Goal: Task Accomplishment & Management: Complete application form

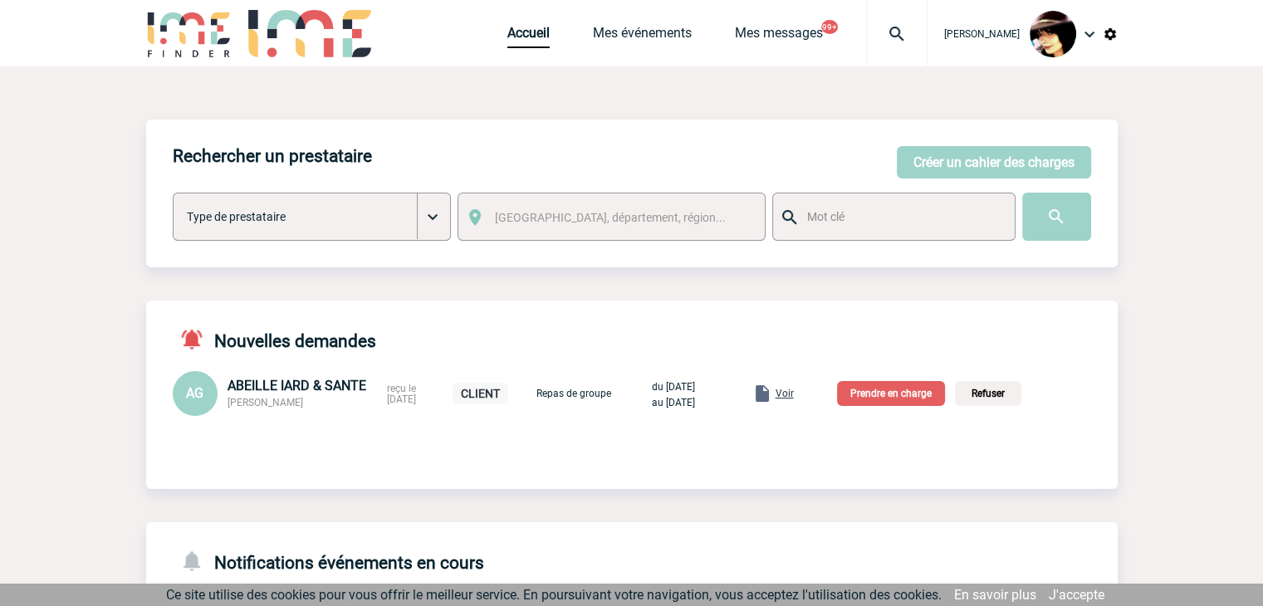
click at [876, 400] on p "Prendre en charge" at bounding box center [891, 393] width 108 height 25
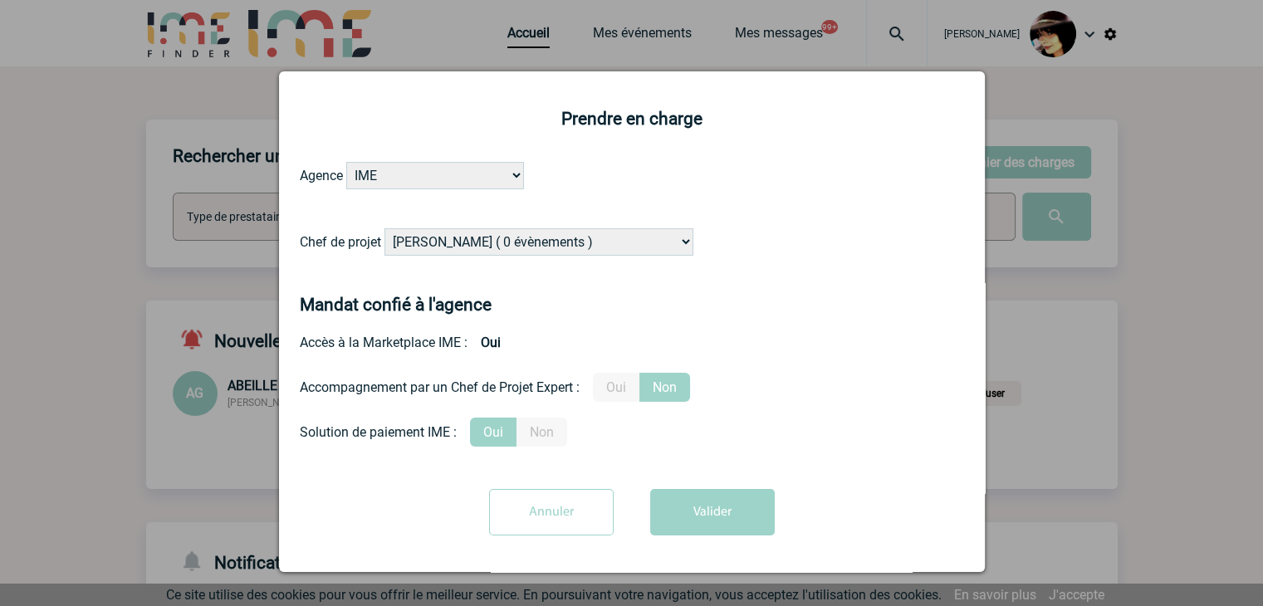
click at [511, 248] on select "Alizée VERLAGUET ( 0 évènements ) Anne-Françoise BONHOMME ( 179 évènements ) An…" at bounding box center [539, 241] width 309 height 27
select select "131234"
click at [507, 243] on select "Alizée VERLAGUET ( 0 évènements ) Anne-Françoise BONHOMME ( 179 évènements ) An…" at bounding box center [539, 241] width 309 height 27
drag, startPoint x: 621, startPoint y: 391, endPoint x: 630, endPoint y: 396, distance: 9.7
click at [625, 394] on label "Oui" at bounding box center [616, 387] width 47 height 29
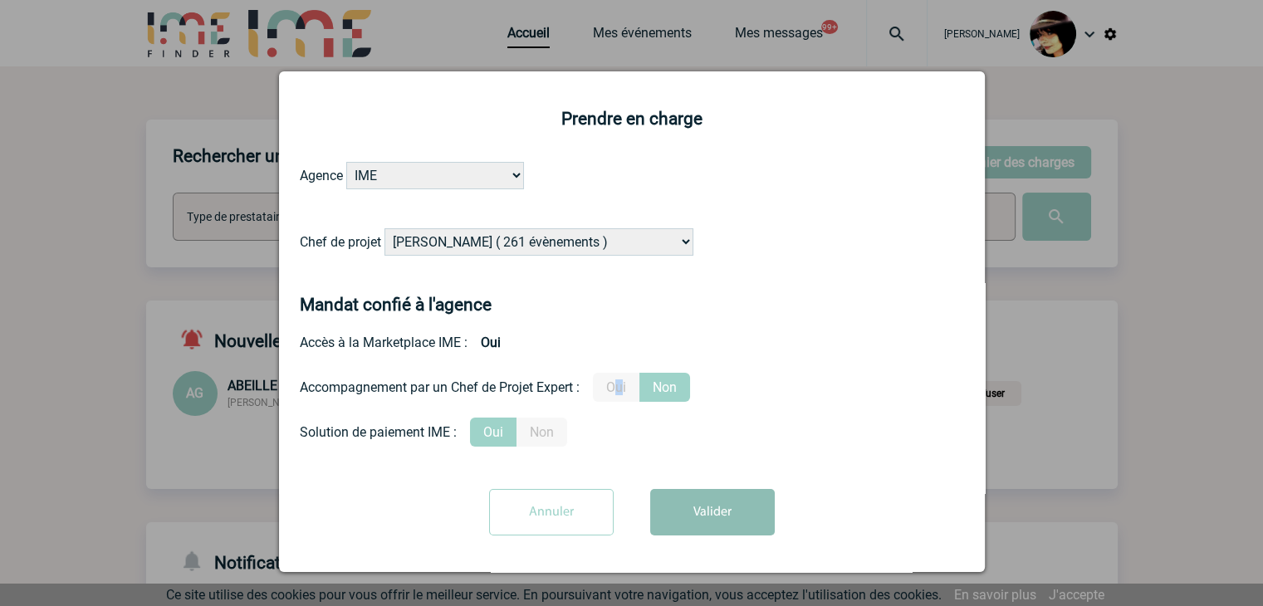
click at [699, 510] on button "Valider" at bounding box center [712, 512] width 125 height 47
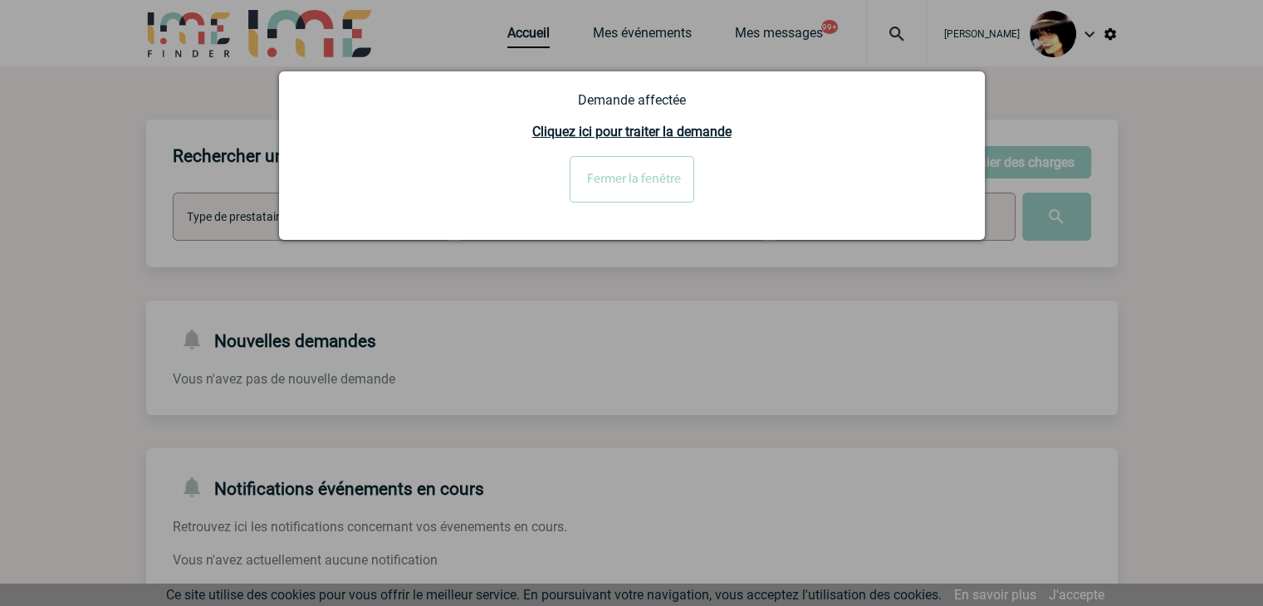
click at [612, 197] on input "Fermer la fenêtre" at bounding box center [632, 179] width 125 height 47
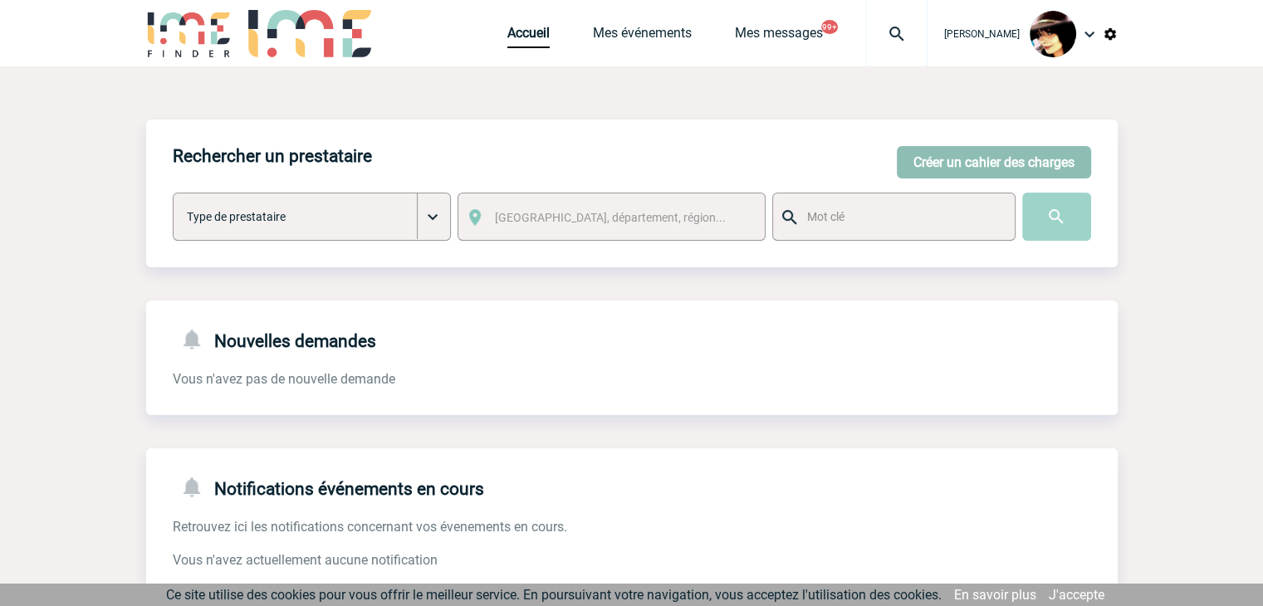
click at [952, 154] on button "Créer un cahier des charges" at bounding box center [994, 162] width 194 height 32
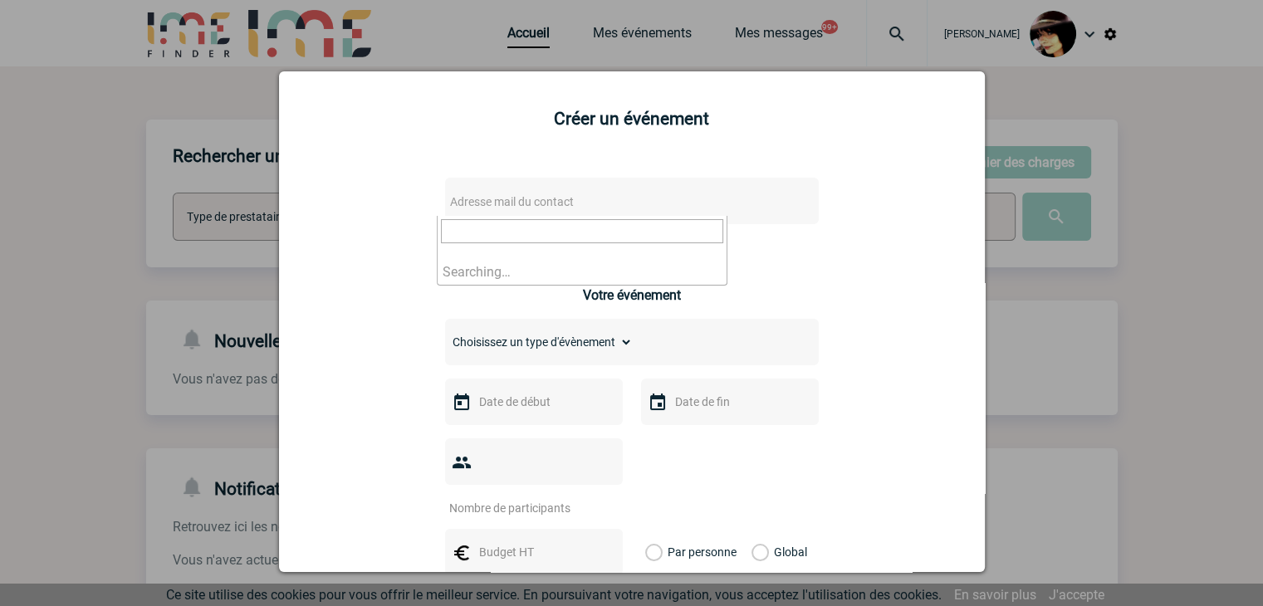
click at [551, 208] on span "Adresse mail du contact" at bounding box center [512, 201] width 124 height 13
drag, startPoint x: 707, startPoint y: 230, endPoint x: 207, endPoint y: 222, distance: 500.1
click at [209, 223] on body "Rachel SABOUREAU Accueil Mes événements 99+" at bounding box center [631, 509] width 1263 height 1018
paste input "arne.belter@eviden"
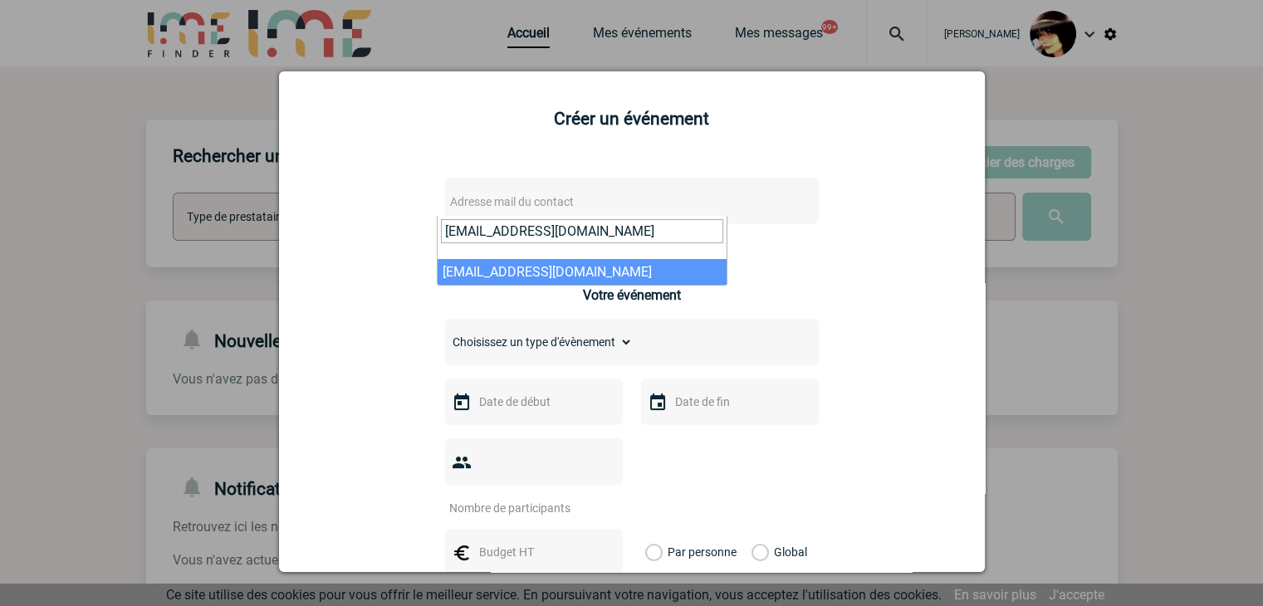
type input "arne.belter@eviden.com"
select select "132293"
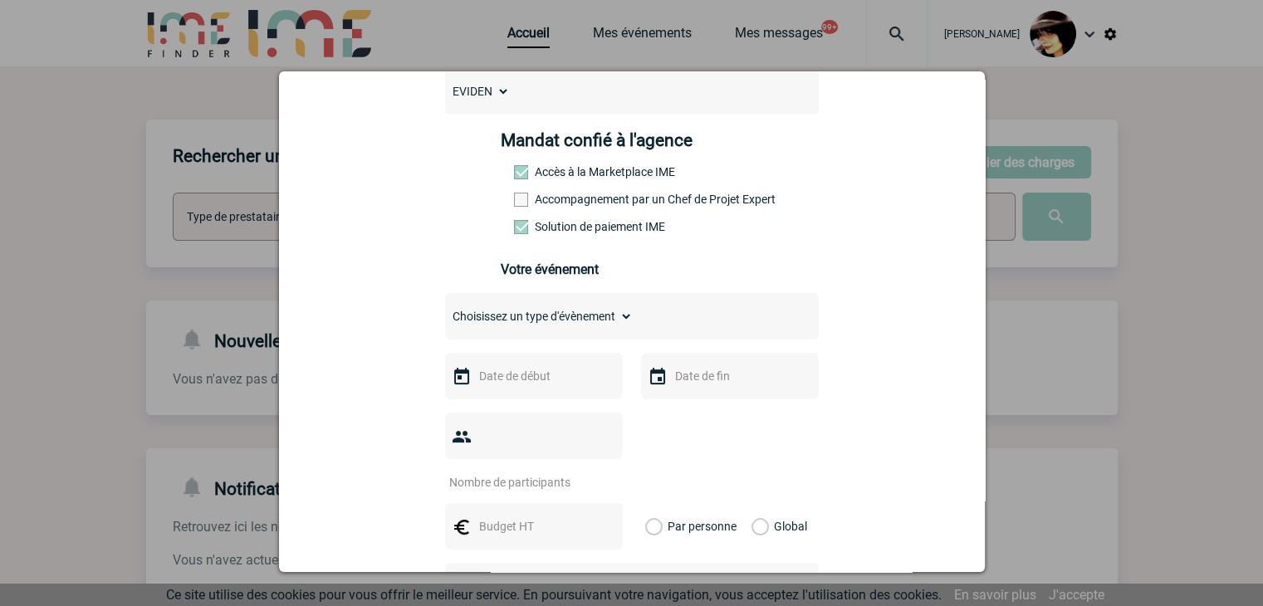
scroll to position [249, 0]
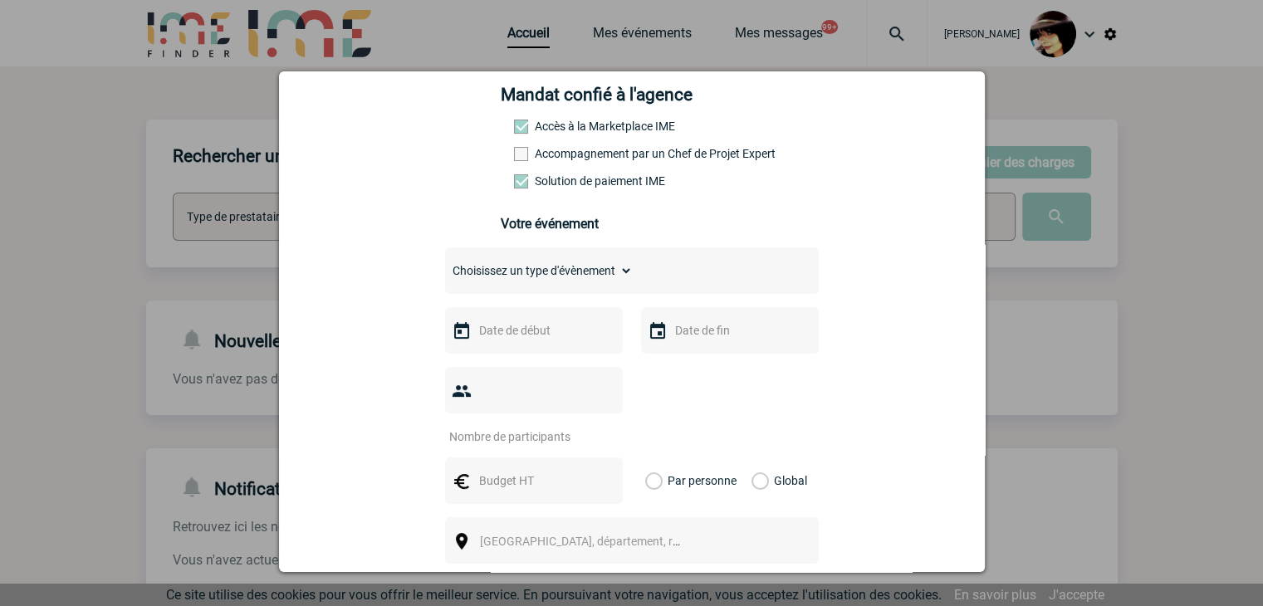
click at [490, 272] on select "Choisissez un type d'évènement Séminaire avec nuitée Séminaire sans nuitée Repa…" at bounding box center [539, 270] width 188 height 23
select select "9"
click at [445, 264] on select "Choisissez un type d'évènement Séminaire avec nuitée Séminaire sans nuitée Repa…" at bounding box center [539, 270] width 188 height 23
click at [494, 333] on input "text" at bounding box center [532, 331] width 115 height 22
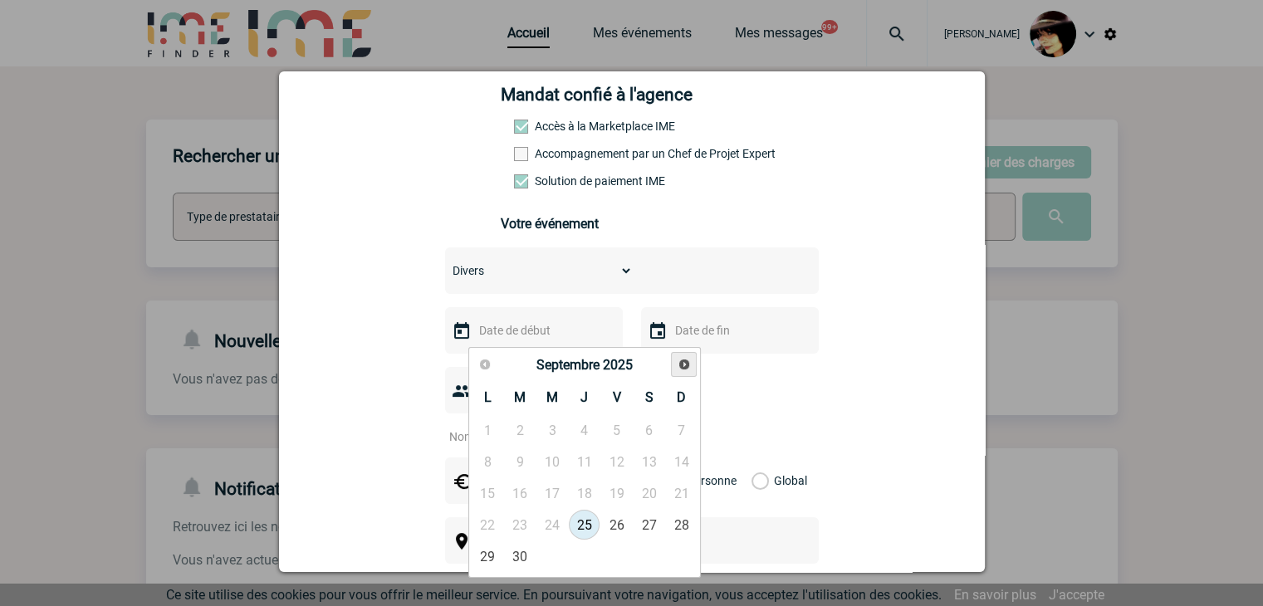
click at [681, 370] on link "Suivant" at bounding box center [684, 365] width 26 height 26
click at [514, 556] on link "25" at bounding box center [520, 557] width 31 height 30
type input "25-11-2025"
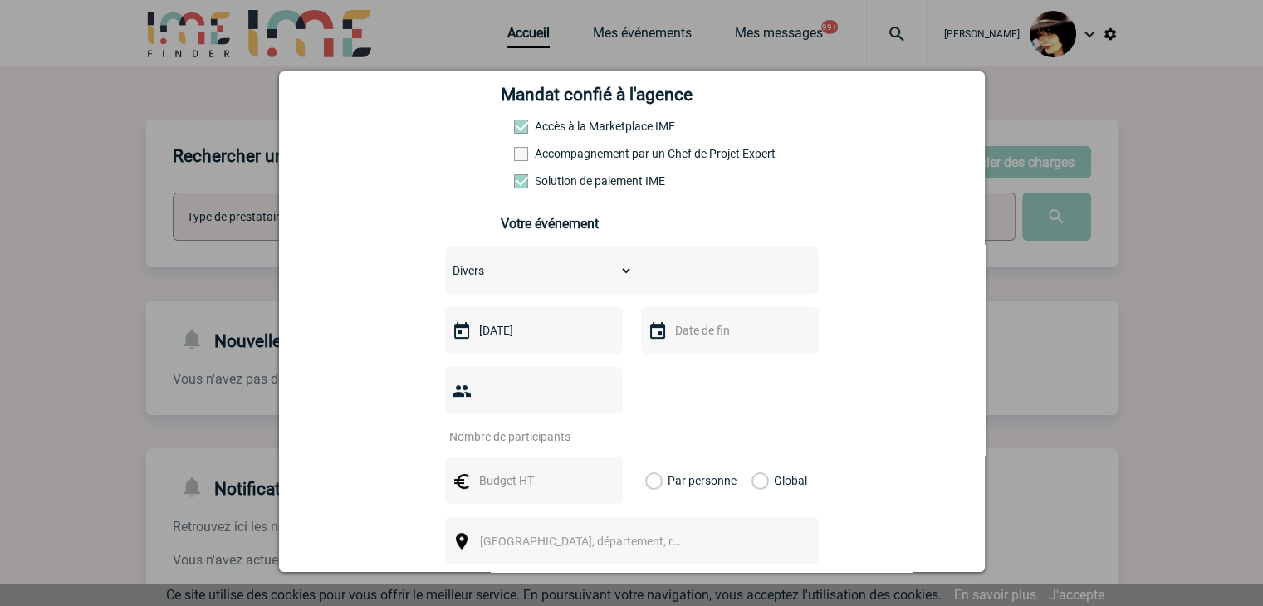
drag, startPoint x: 502, startPoint y: 396, endPoint x: 524, endPoint y: 395, distance: 22.5
click at [502, 426] on input "number" at bounding box center [523, 437] width 156 height 22
type input "1"
click at [507, 470] on input "text" at bounding box center [532, 481] width 115 height 22
type input "11233"
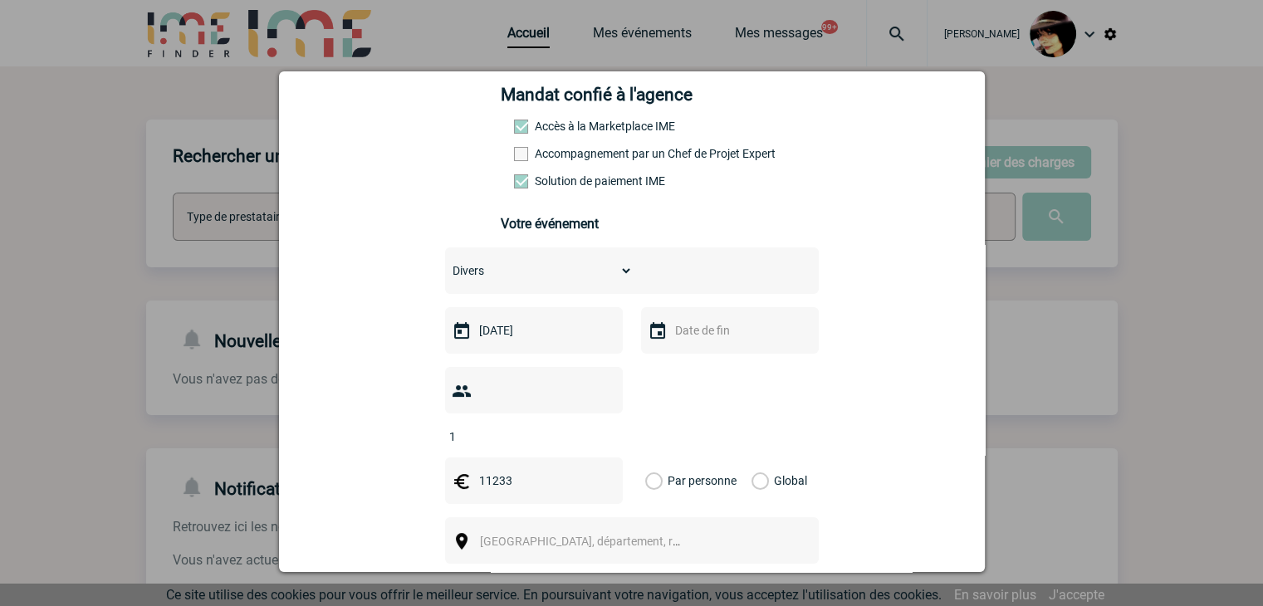
click at [754, 458] on label "Global" at bounding box center [757, 481] width 11 height 47
click at [0, 0] on input "Global" at bounding box center [0, 0] width 0 height 0
click at [571, 535] on span "Ville, département, région..." at bounding box center [595, 541] width 231 height 13
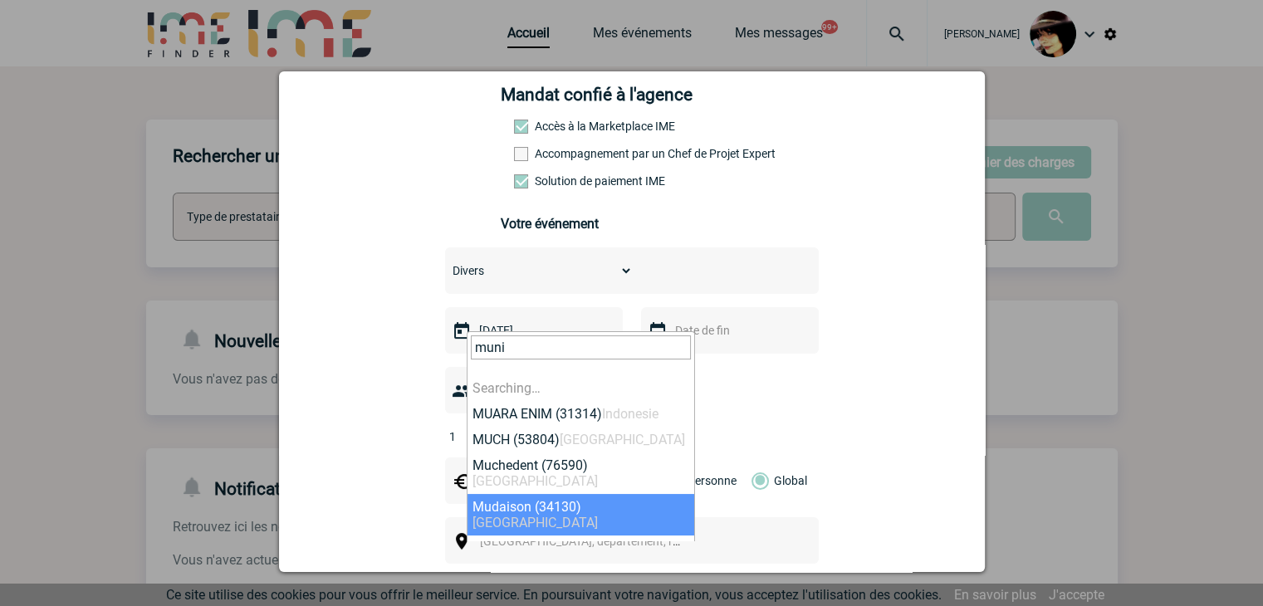
type input "munic"
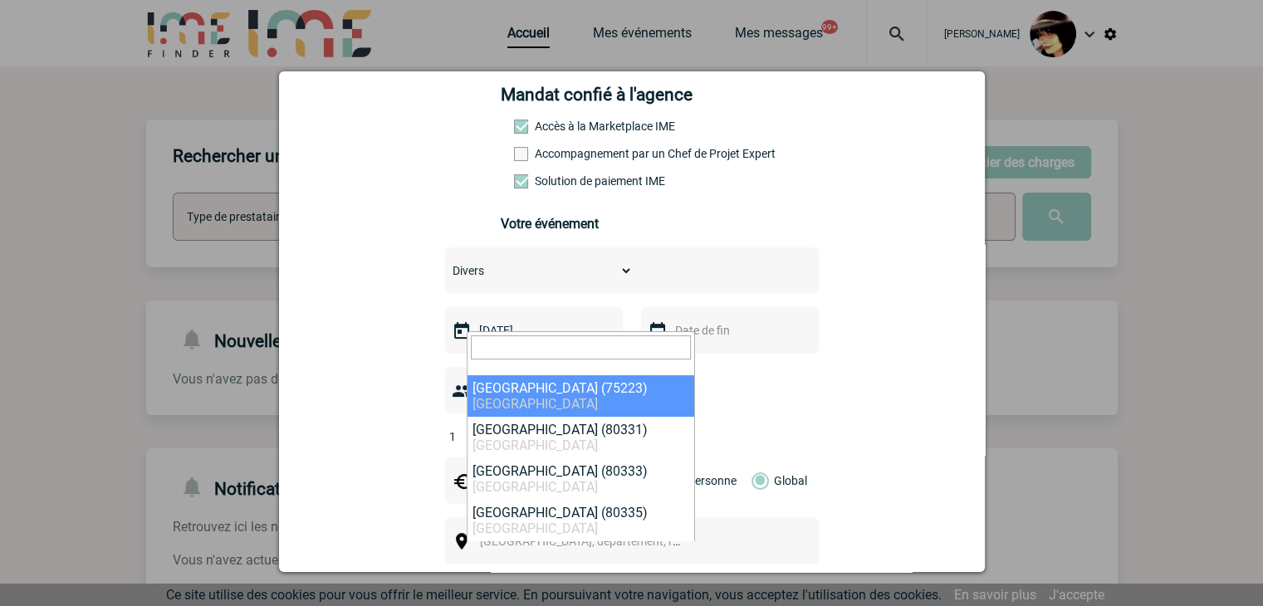
click at [493, 54] on div at bounding box center [631, 303] width 1263 height 606
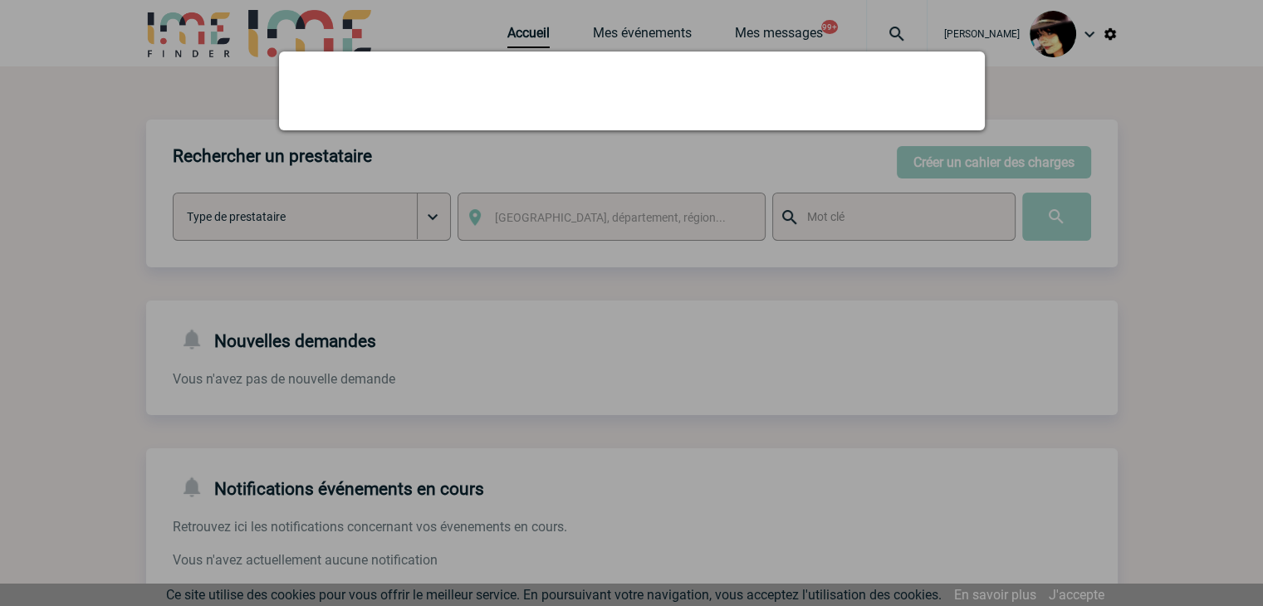
scroll to position [0, 0]
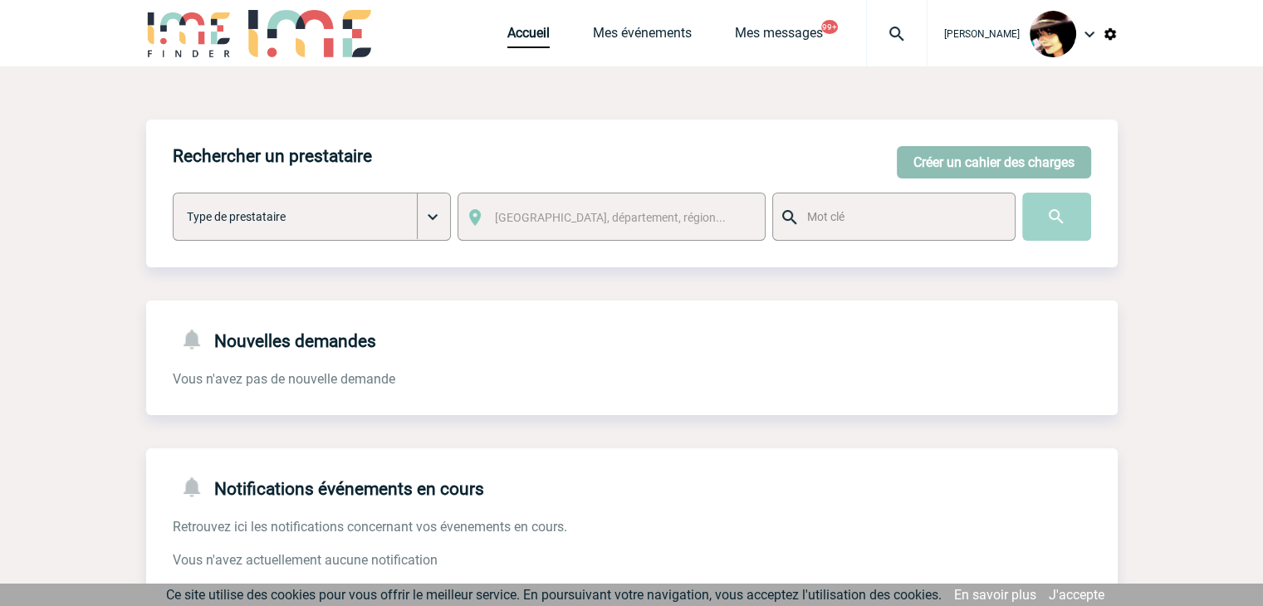
click at [988, 166] on button "Créer un cahier des charges" at bounding box center [994, 162] width 194 height 32
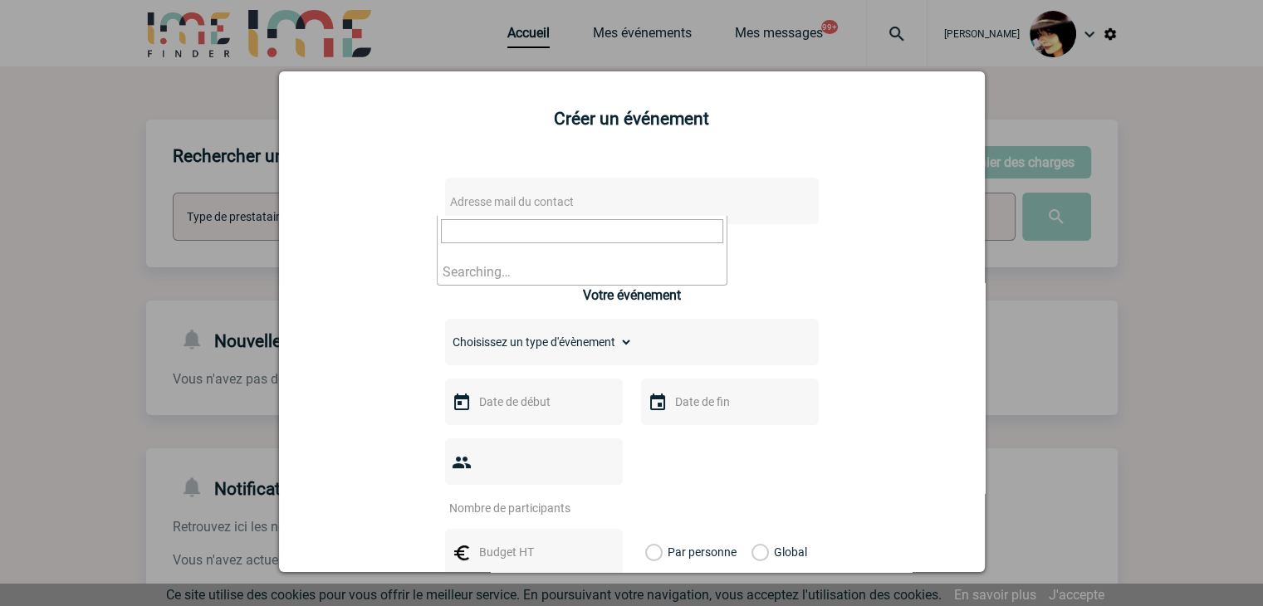
click at [608, 197] on span "Adresse mail du contact" at bounding box center [589, 201] width 291 height 23
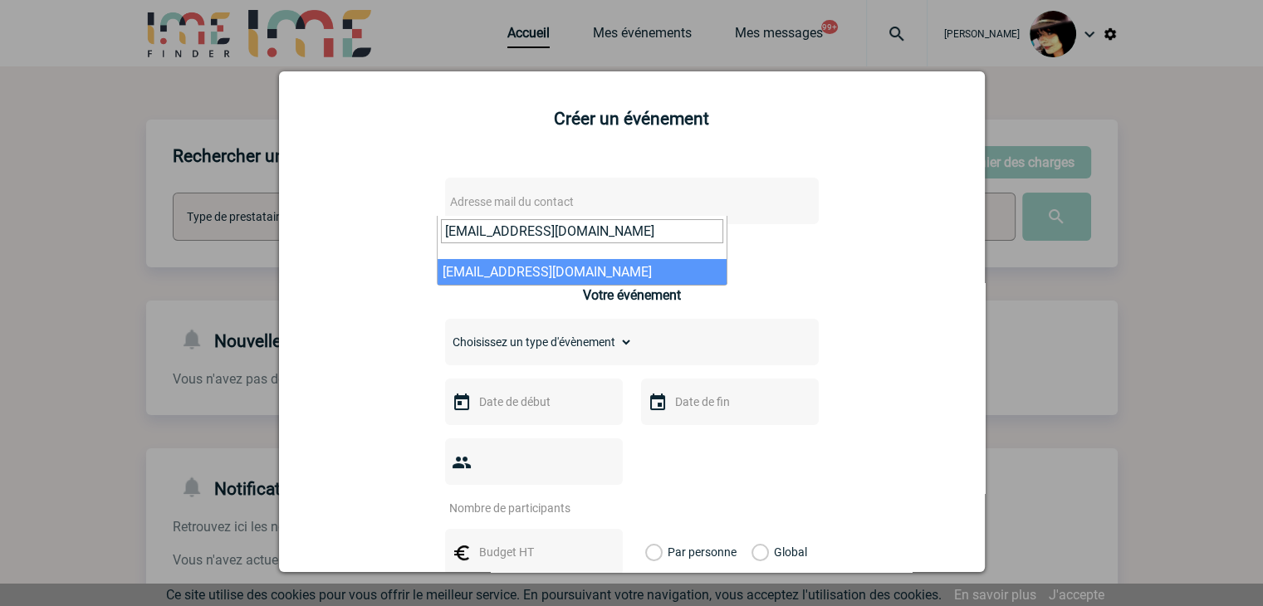
type input "arne.belter@eviden.com"
select select "132293"
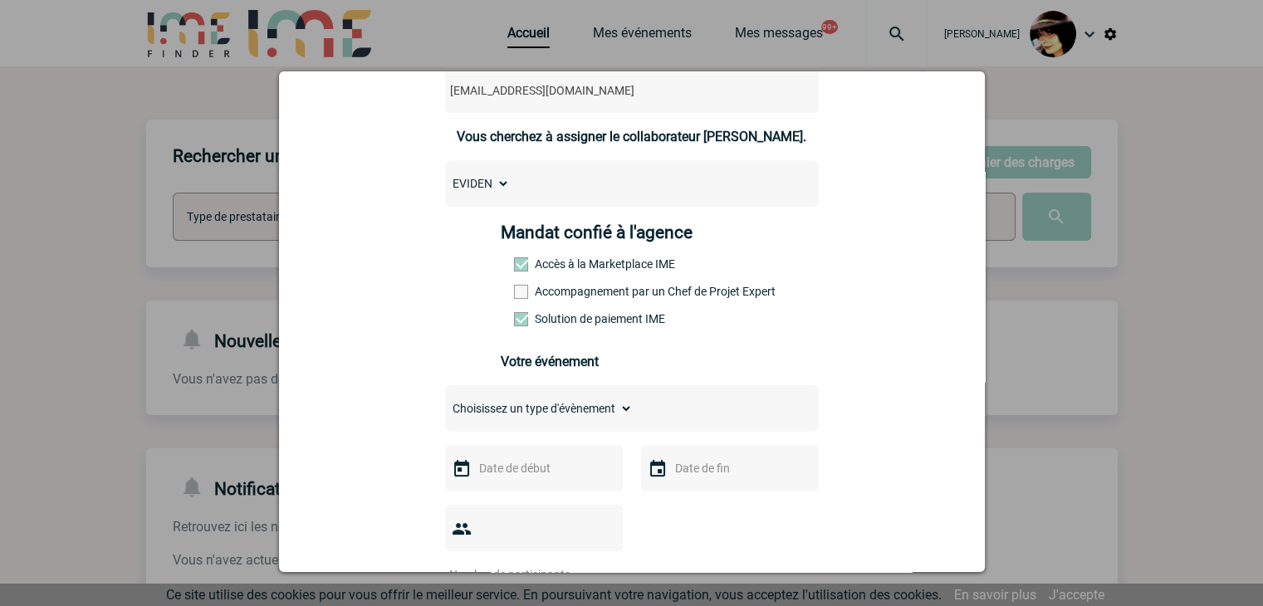
scroll to position [249, 0]
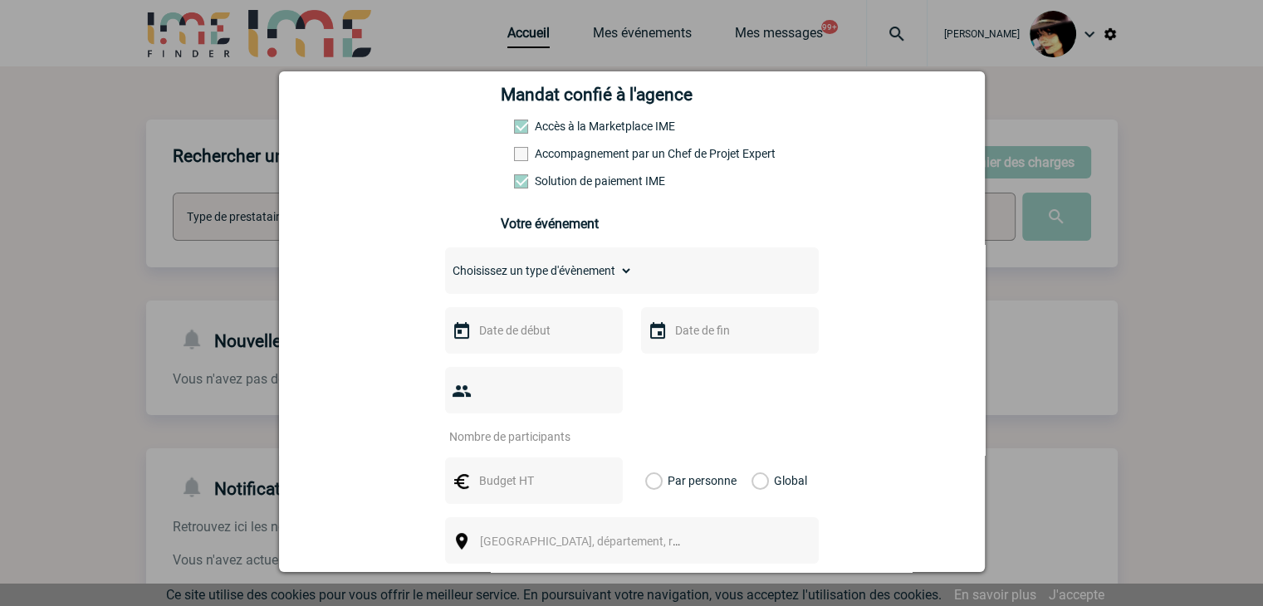
click at [474, 288] on div "Choisissez un type d'évènement Séminaire avec nuitée Séminaire sans nuitée Repa…" at bounding box center [632, 271] width 374 height 47
click at [508, 281] on select "Choisissez un type d'évènement Séminaire avec nuitée Séminaire sans nuitée Repa…" at bounding box center [539, 270] width 188 height 23
select select "9"
click at [445, 264] on select "Choisissez un type d'évènement Séminaire avec nuitée Séminaire sans nuitée Repa…" at bounding box center [539, 270] width 188 height 23
click at [499, 338] on input "text" at bounding box center [532, 331] width 115 height 22
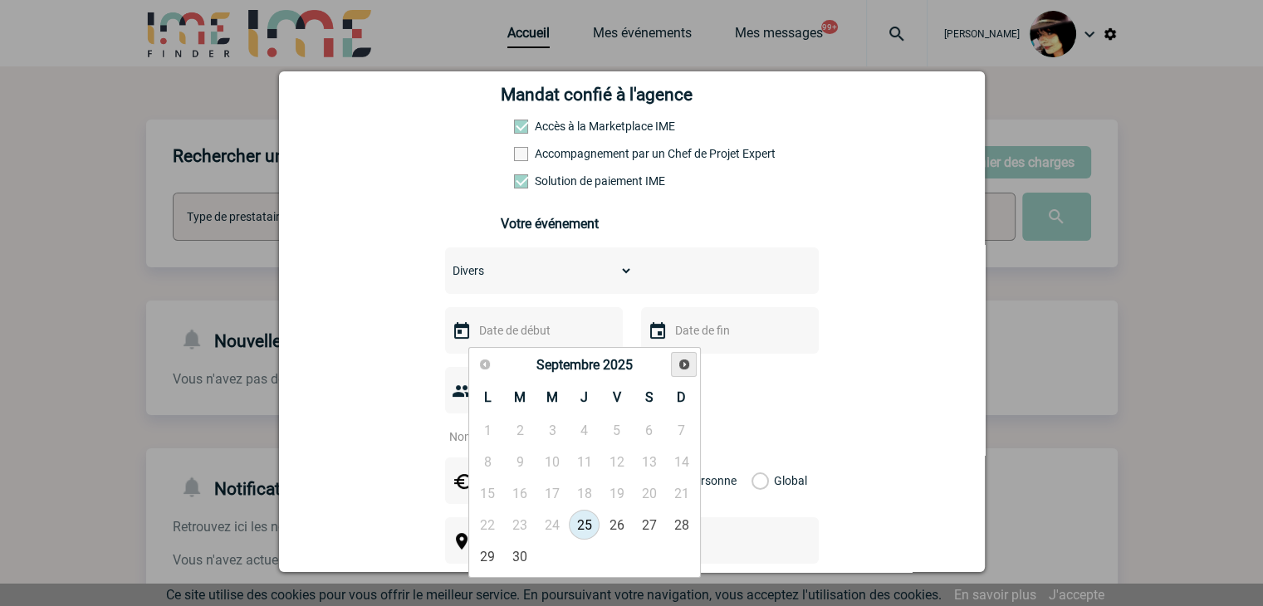
click at [682, 368] on span "Suivant" at bounding box center [684, 364] width 13 height 13
click at [517, 552] on link "25" at bounding box center [520, 557] width 31 height 30
type input "25-11-2025"
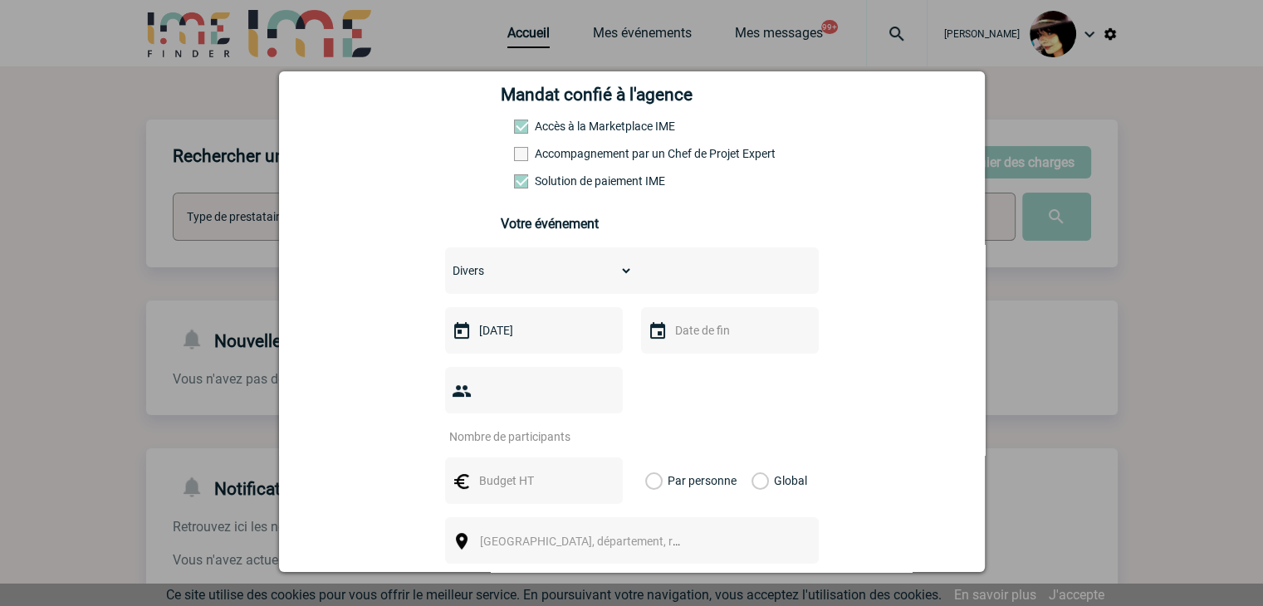
click at [491, 408] on div at bounding box center [534, 390] width 178 height 47
click at [508, 426] on input "number" at bounding box center [523, 437] width 156 height 22
type input "1"
click at [513, 470] on input "text" at bounding box center [532, 481] width 115 height 22
type input "11233"
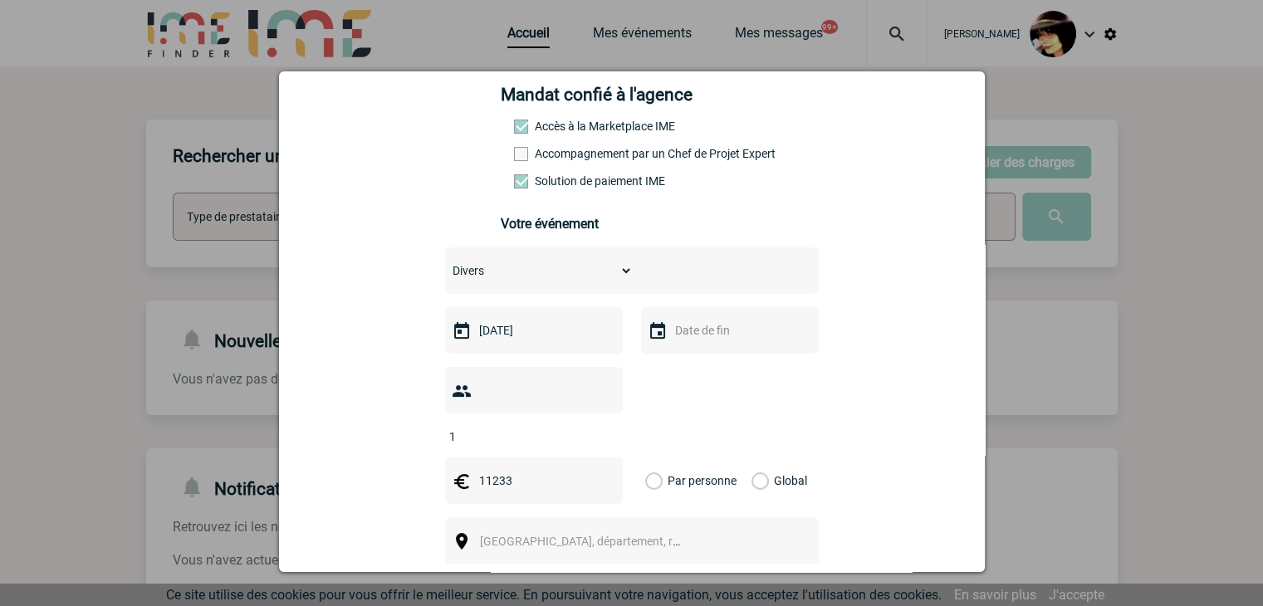
click at [752, 458] on label "Global" at bounding box center [757, 481] width 11 height 47
click at [0, 0] on input "Global" at bounding box center [0, 0] width 0 height 0
click at [563, 535] on span "[GEOGRAPHIC_DATA], département, région..." at bounding box center [595, 541] width 231 height 13
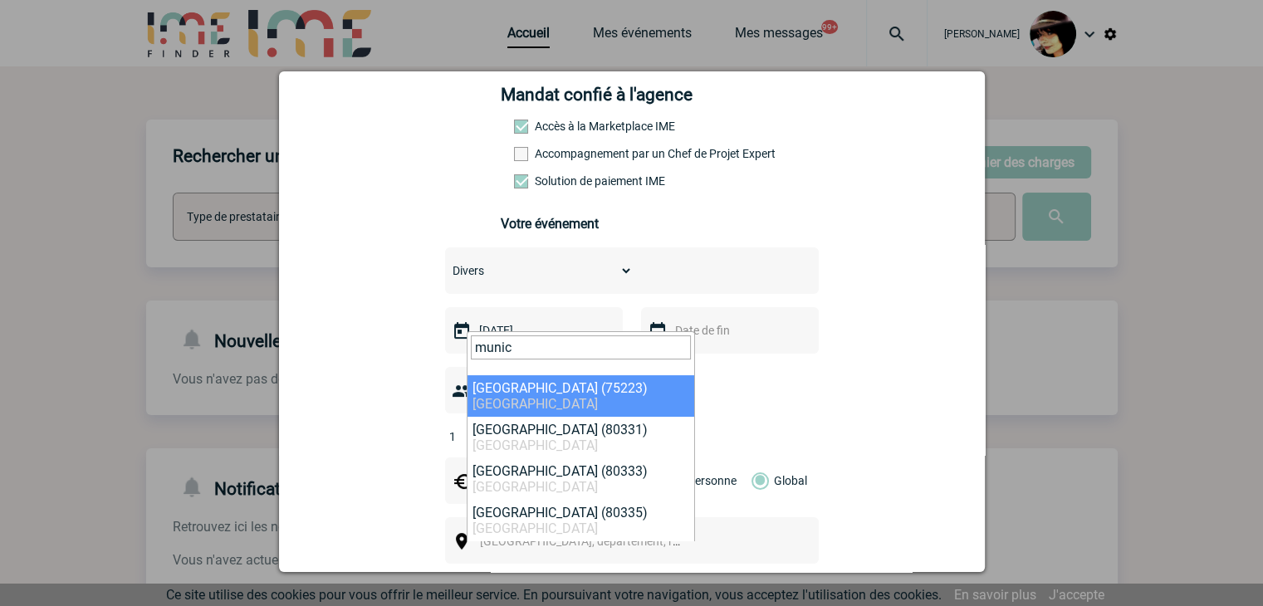
type input "munic"
select select "313487"
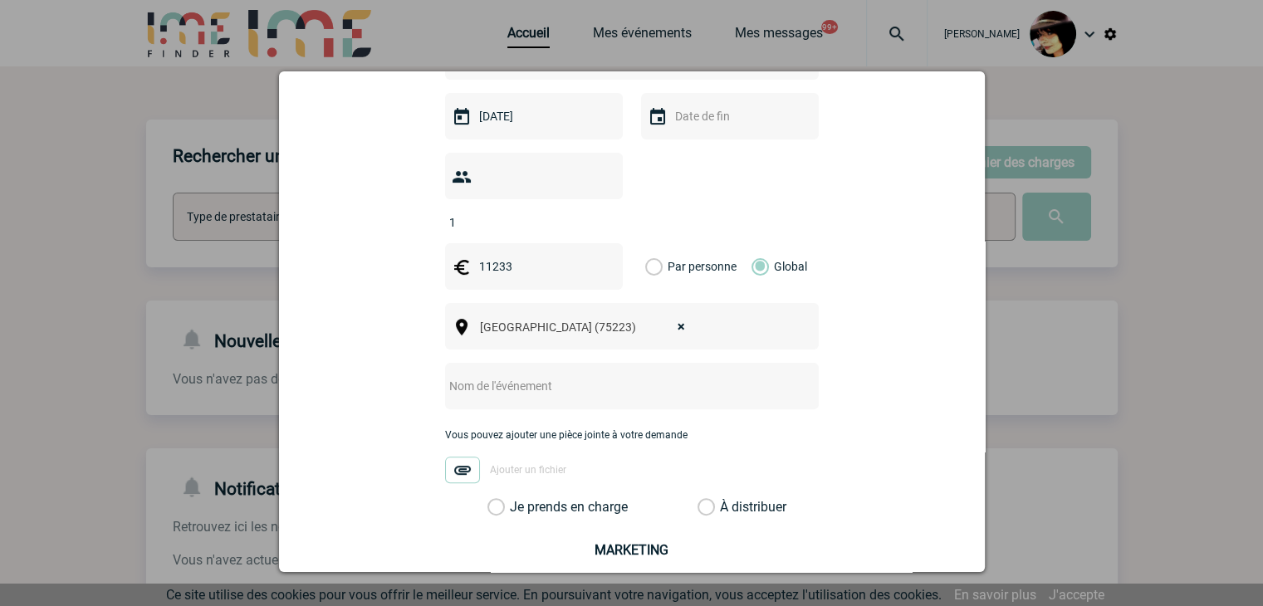
scroll to position [498, 0]
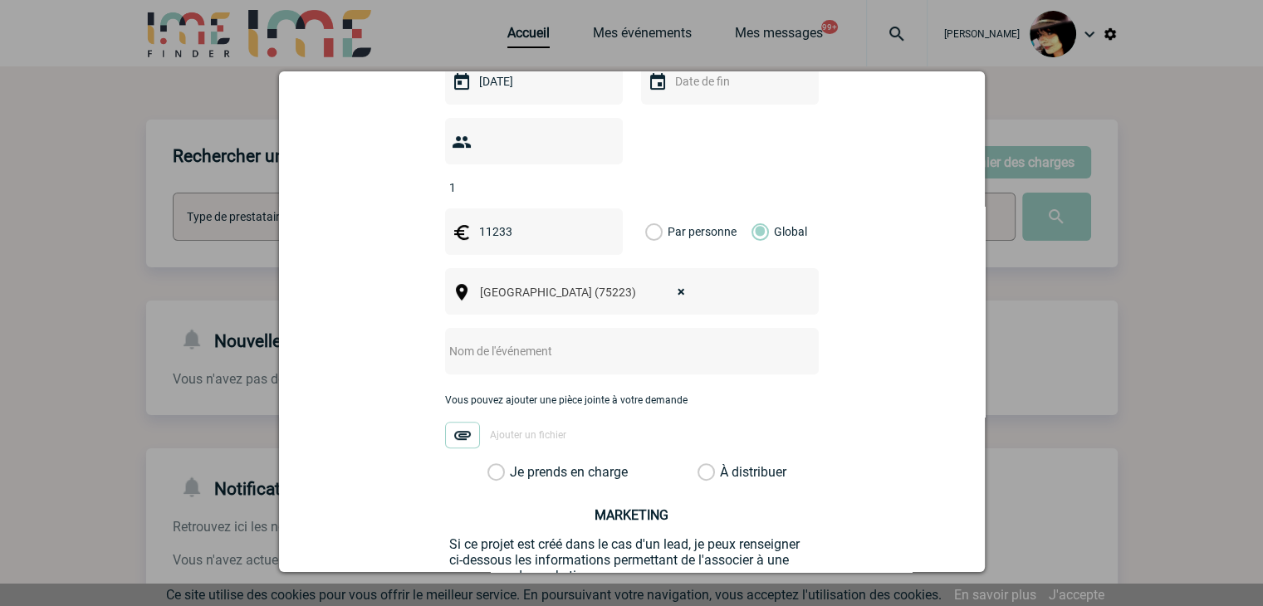
drag, startPoint x: 497, startPoint y: 326, endPoint x: 493, endPoint y: 316, distance: 9.7
click at [497, 341] on input "text" at bounding box center [610, 352] width 330 height 22
click at [635, 341] on input "CENTRALISATION -" at bounding box center [610, 352] width 330 height 22
paste input "Event: PMRExpo 2025 | Supplier: Kölnmesse"
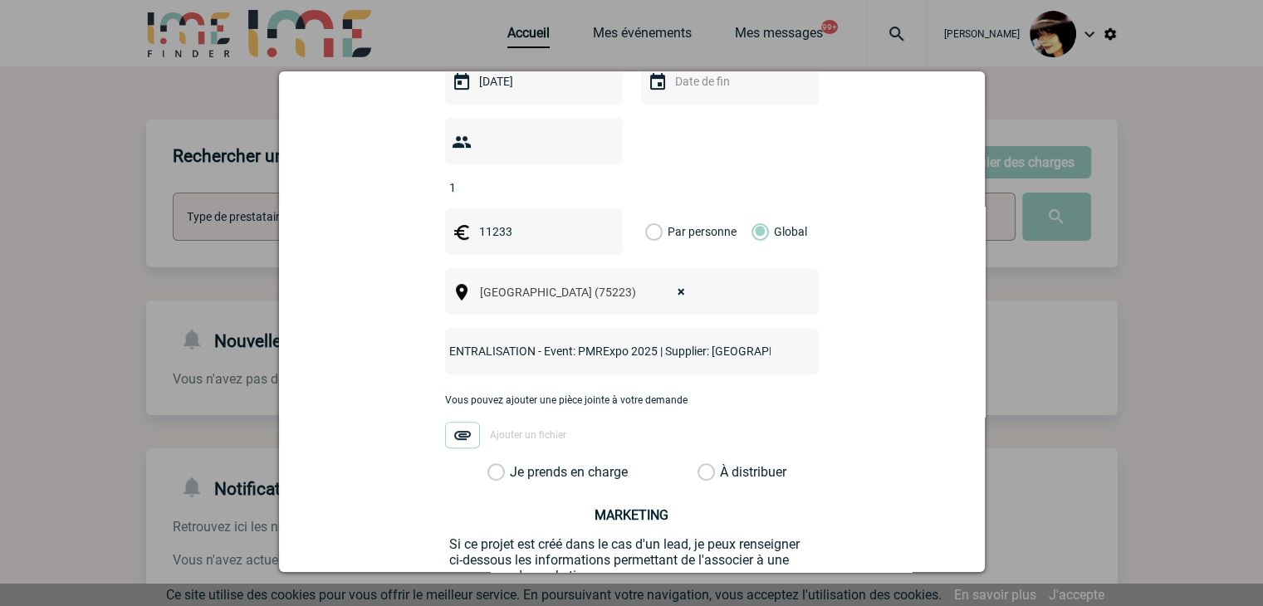
type input "CENTRALISATION - Event: PMRExpo 2025 | Supplier: Kölnmesse"
click at [700, 464] on label "À distribuer" at bounding box center [706, 472] width 17 height 17
click at [0, 0] on input "À distribuer" at bounding box center [0, 0] width 0 height 0
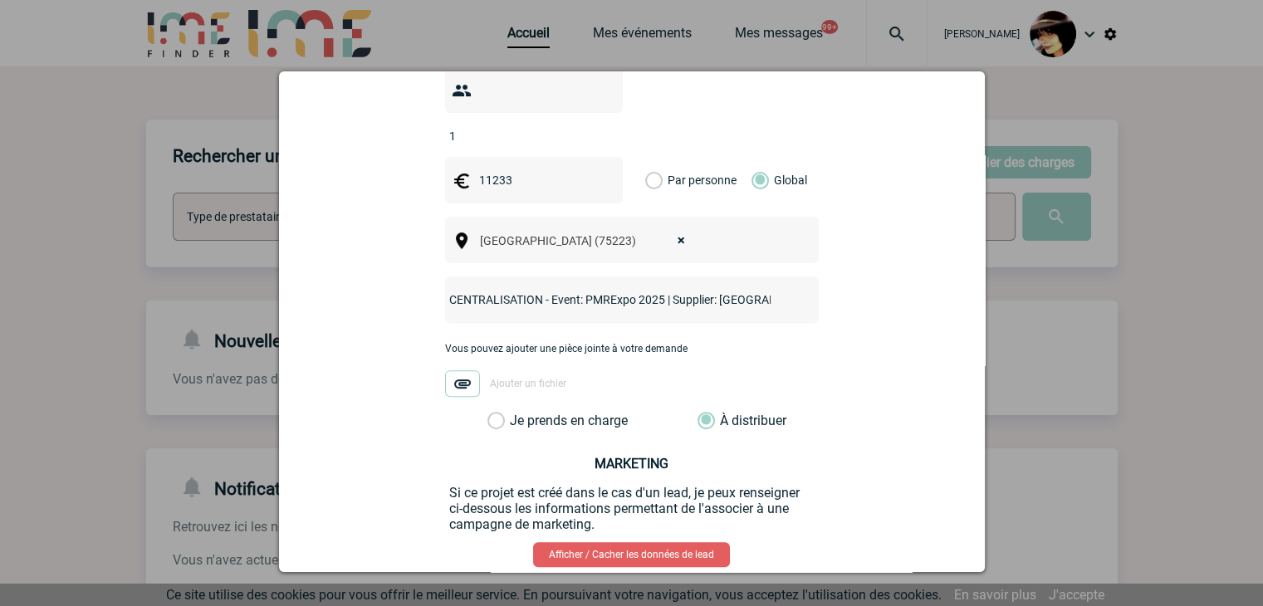
scroll to position [625, 0]
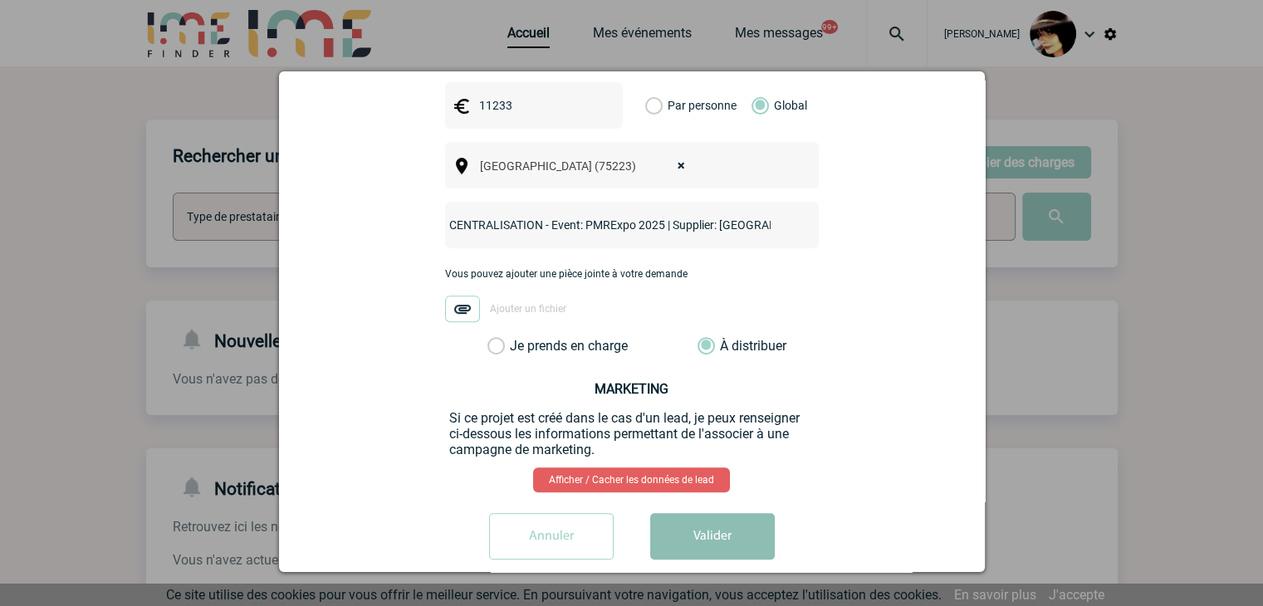
click at [712, 513] on button "Valider" at bounding box center [712, 536] width 125 height 47
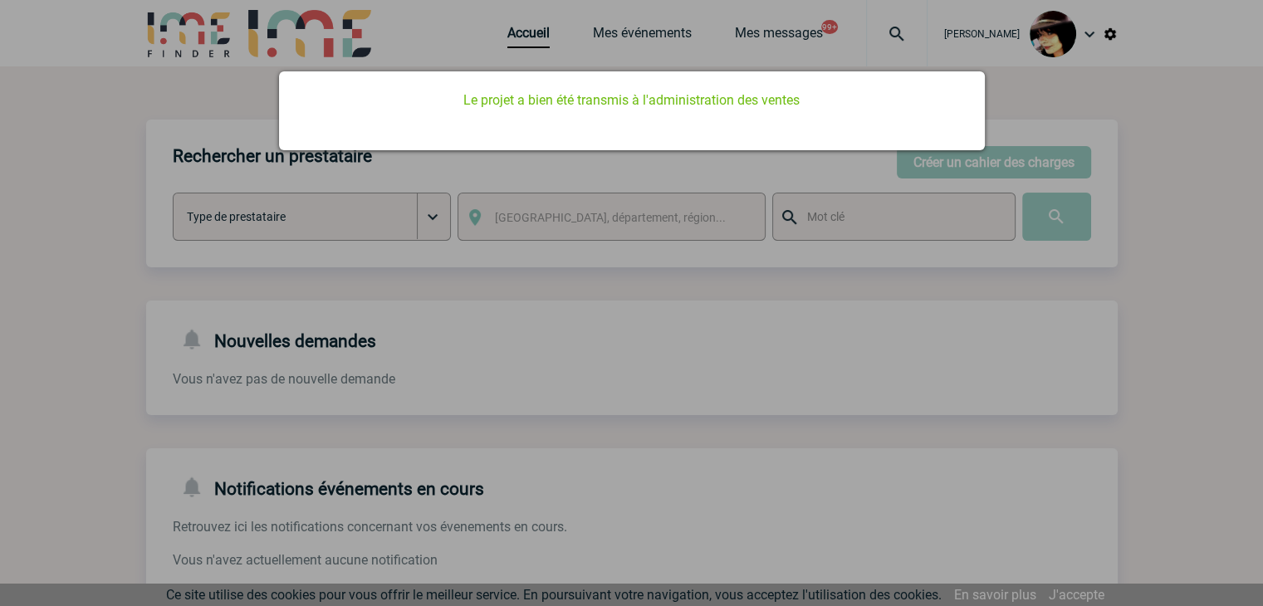
click at [538, 405] on div at bounding box center [631, 303] width 1263 height 606
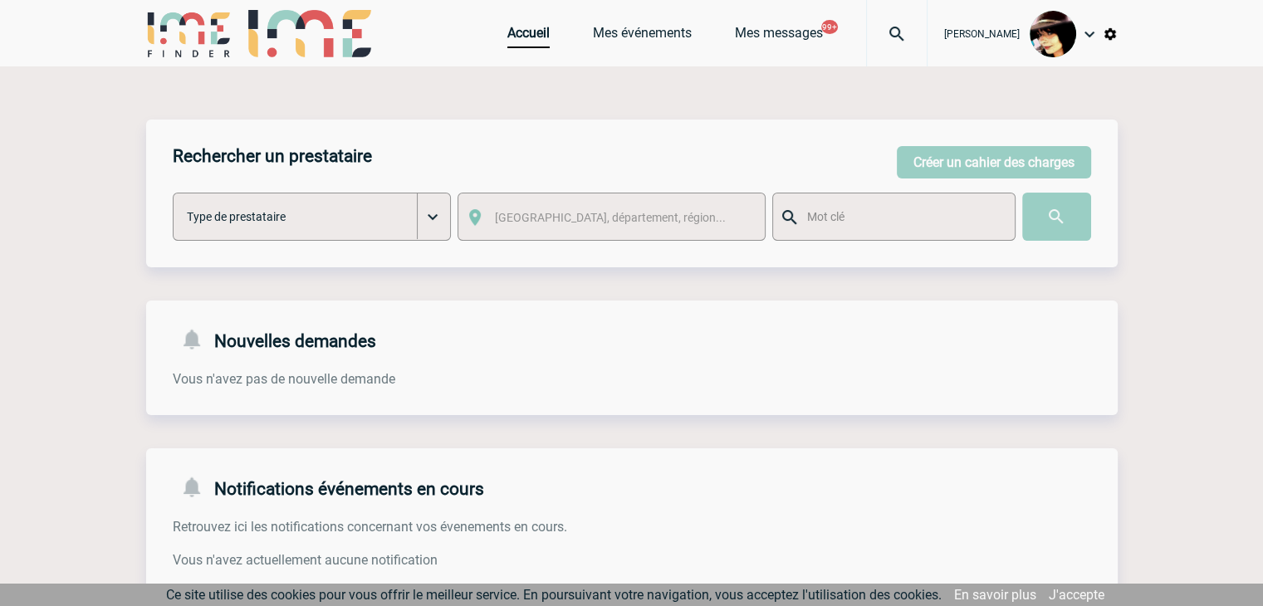
click at [506, 41] on body "[PERSON_NAME] Accueil Mes événements 99+" at bounding box center [631, 509] width 1263 height 1018
click at [509, 37] on link "Accueil" at bounding box center [529, 36] width 42 height 23
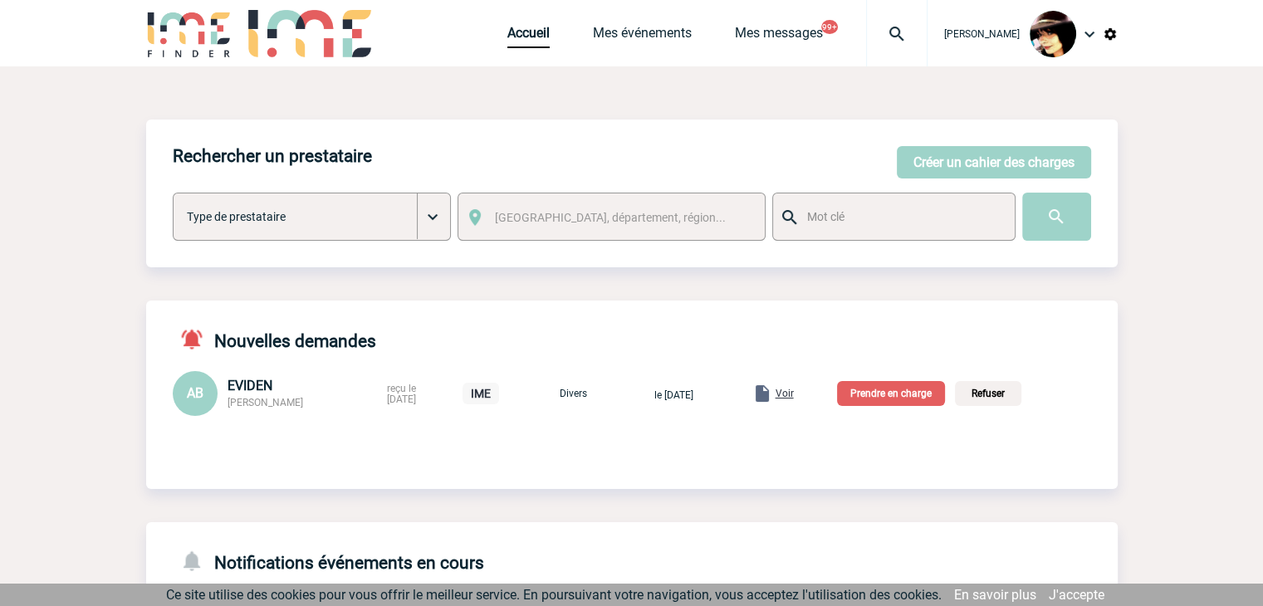
click at [794, 398] on span "Voir" at bounding box center [785, 394] width 18 height 12
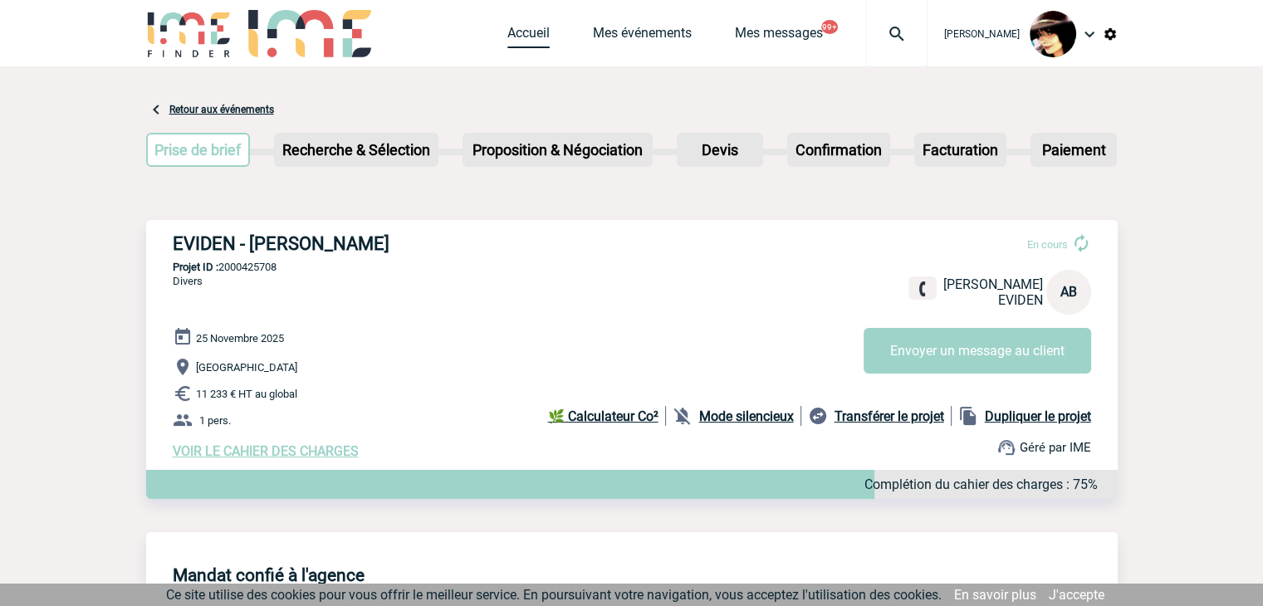
click at [511, 37] on link "Accueil" at bounding box center [529, 36] width 42 height 23
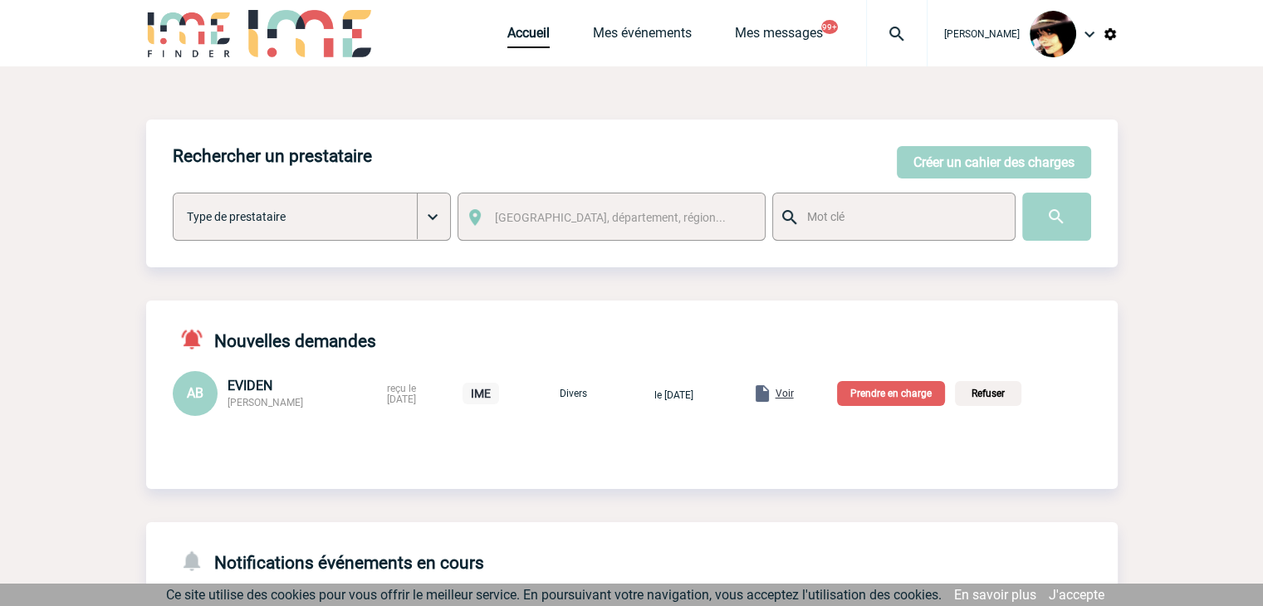
click at [894, 393] on p "Prendre en charge" at bounding box center [891, 393] width 108 height 25
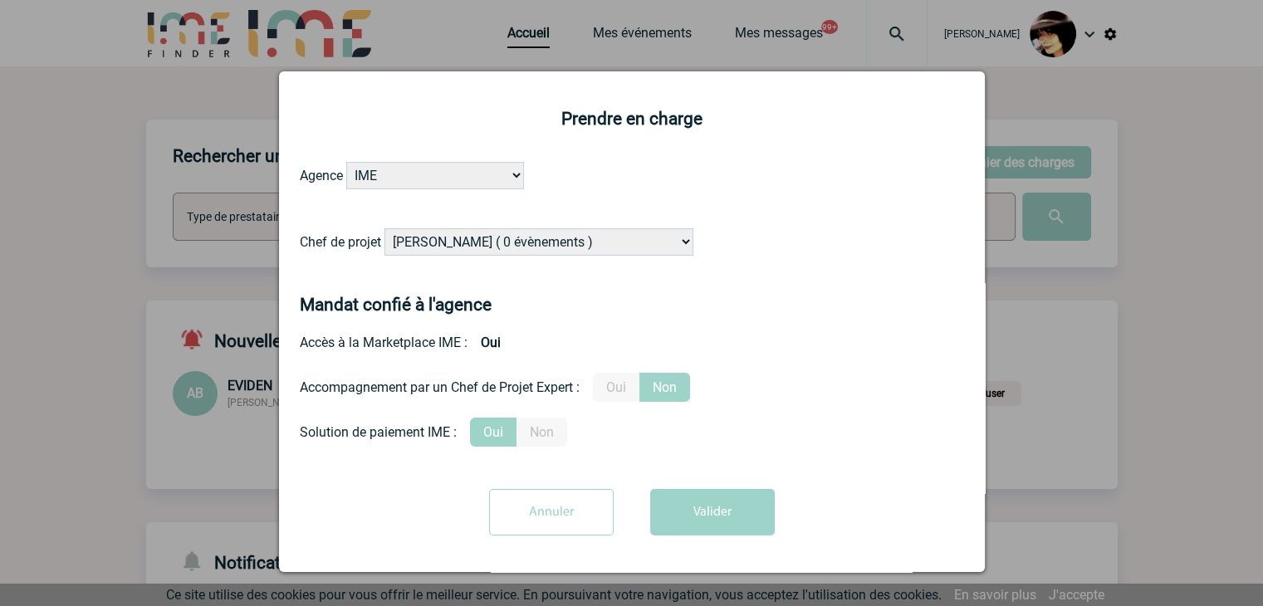
click at [518, 247] on select "Alizée VERLAGUET ( 0 évènements ) Anne-Françoise BONHOMME ( 179 évènements ) An…" at bounding box center [539, 241] width 309 height 27
select select "121547"
click at [518, 247] on select "Alizée VERLAGUET ( 0 évènements ) Anne-Françoise BONHOMME ( 179 évènements ) An…" at bounding box center [539, 241] width 309 height 27
click at [705, 508] on button "Valider" at bounding box center [712, 512] width 125 height 47
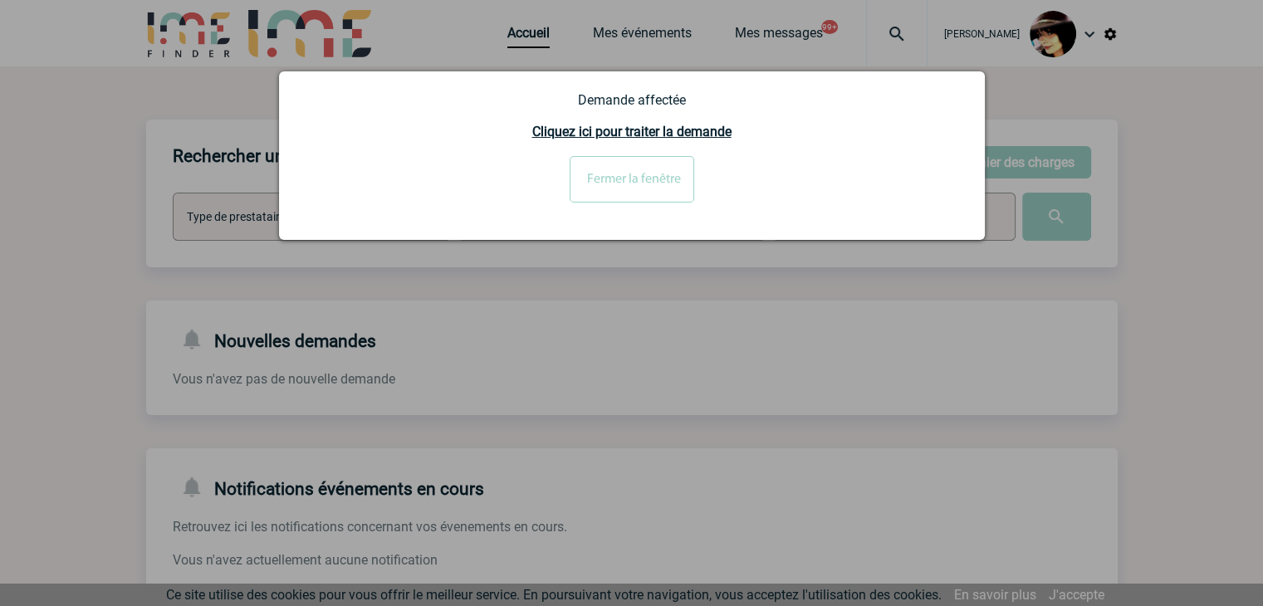
click at [614, 184] on input "Fermer la fenêtre" at bounding box center [632, 179] width 125 height 47
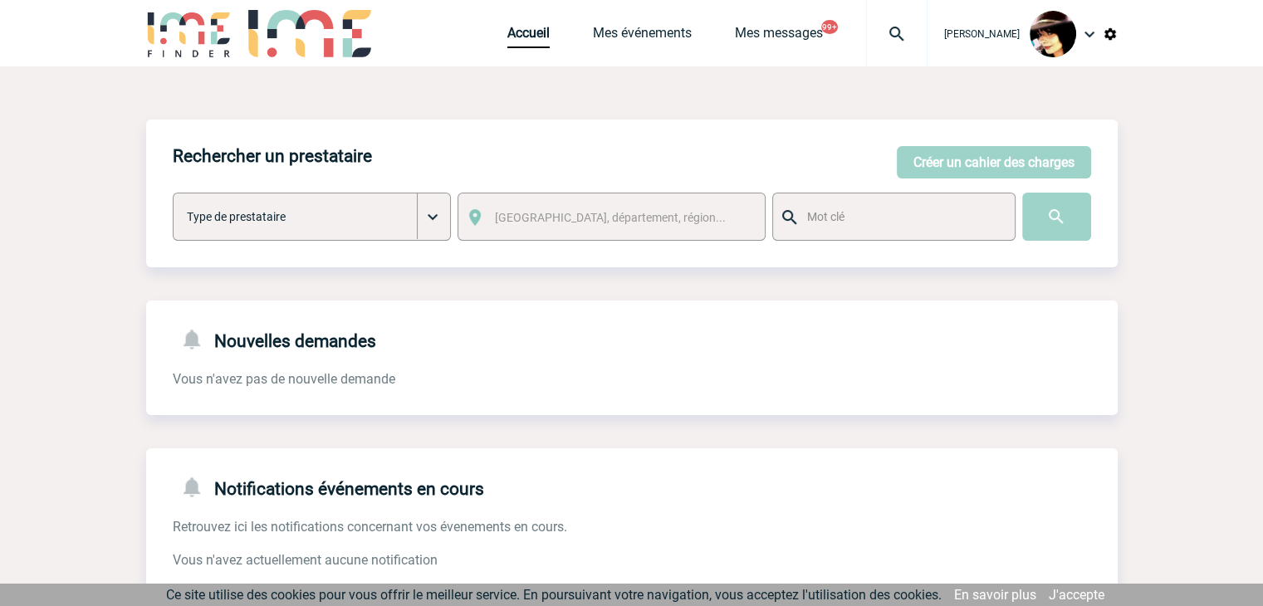
click at [883, 27] on img at bounding box center [897, 34] width 60 height 20
type input "mathilde.noppe@capgemini.com"
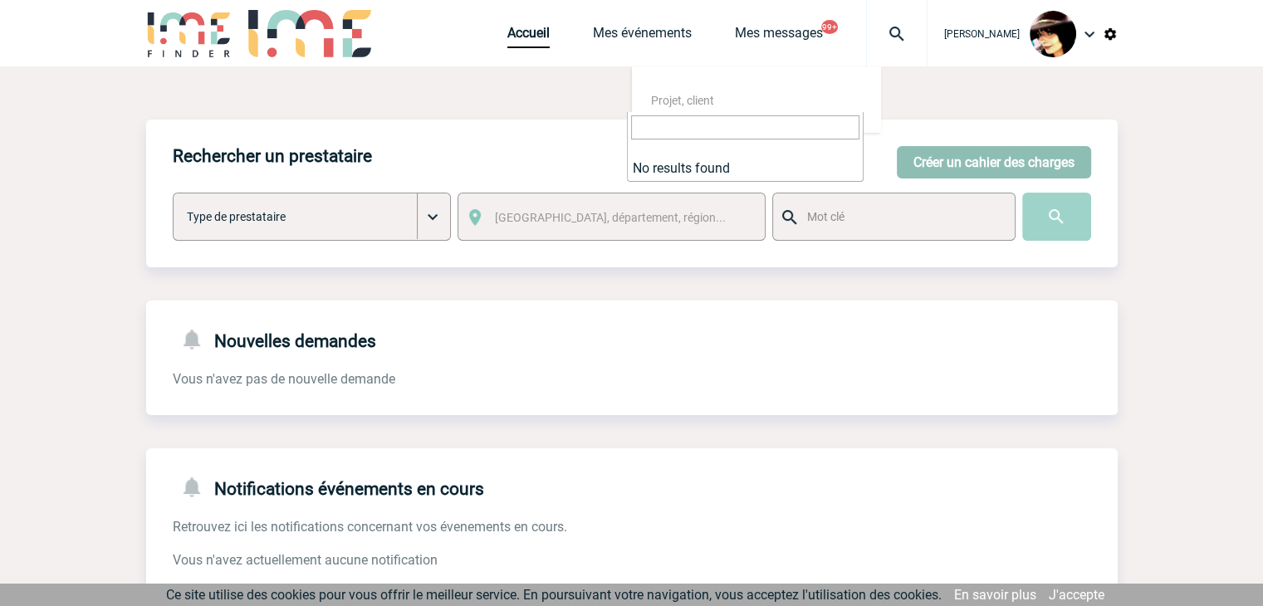
click at [956, 154] on button "Créer un cahier des charges" at bounding box center [994, 162] width 194 height 32
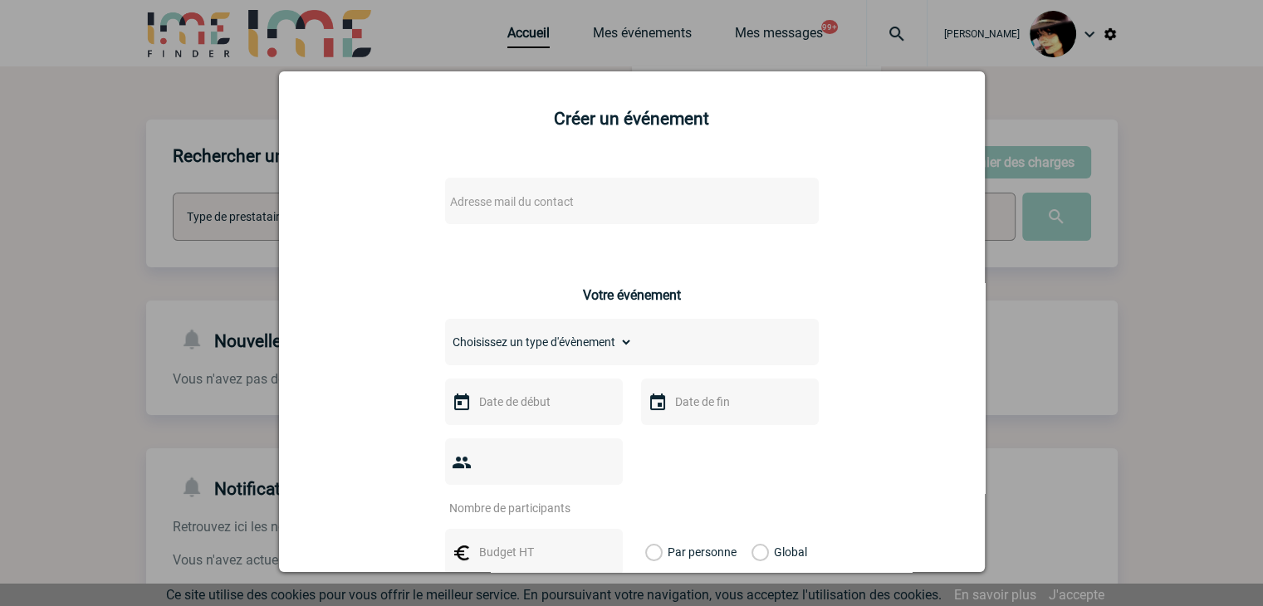
click at [526, 184] on div "Adresse mail du contact" at bounding box center [632, 201] width 374 height 47
click at [526, 190] on div "Adresse mail du contact" at bounding box center [632, 201] width 374 height 47
click at [527, 204] on span "Adresse mail du contact" at bounding box center [512, 201] width 124 height 13
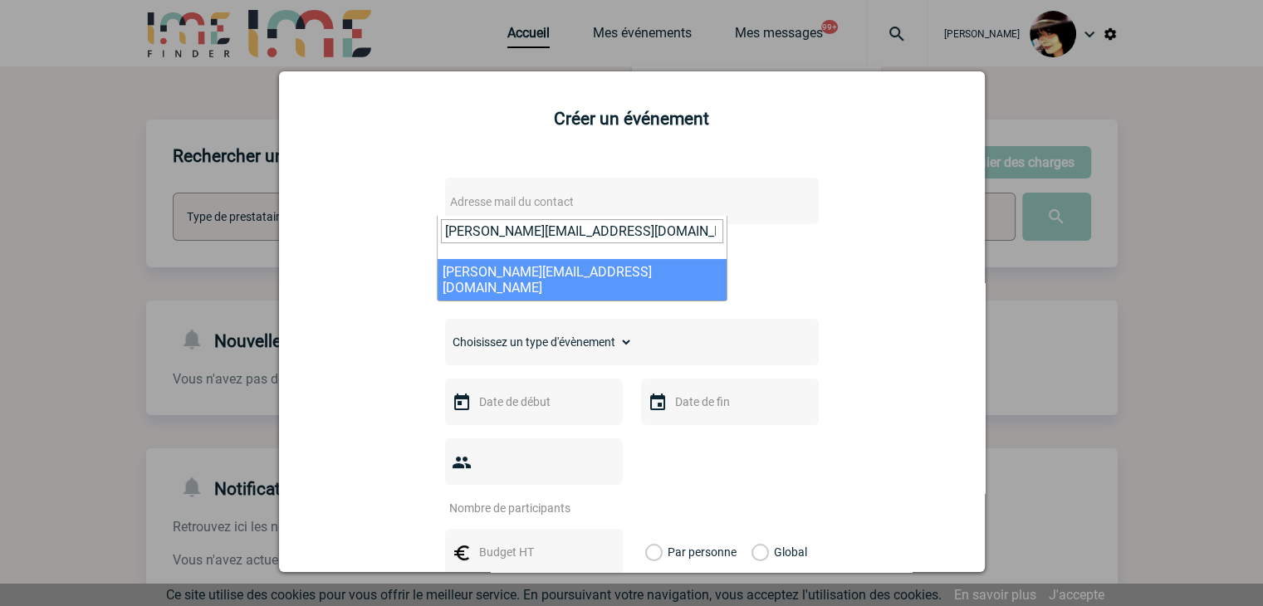
type input "mathilde.noppe@capgemini.com"
select select "122891"
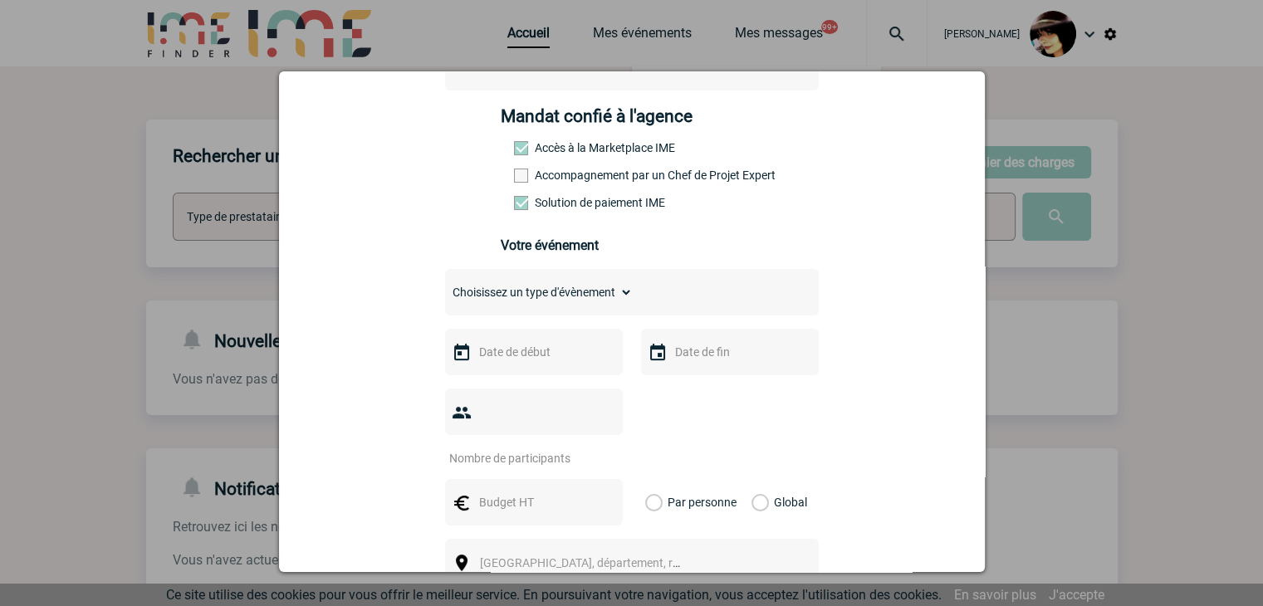
scroll to position [249, 0]
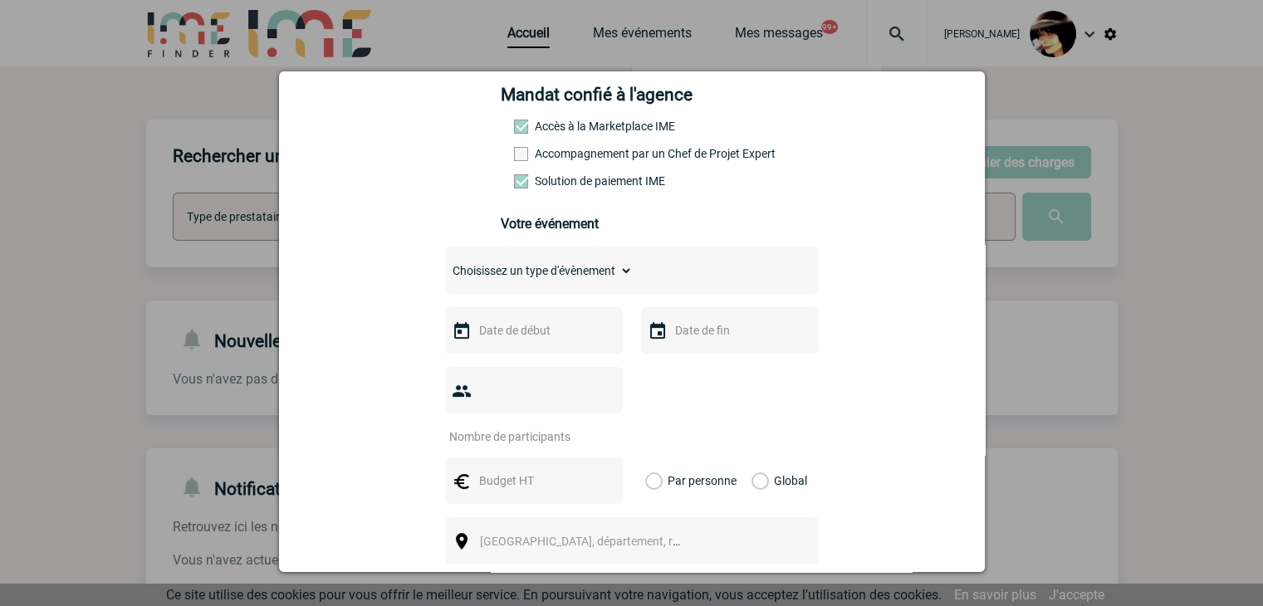
click at [485, 290] on div "Choisissez un type d'évènement Séminaire avec nuitée Séminaire sans nuitée Repa…" at bounding box center [632, 271] width 374 height 47
click at [484, 282] on select "Choisissez un type d'évènement Séminaire avec nuitée Séminaire sans nuitée Repa…" at bounding box center [539, 270] width 188 height 23
select select "5"
click at [445, 264] on select "Choisissez un type d'évènement Séminaire avec nuitée Séminaire sans nuitée Repa…" at bounding box center [539, 270] width 188 height 23
click at [506, 333] on input "text" at bounding box center [532, 331] width 115 height 22
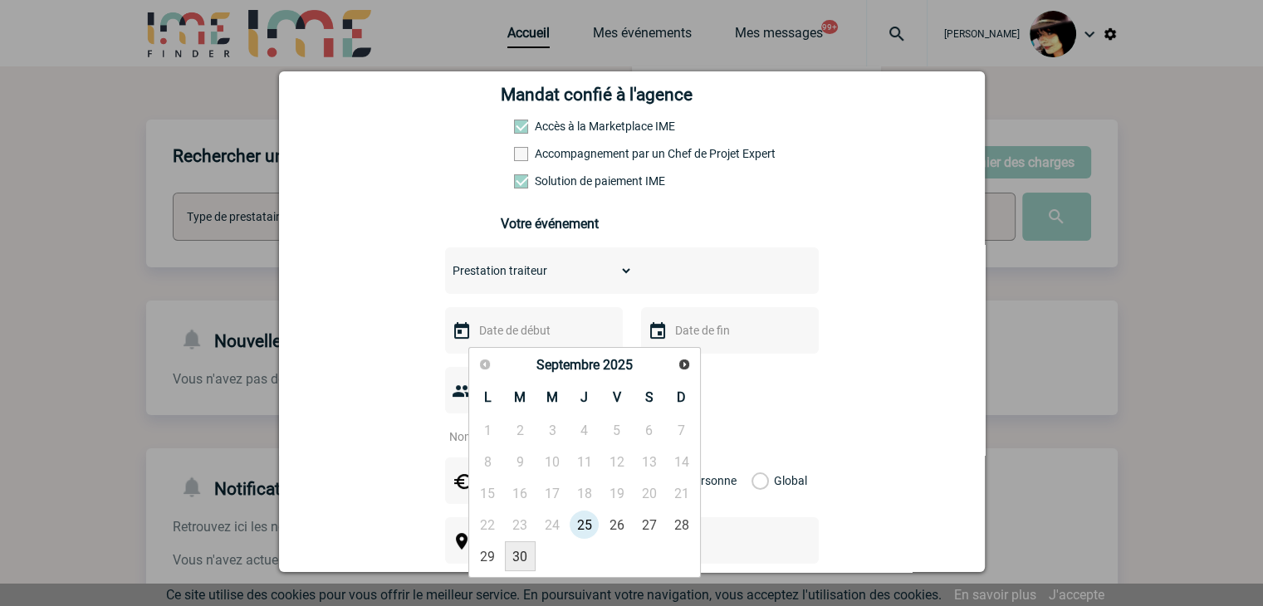
click at [520, 556] on link "30" at bounding box center [520, 557] width 31 height 30
type input "30-09-2025"
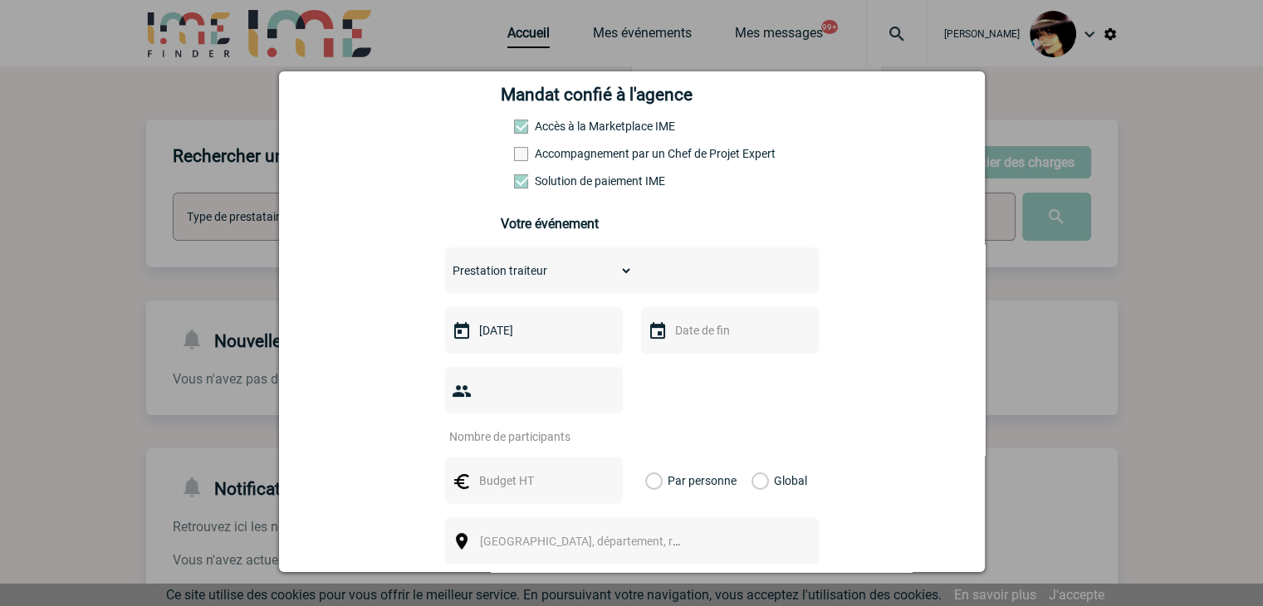
click at [495, 426] on input "number" at bounding box center [523, 437] width 156 height 22
type input "25"
click at [477, 470] on input "text" at bounding box center [532, 481] width 115 height 22
type input "171"
click at [753, 458] on label "Global" at bounding box center [757, 481] width 11 height 47
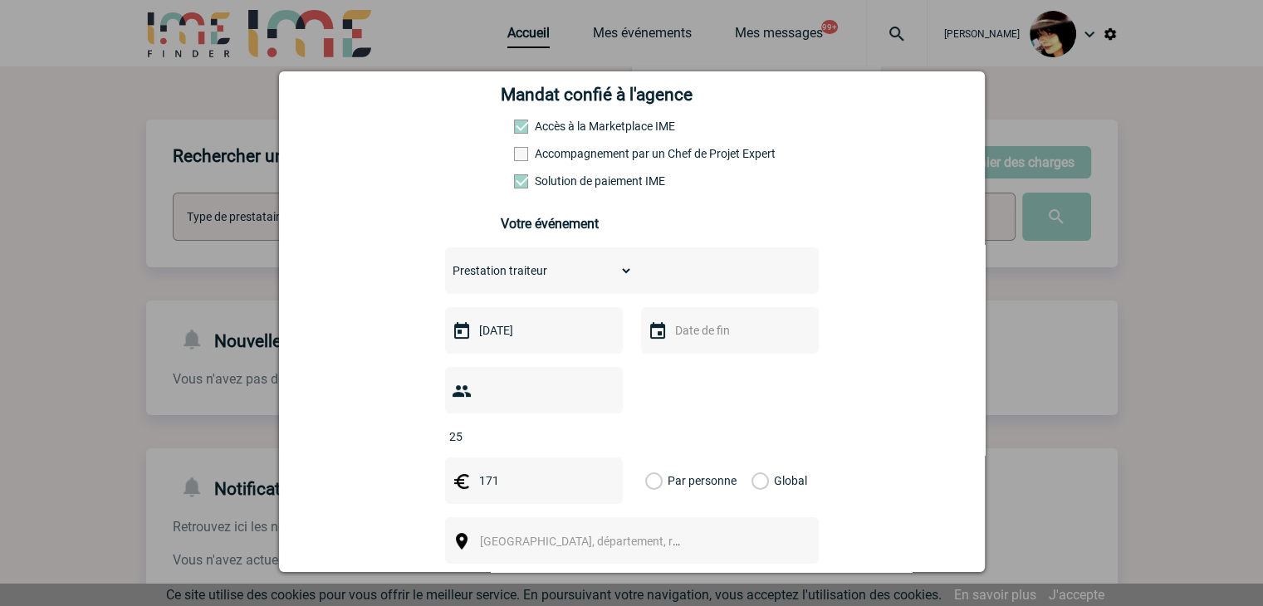
click at [0, 0] on input "Global" at bounding box center [0, 0] width 0 height 0
click at [529, 535] on span "[GEOGRAPHIC_DATA], département, région..." at bounding box center [595, 541] width 231 height 13
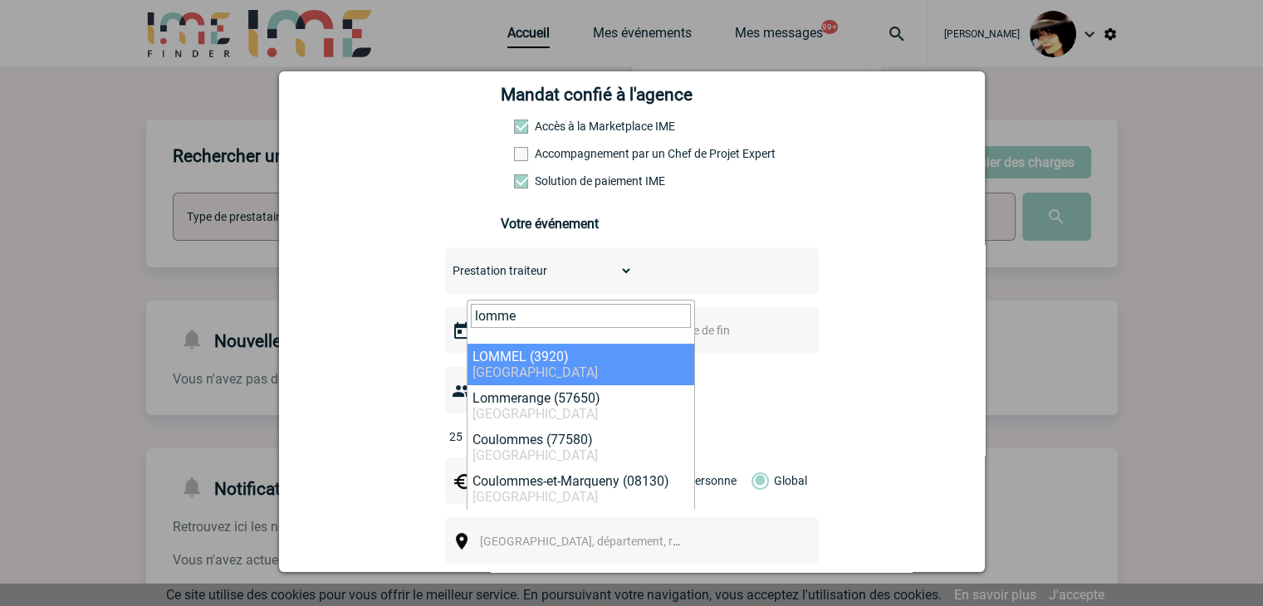
drag, startPoint x: 522, startPoint y: 312, endPoint x: 439, endPoint y: 320, distance: 83.4
click at [440, 319] on body "[PERSON_NAME] Accueil Mes événements 99+" at bounding box center [631, 509] width 1263 height 1018
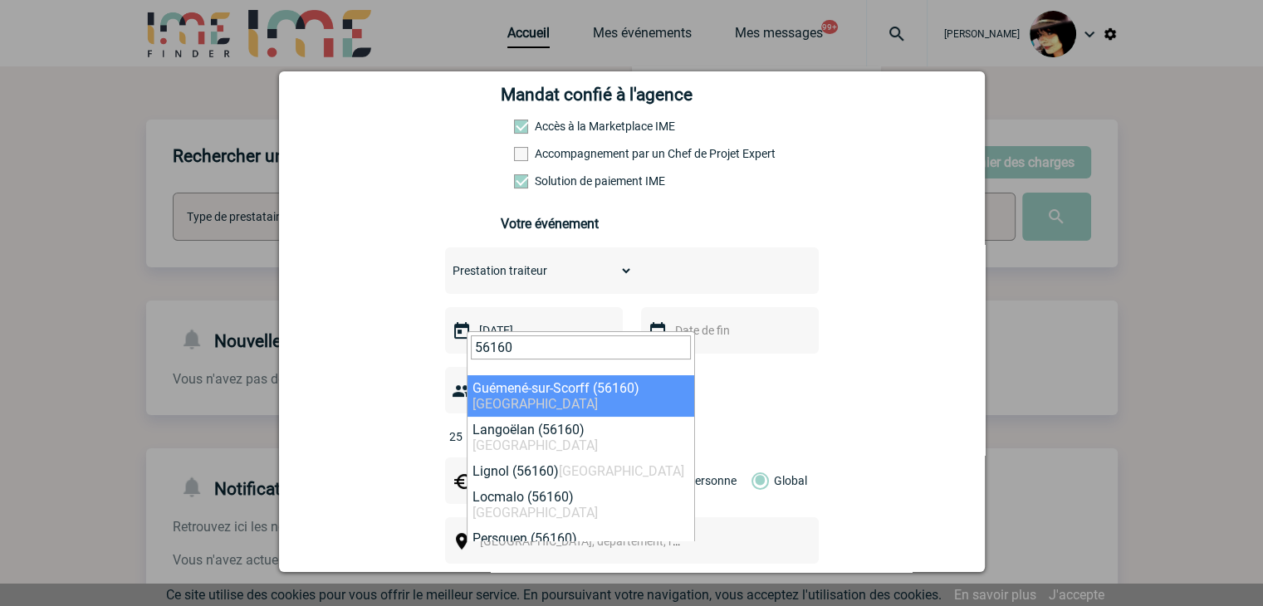
click at [488, 342] on input "56160" at bounding box center [581, 348] width 220 height 24
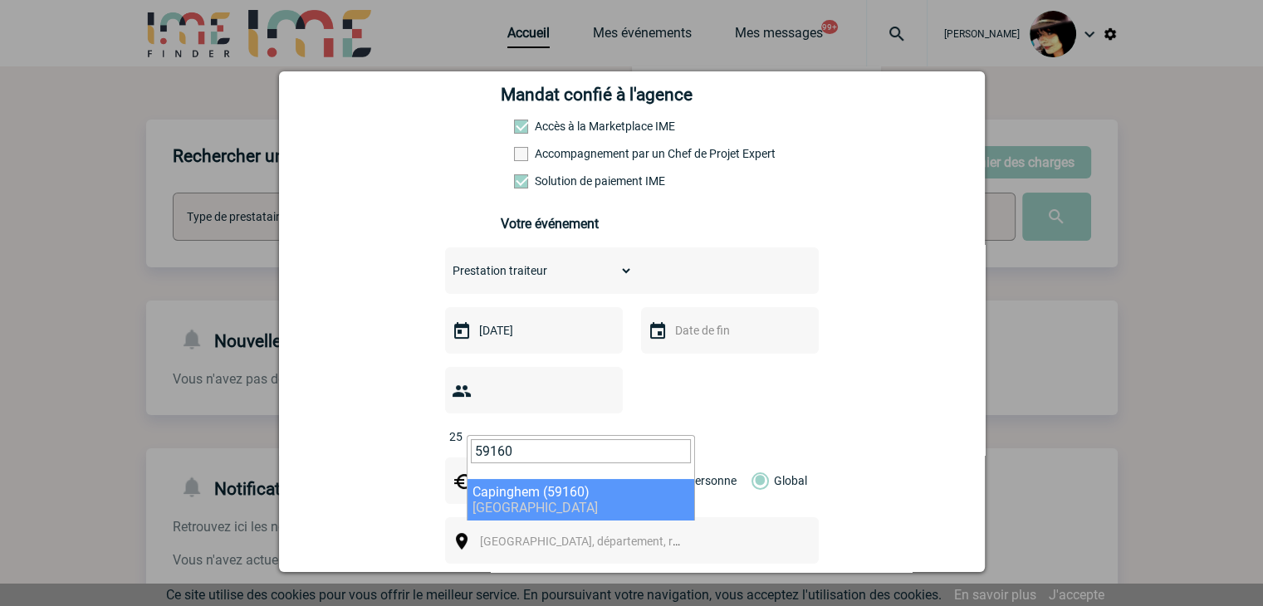
type input "59160"
select select "14859"
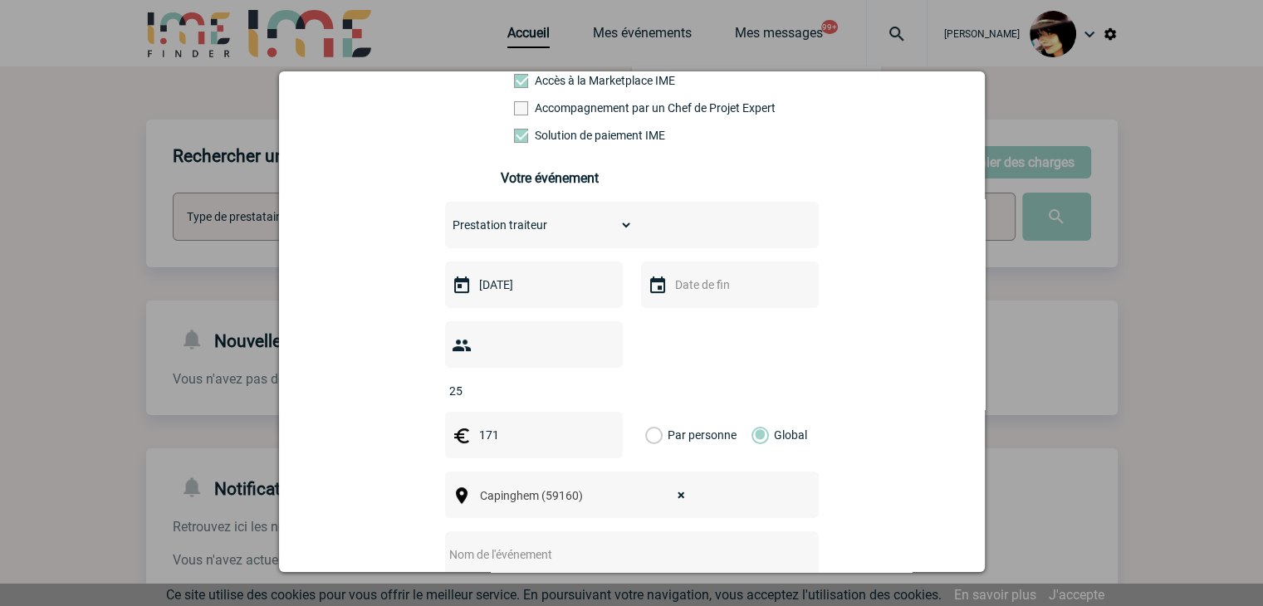
scroll to position [332, 0]
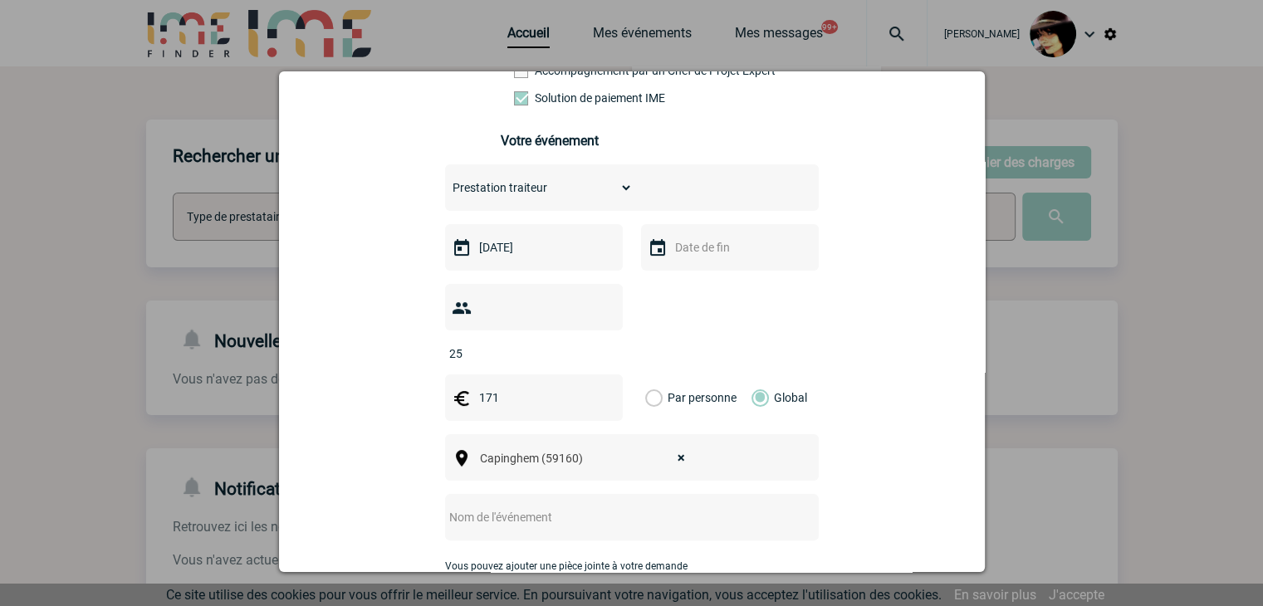
click at [520, 507] on input "text" at bounding box center [610, 518] width 330 height 22
click at [664, 507] on input "CENTRALISAITON" at bounding box center [610, 518] width 330 height 22
paste input "évènement 30.09.2025"
click at [539, 507] on input "CENTRALISAITON évènement 30.09.2025" at bounding box center [610, 518] width 330 height 22
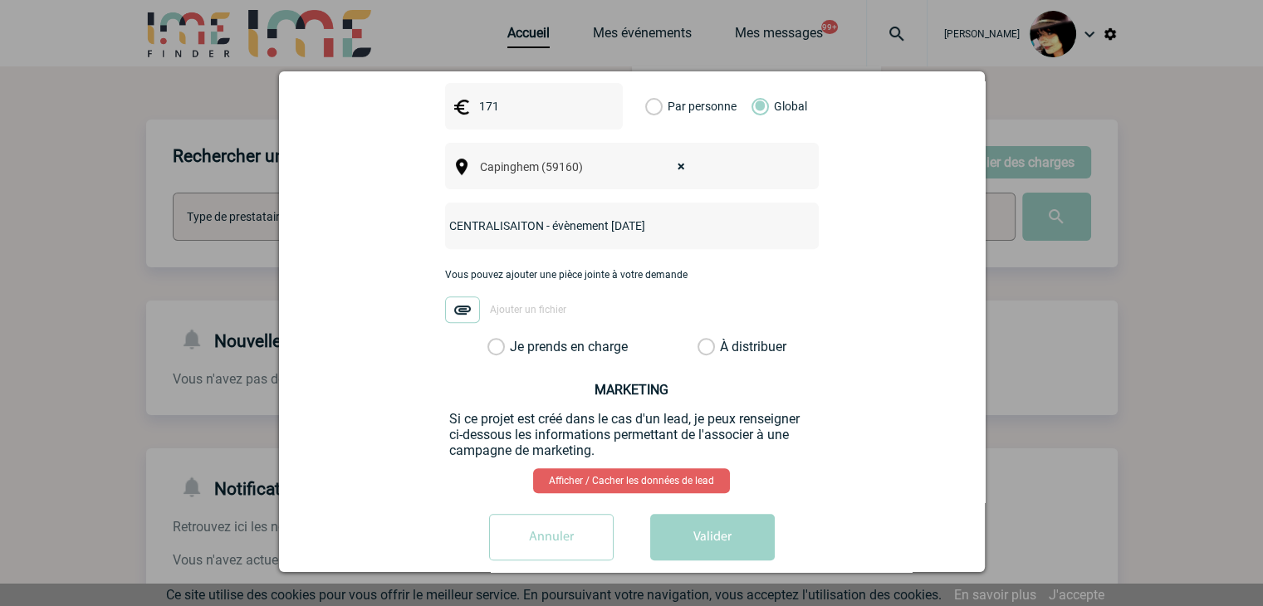
scroll to position [625, 0]
type input "CENTRALISAITON - évènement 30.09.2025"
click at [698, 338] on label "À distribuer" at bounding box center [706, 346] width 17 height 17
click at [0, 0] on input "À distribuer" at bounding box center [0, 0] width 0 height 0
click at [695, 513] on button "Valider" at bounding box center [712, 536] width 125 height 47
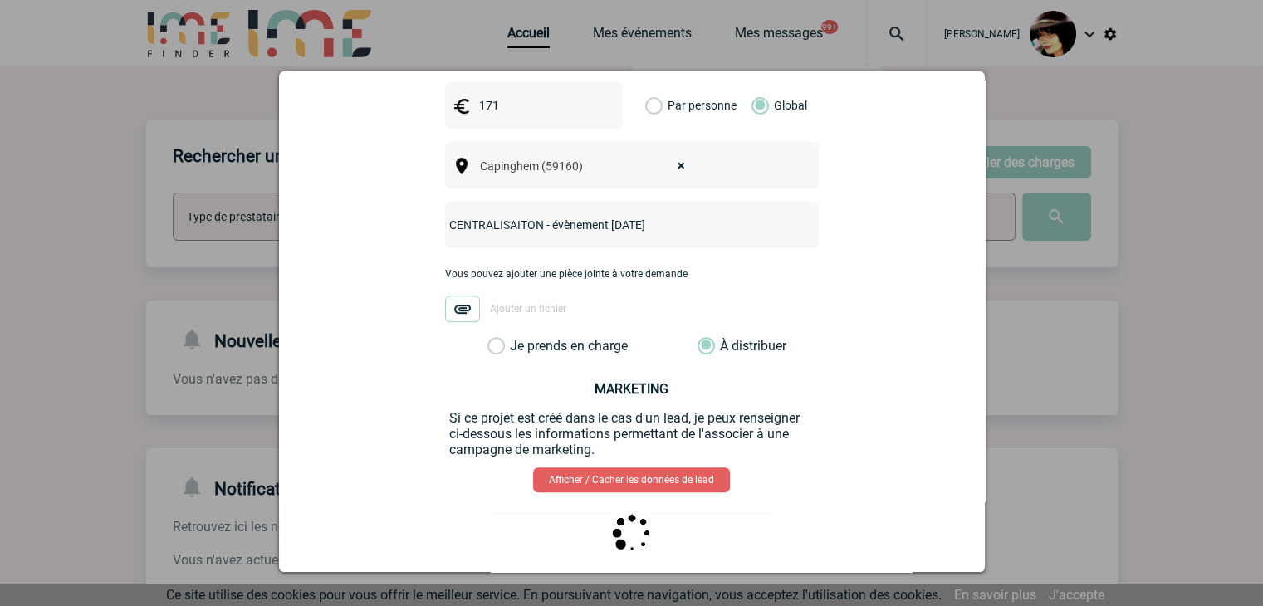
scroll to position [0, 0]
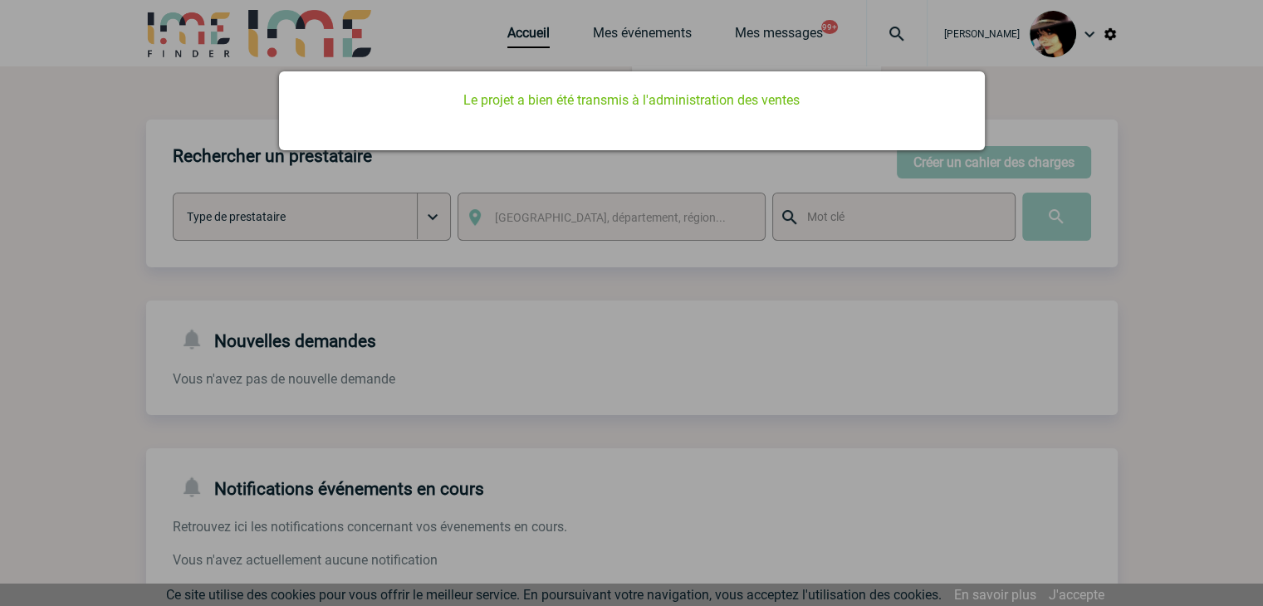
click at [618, 353] on div at bounding box center [631, 303] width 1263 height 606
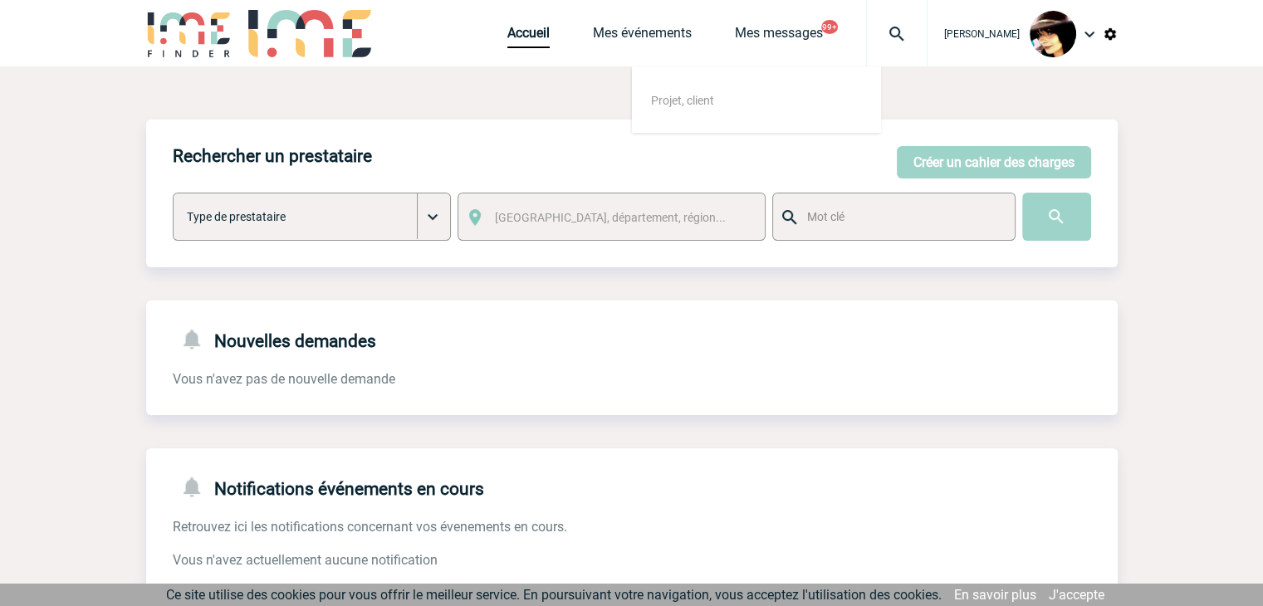
click at [482, 40] on div "Rachel SABOUREAU Accueil Mes événements 99+" at bounding box center [632, 35] width 972 height 71
click at [508, 41] on link "Accueil" at bounding box center [529, 36] width 42 height 23
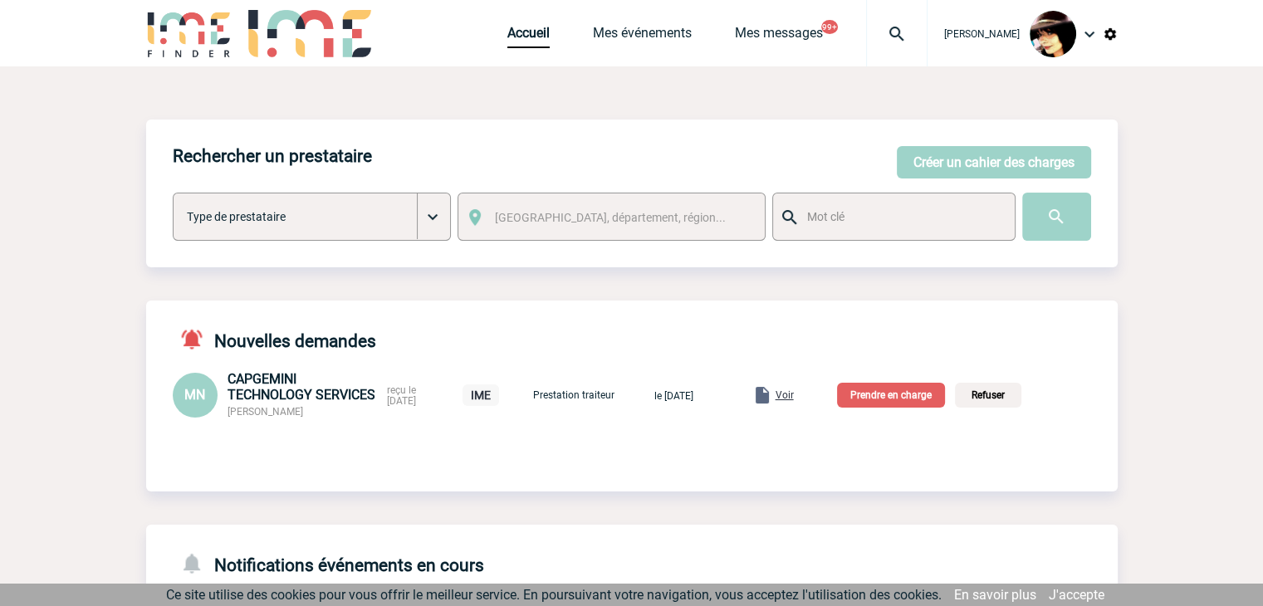
click at [794, 395] on span "Voir" at bounding box center [785, 396] width 18 height 12
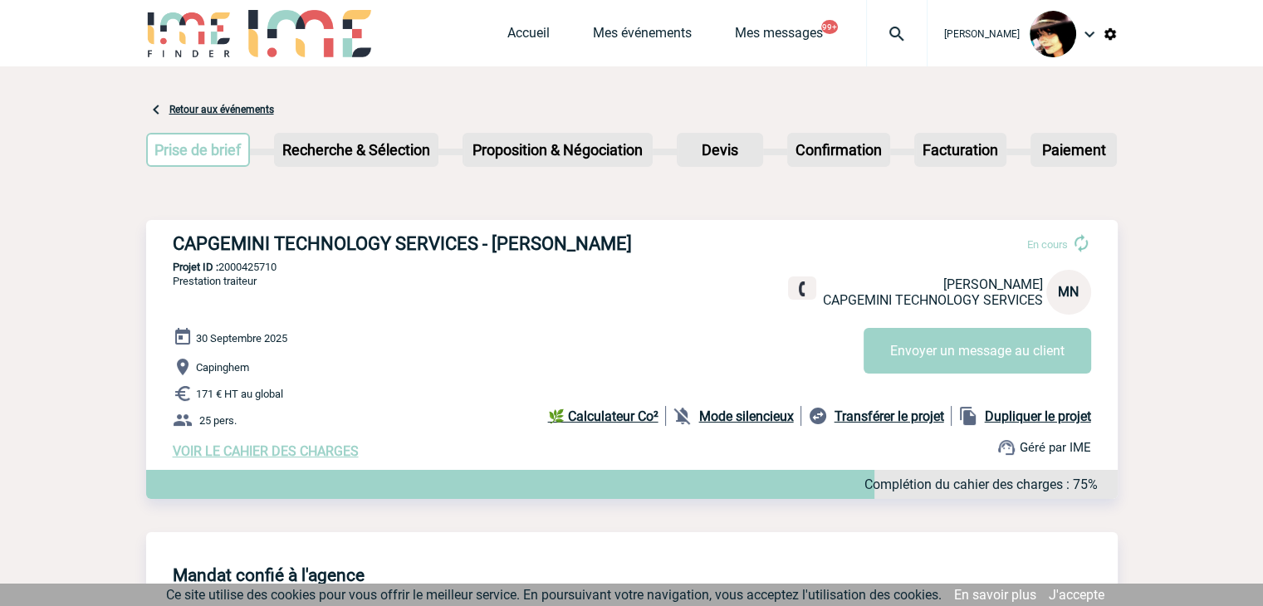
click at [257, 268] on p "Projet ID : 2000425710" at bounding box center [632, 267] width 972 height 12
copy p "2000425710"
click at [514, 27] on link "Accueil" at bounding box center [529, 36] width 42 height 23
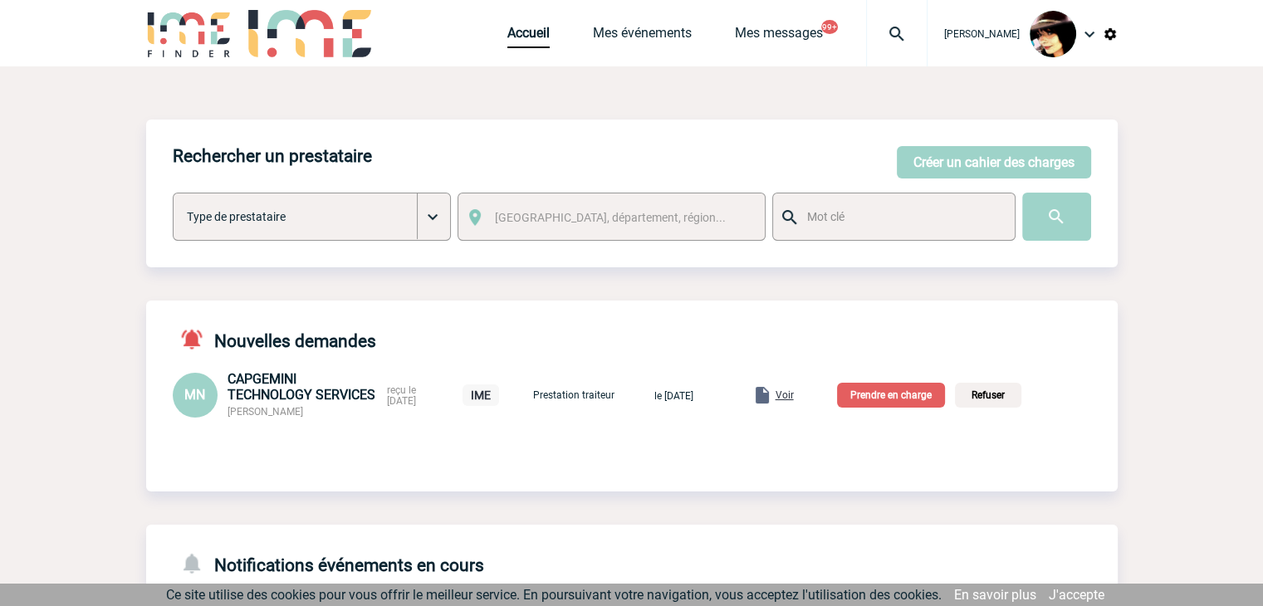
click at [888, 396] on p "Prendre en charge" at bounding box center [891, 395] width 108 height 25
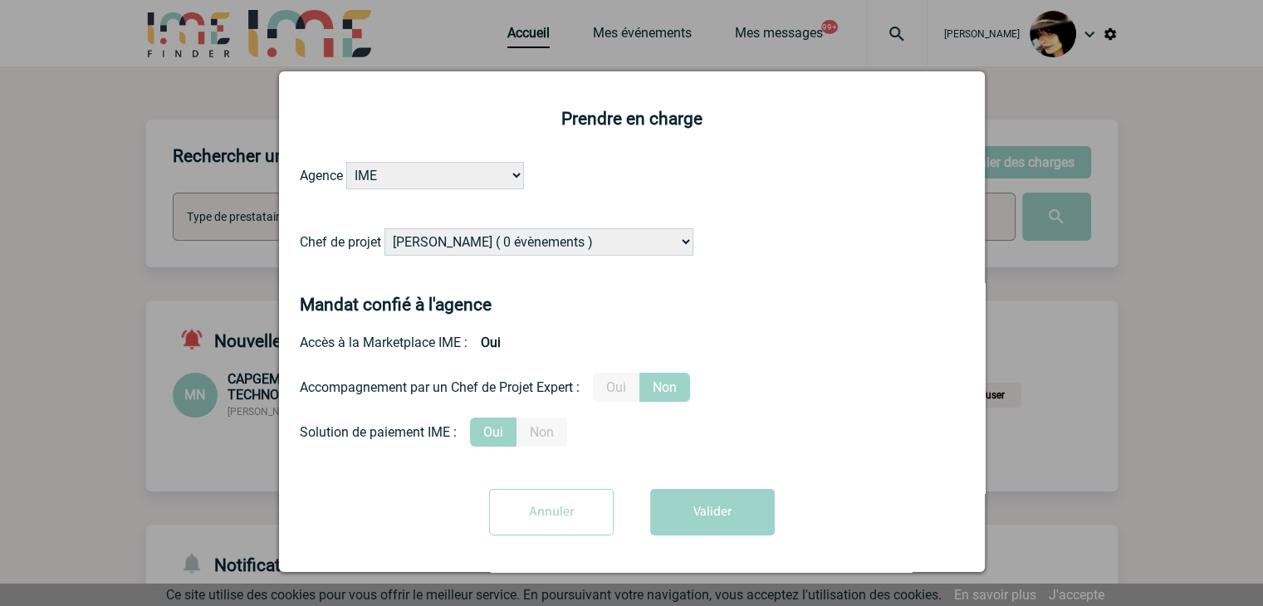
click at [513, 240] on select "Alizée VERLAGUET ( 0 évènements ) Anne-Françoise BONHOMME ( 179 évènements ) An…" at bounding box center [539, 241] width 309 height 27
select select "132752"
click at [546, 243] on select "Alizée VERLAGUET ( 0 évènements ) Anne-Françoise BONHOMME ( 179 évènements ) An…" at bounding box center [539, 241] width 309 height 27
click at [703, 517] on button "Valider" at bounding box center [712, 512] width 125 height 47
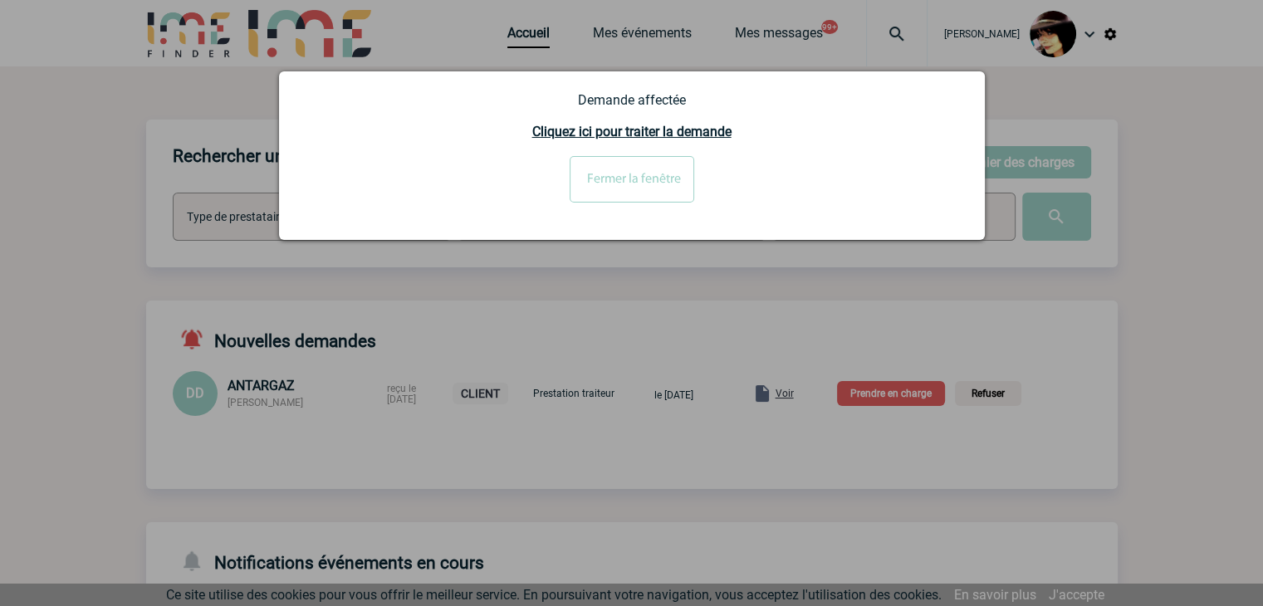
click at [609, 164] on input "Fermer la fenêtre" at bounding box center [632, 179] width 125 height 47
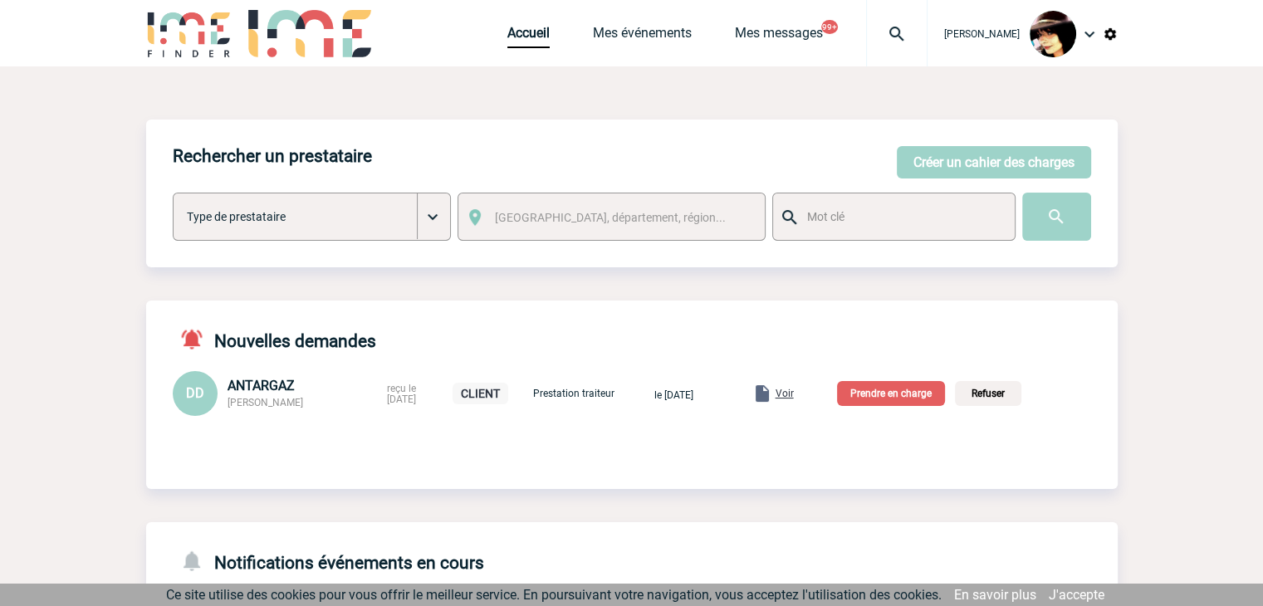
click at [794, 390] on span "Voir" at bounding box center [785, 394] width 18 height 12
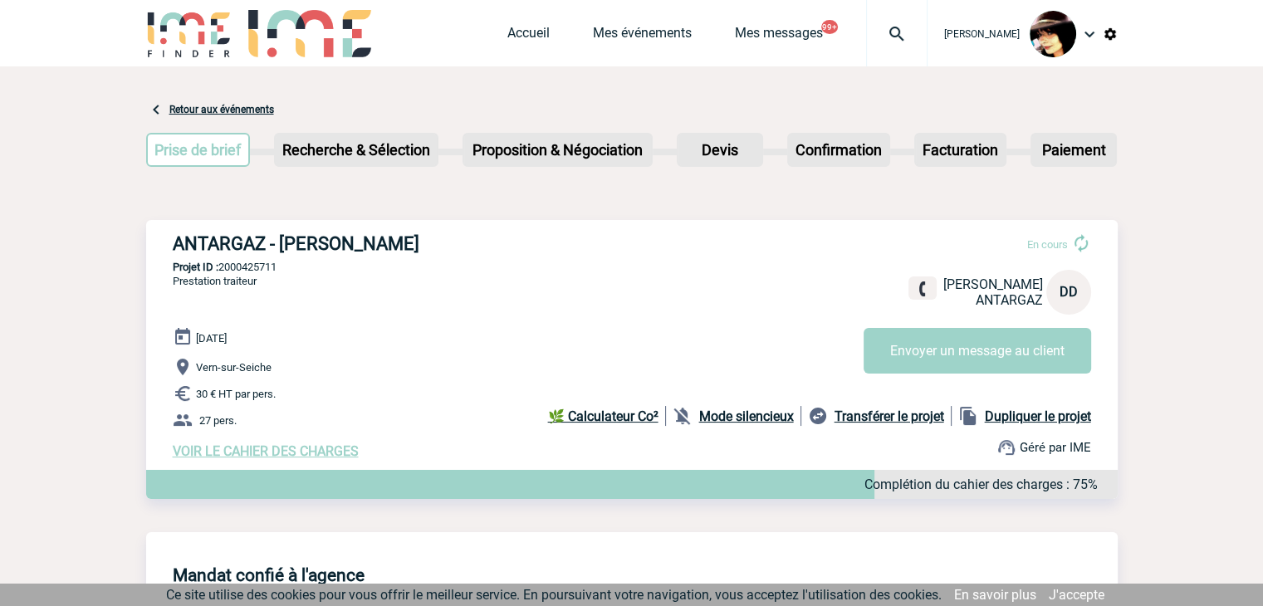
click at [297, 451] on span "VOIR LE CAHIER DES CHARGES" at bounding box center [266, 452] width 186 height 16
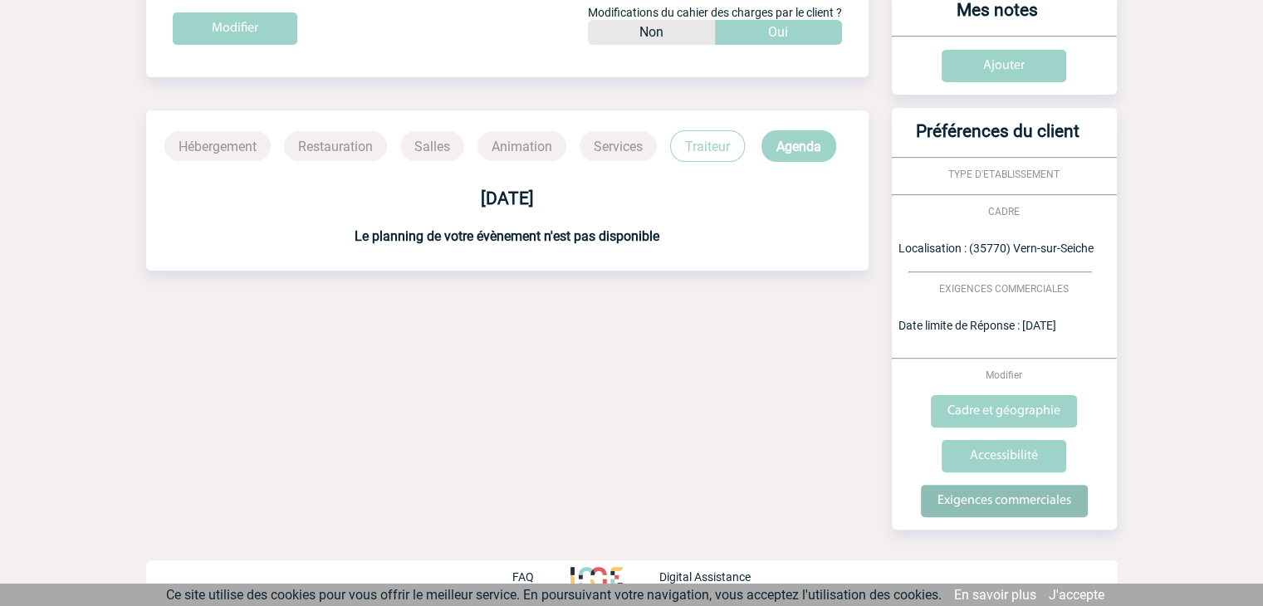
scroll to position [349, 0]
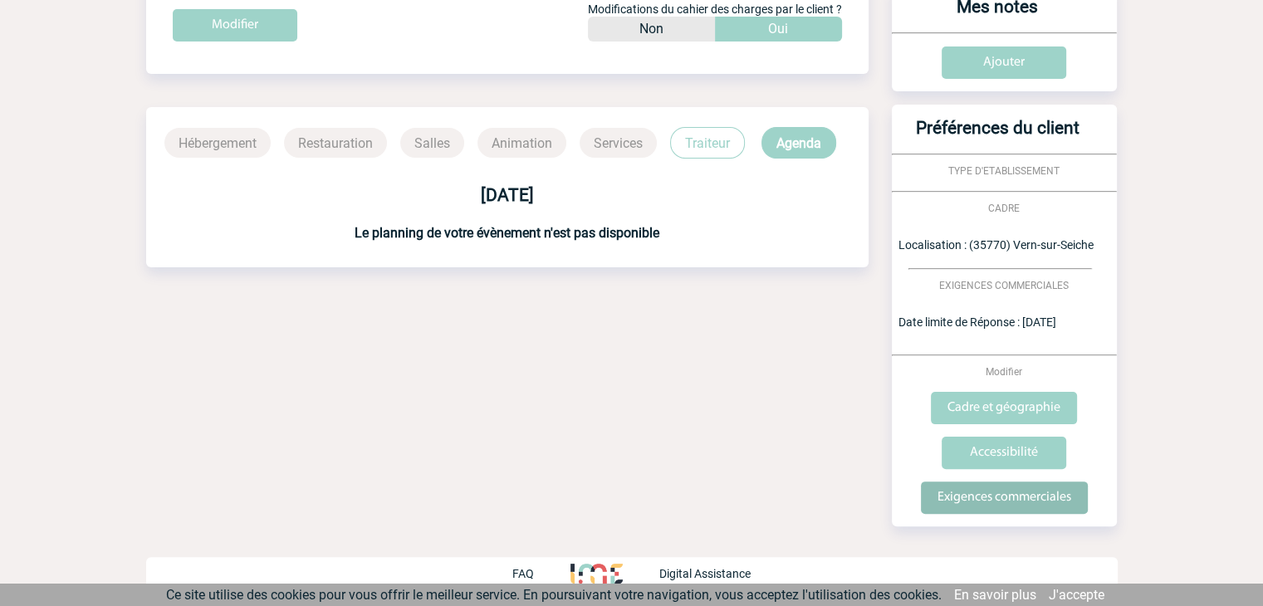
click at [973, 502] on input "Exigences commerciales" at bounding box center [1004, 498] width 167 height 32
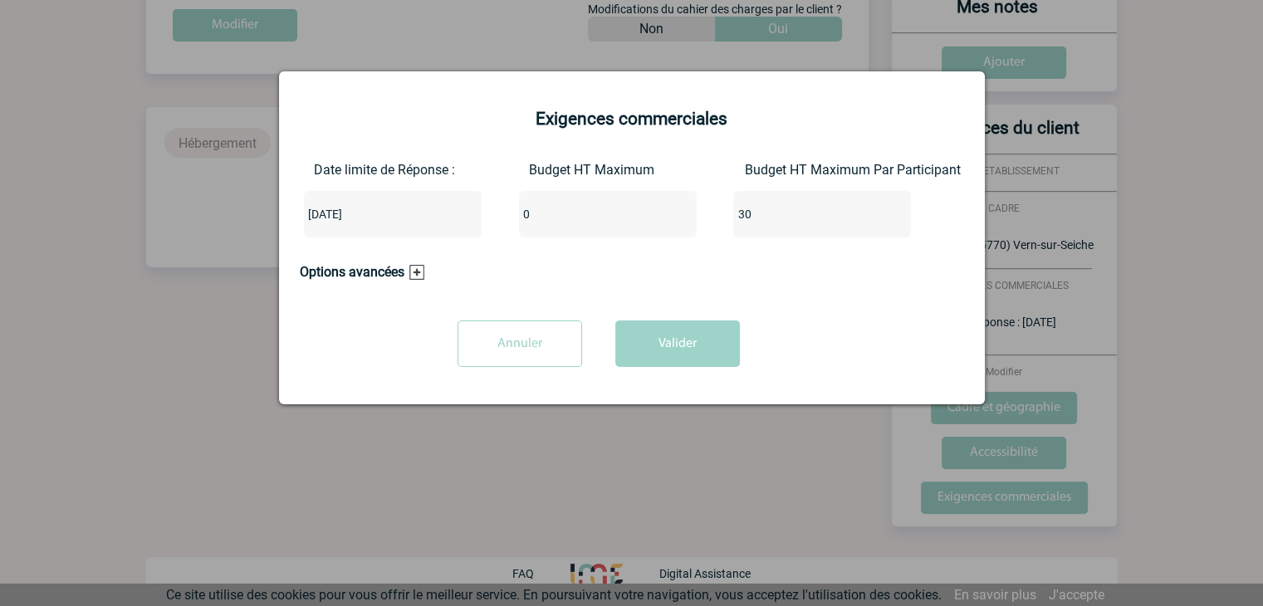
drag, startPoint x: 543, startPoint y: 218, endPoint x: 520, endPoint y: 217, distance: 23.3
click at [521, 217] on input "0" at bounding box center [597, 215] width 156 height 22
type input "810"
click at [755, 213] on input "30" at bounding box center [811, 215] width 156 height 22
type input "3"
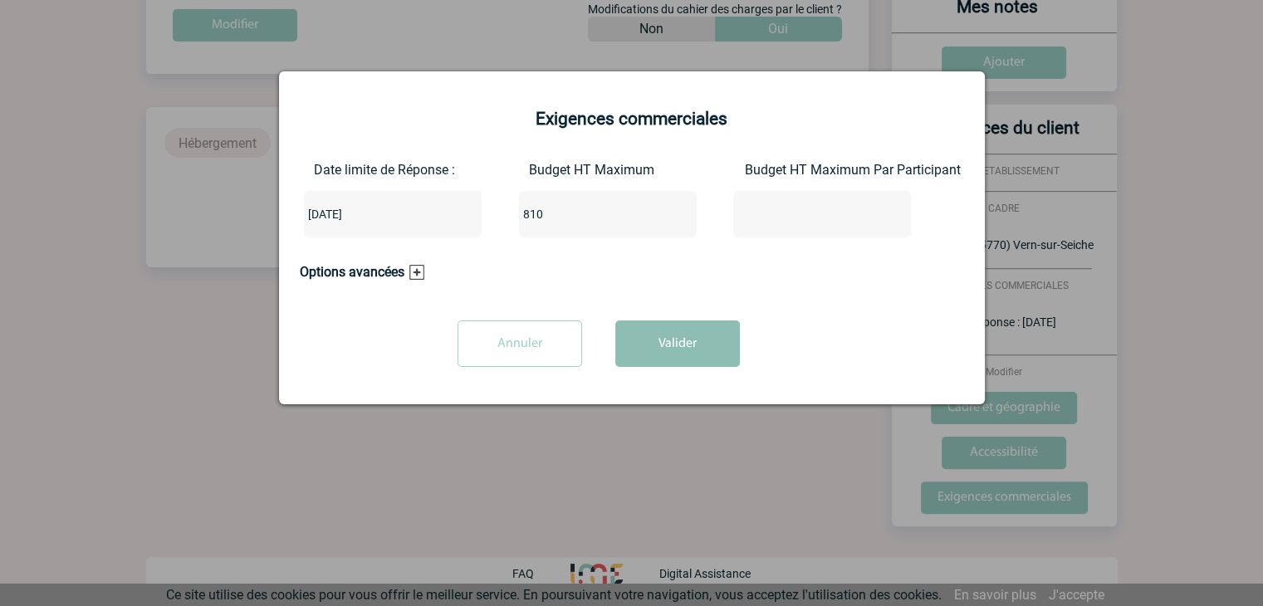
click at [640, 341] on button "Valider" at bounding box center [677, 344] width 125 height 47
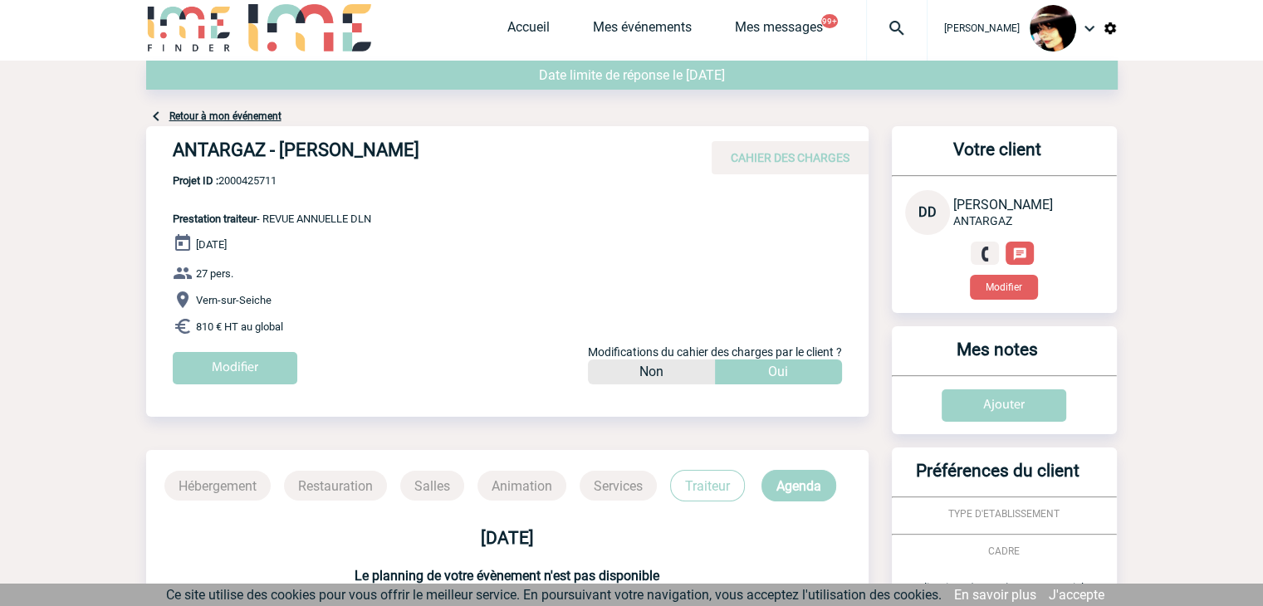
scroll to position [0, 0]
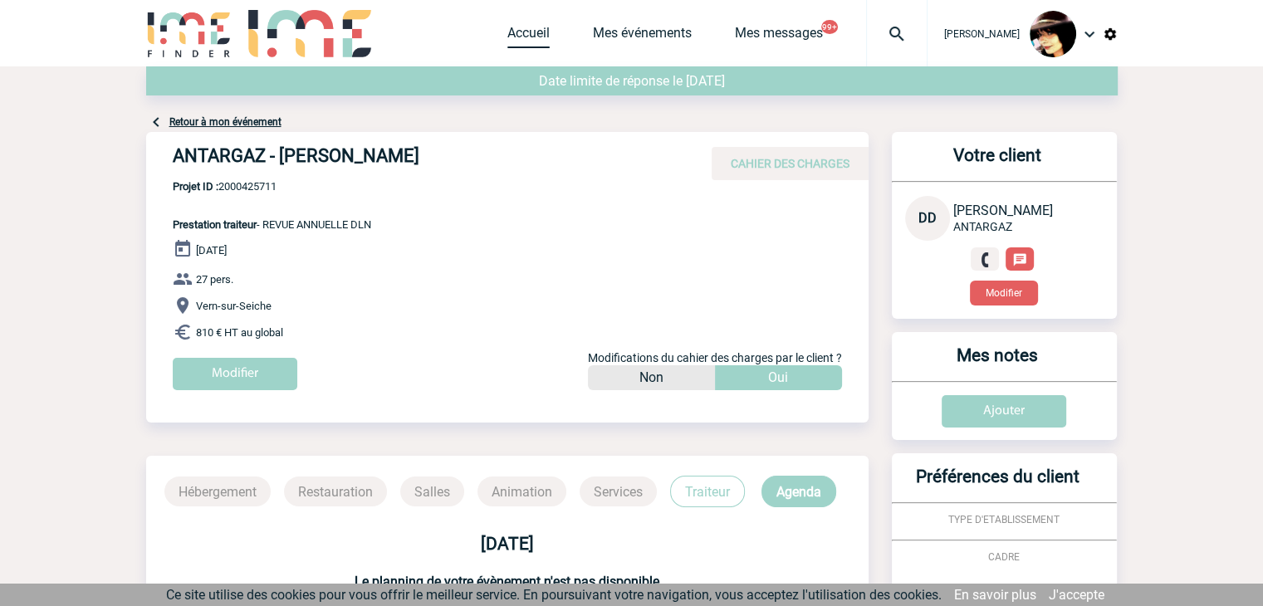
click at [508, 36] on link "Accueil" at bounding box center [529, 36] width 42 height 23
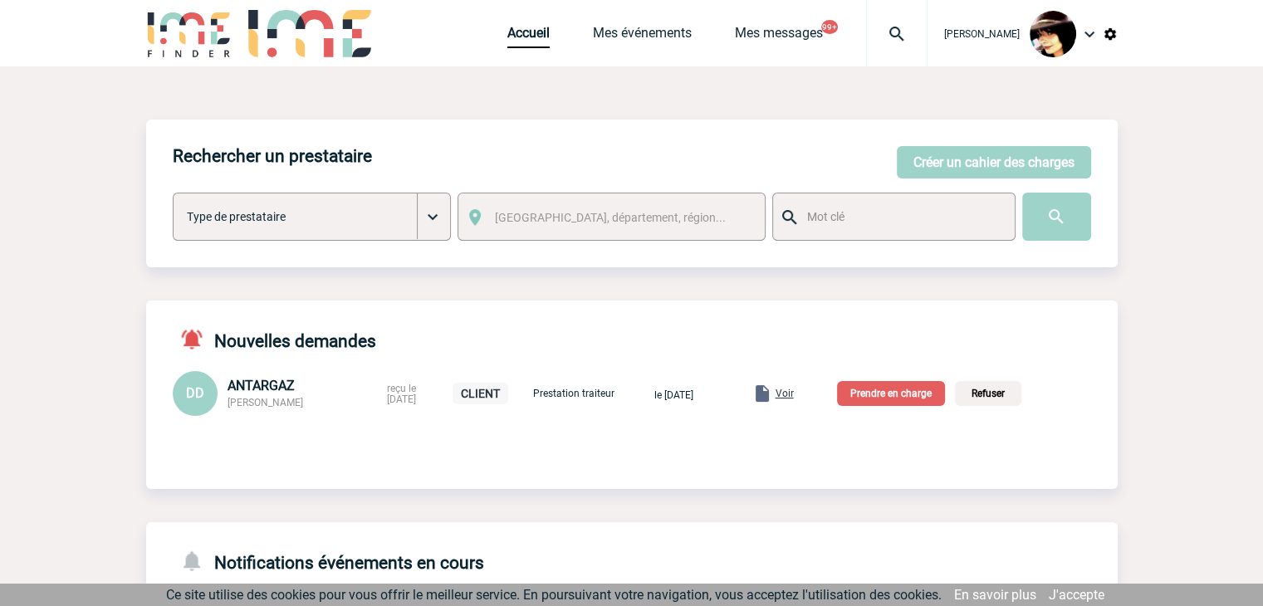
click at [897, 397] on p "Prendre en charge" at bounding box center [891, 393] width 108 height 25
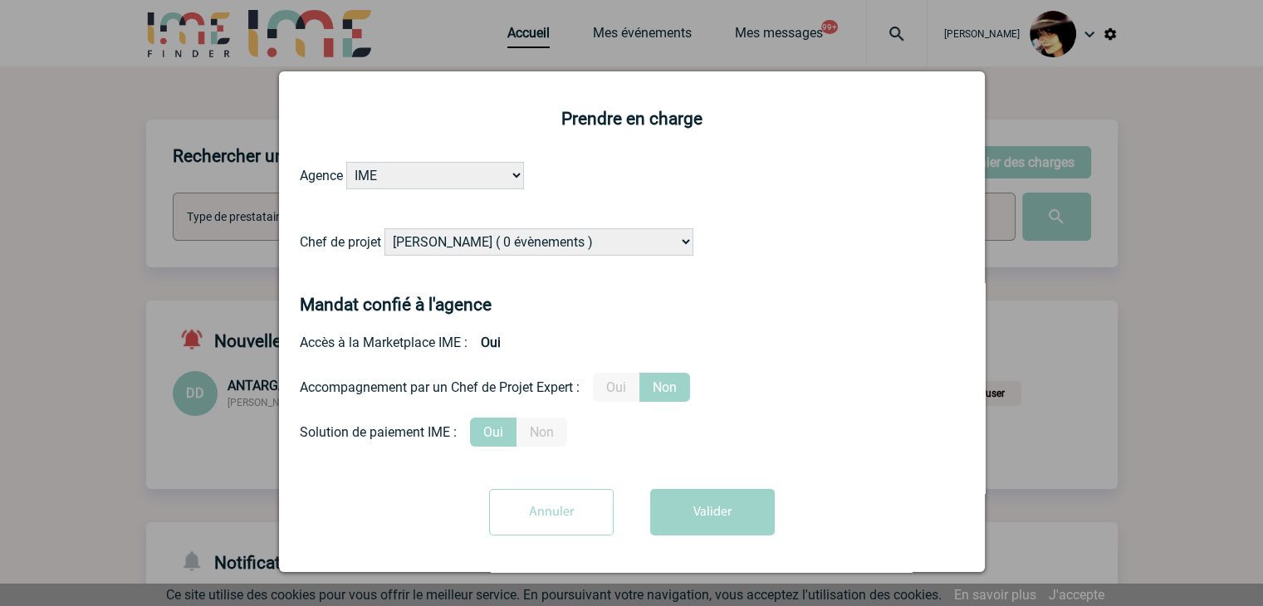
click at [527, 243] on select "[PERSON_NAME] ( 0 évènements ) [PERSON_NAME] ( 179 évènements ) [PERSON_NAME] (…" at bounding box center [539, 241] width 309 height 27
select select "131349"
click at [537, 236] on select "[PERSON_NAME] ( 0 évènements ) [PERSON_NAME] ( 179 évènements ) [PERSON_NAME] (…" at bounding box center [539, 241] width 309 height 27
click at [610, 386] on label "Oui" at bounding box center [616, 387] width 47 height 29
click at [0, 0] on input "Oui" at bounding box center [0, 0] width 0 height 0
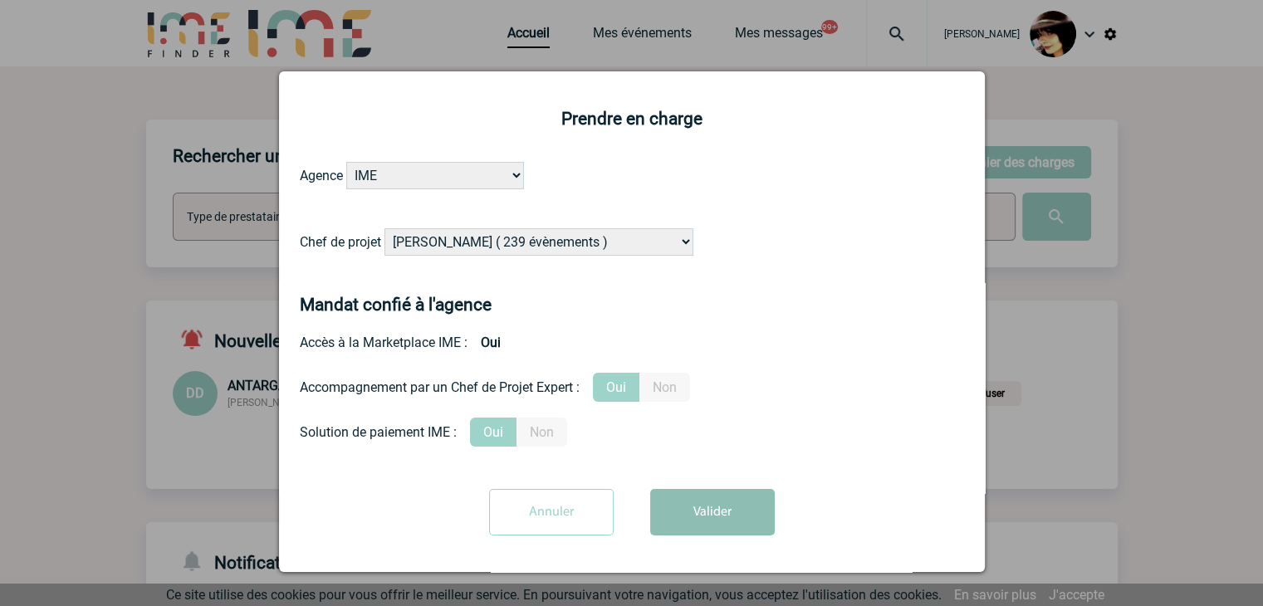
click at [686, 515] on button "Valider" at bounding box center [712, 512] width 125 height 47
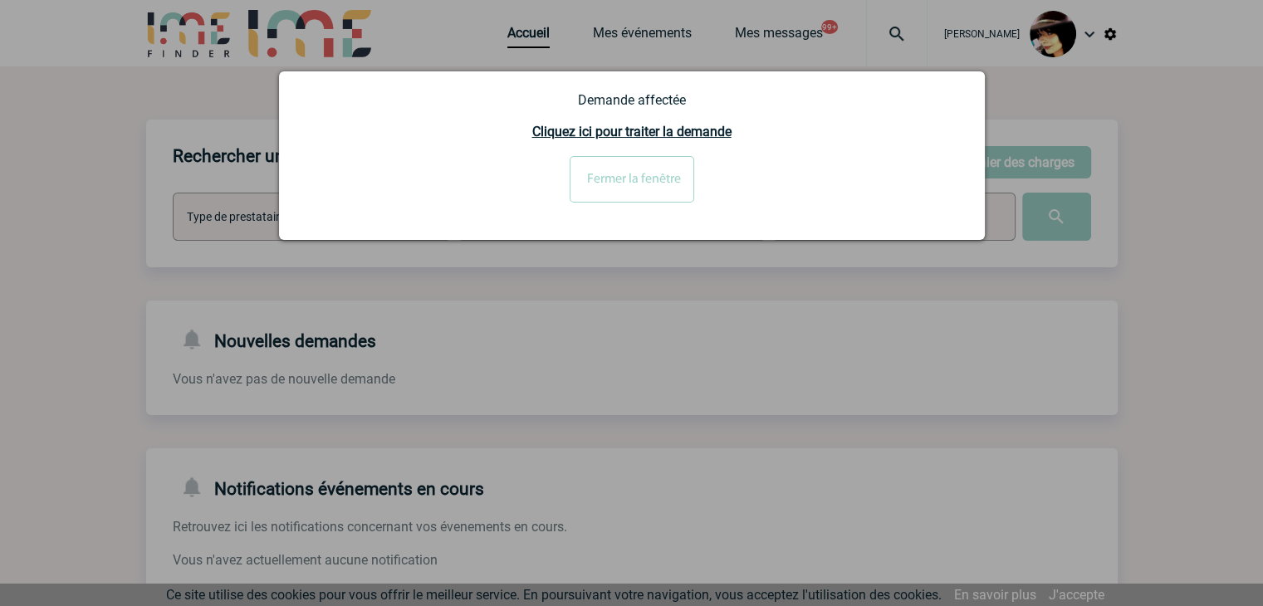
click at [605, 180] on input "Fermer la fenêtre" at bounding box center [632, 179] width 125 height 47
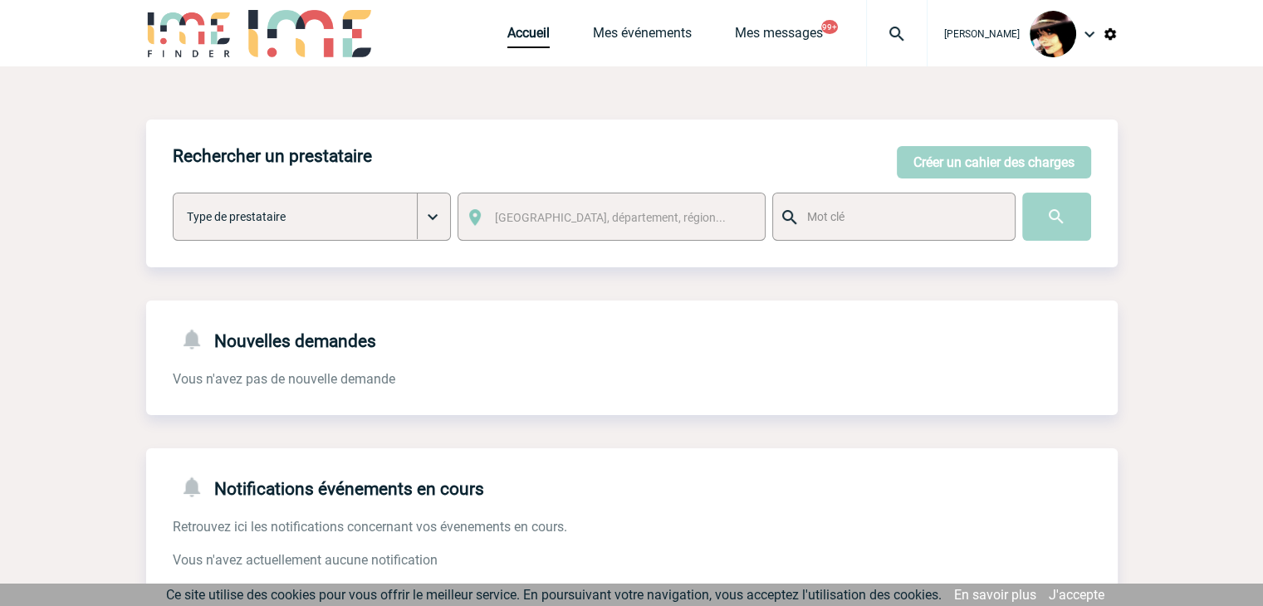
click at [632, 38] on body "[PERSON_NAME] Accueil Mes événements 99+" at bounding box center [631, 509] width 1263 height 1018
click at [628, 37] on link "Mes événements" at bounding box center [642, 36] width 99 height 23
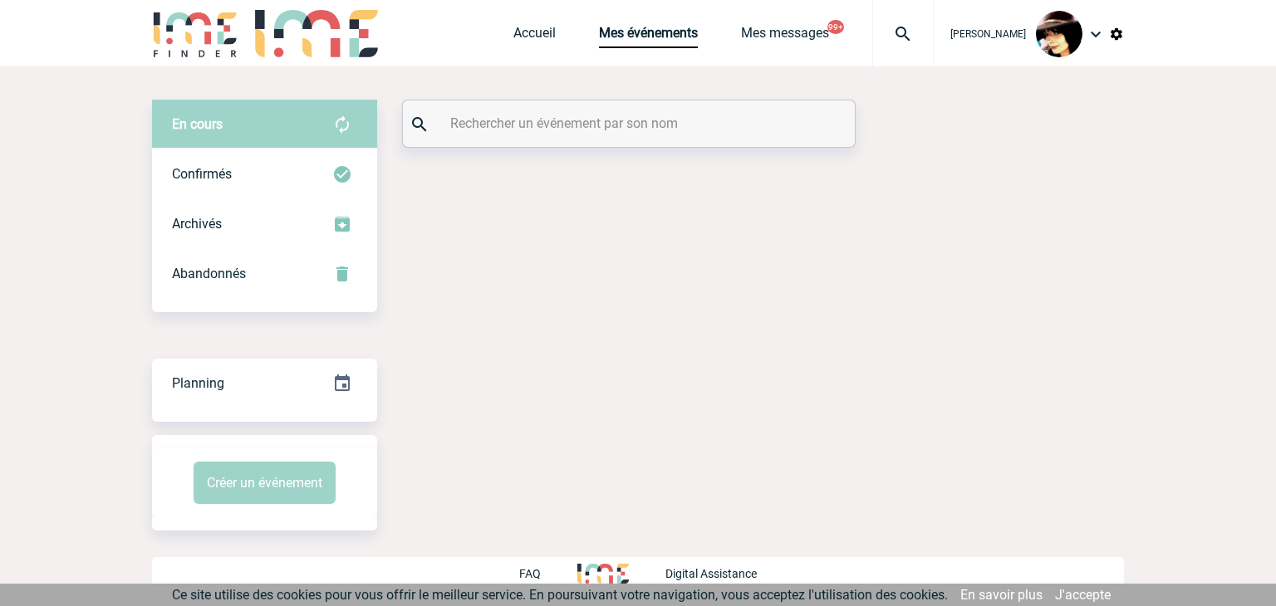
click at [497, 130] on input "text" at bounding box center [631, 123] width 370 height 24
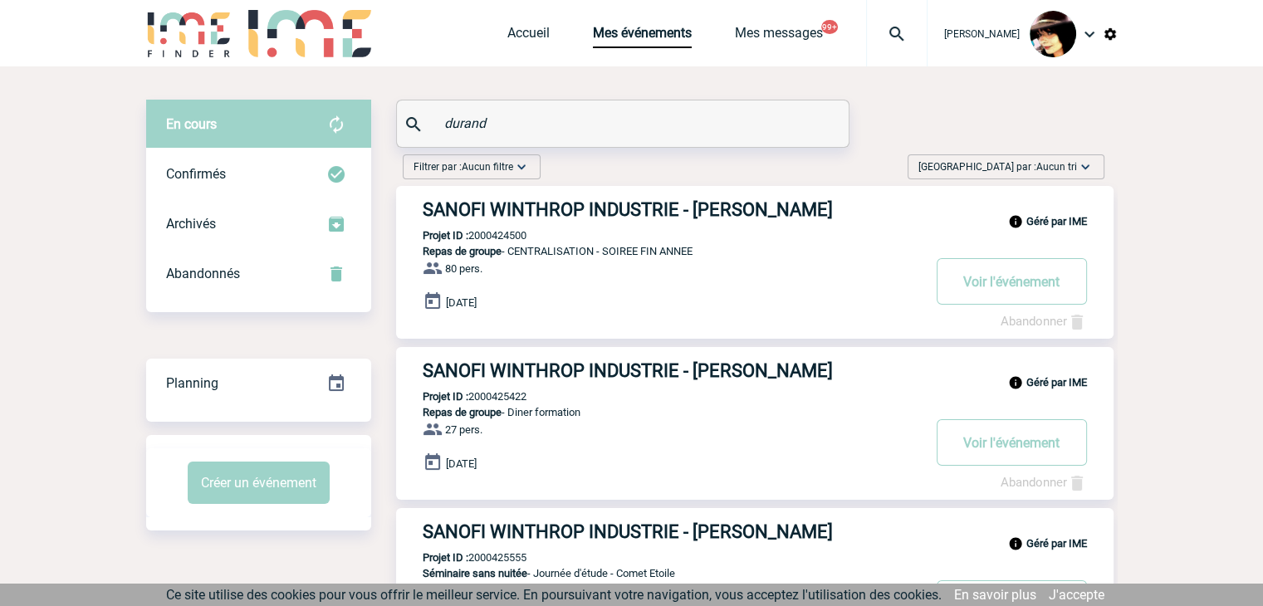
drag, startPoint x: 496, startPoint y: 126, endPoint x: 435, endPoint y: 130, distance: 60.8
click at [435, 130] on div "durand" at bounding box center [623, 124] width 452 height 47
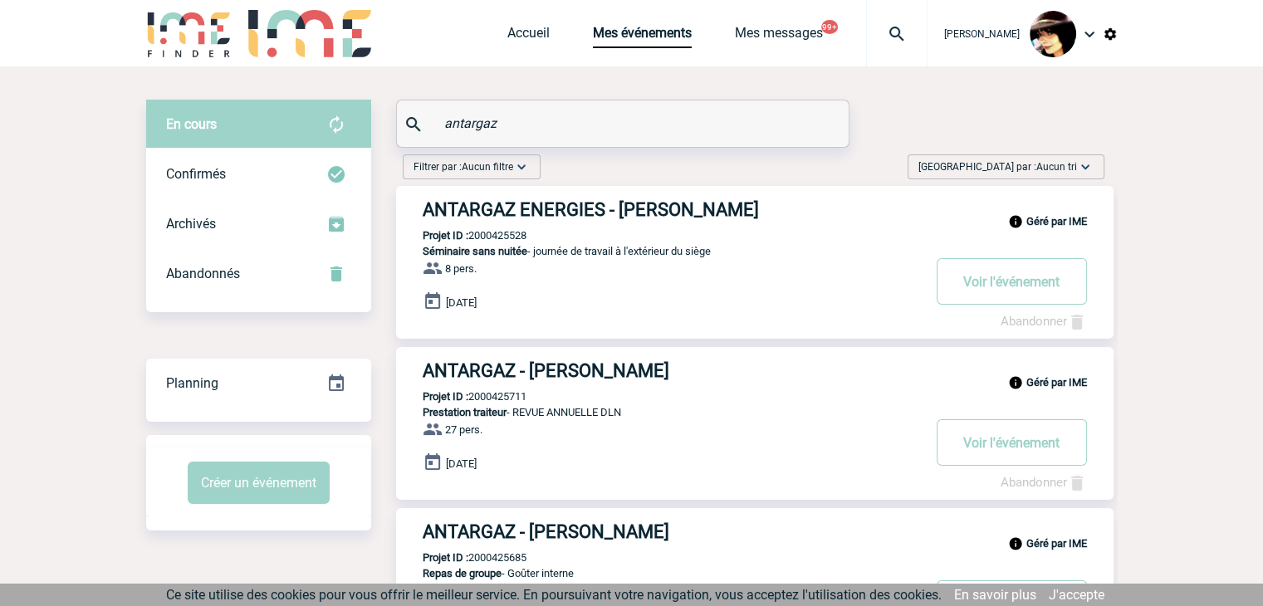
type input "antargaz"
click at [500, 400] on p "Projet ID : 2000425711" at bounding box center [461, 396] width 130 height 12
copy p "2000425711"
click at [508, 40] on link "Accueil" at bounding box center [529, 36] width 42 height 23
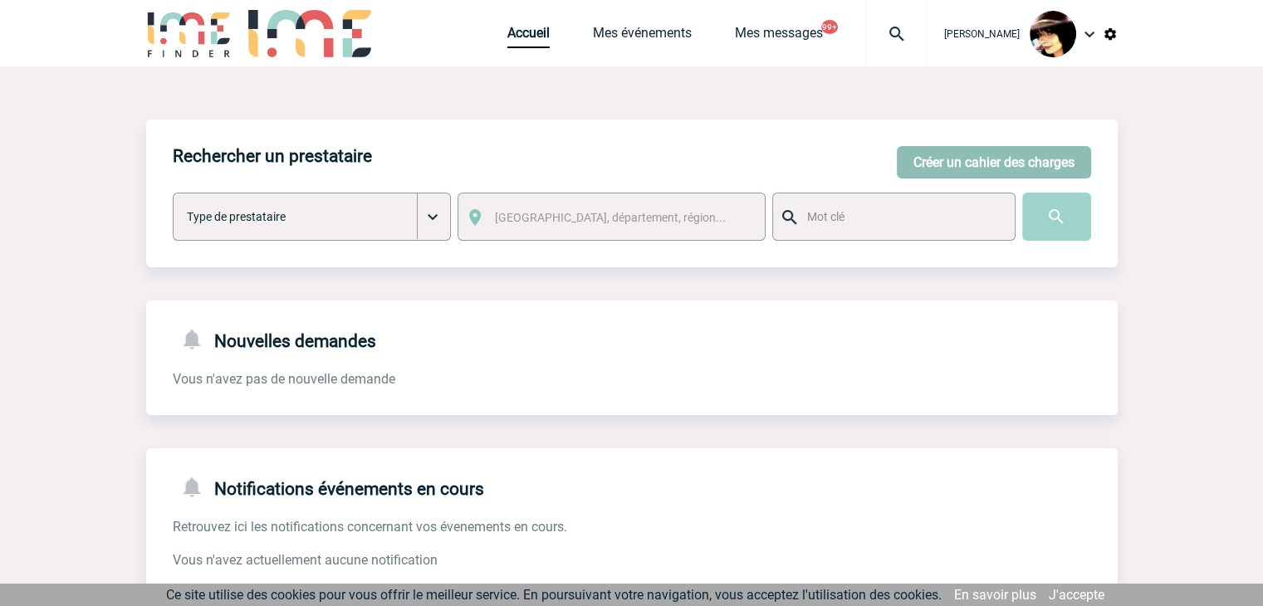
click at [960, 162] on button "Créer un cahier des charges" at bounding box center [994, 162] width 194 height 32
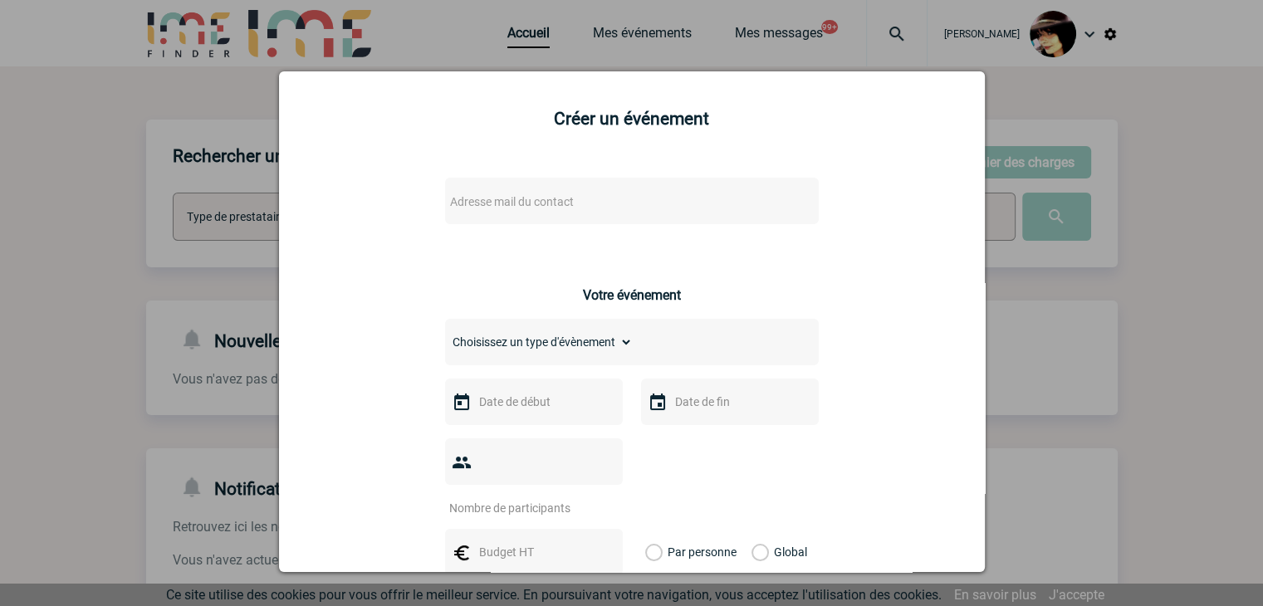
click at [508, 199] on span "Adresse mail du contact" at bounding box center [512, 201] width 124 height 13
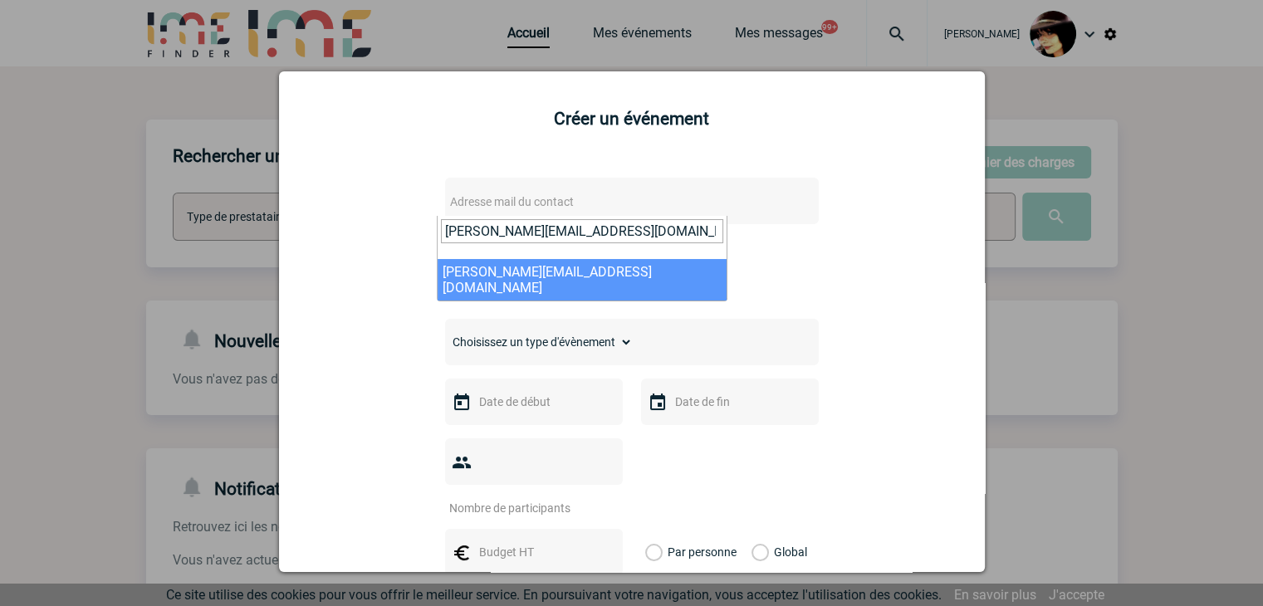
type input "sandrine.cusey@capgemini.com"
select select "103412"
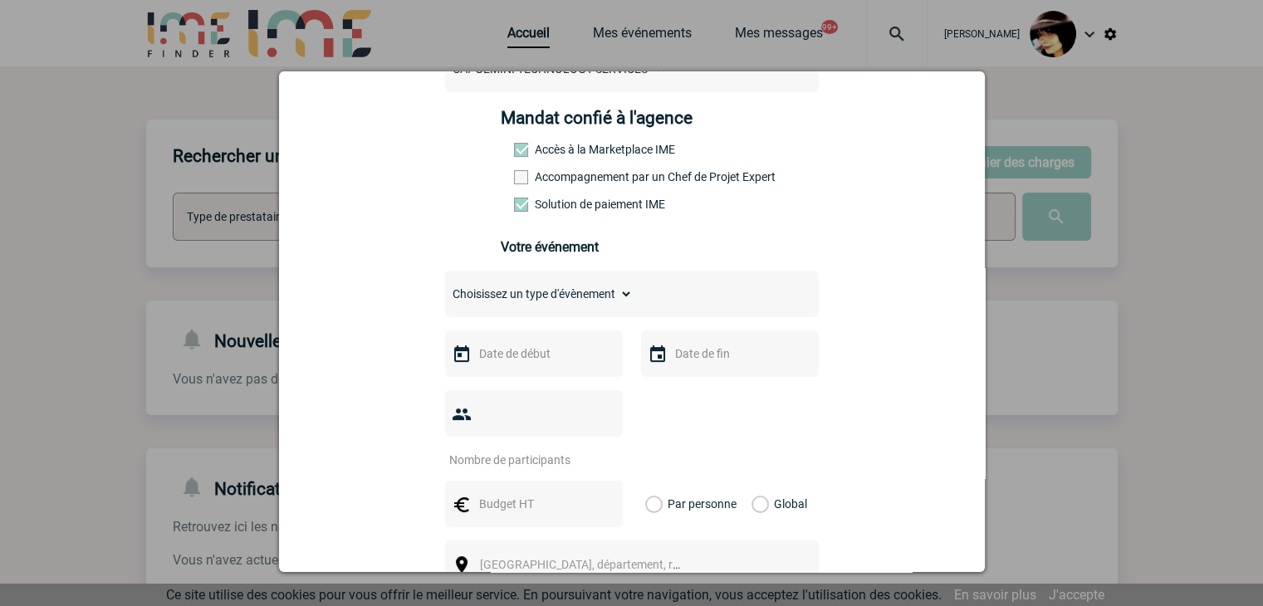
scroll to position [415, 0]
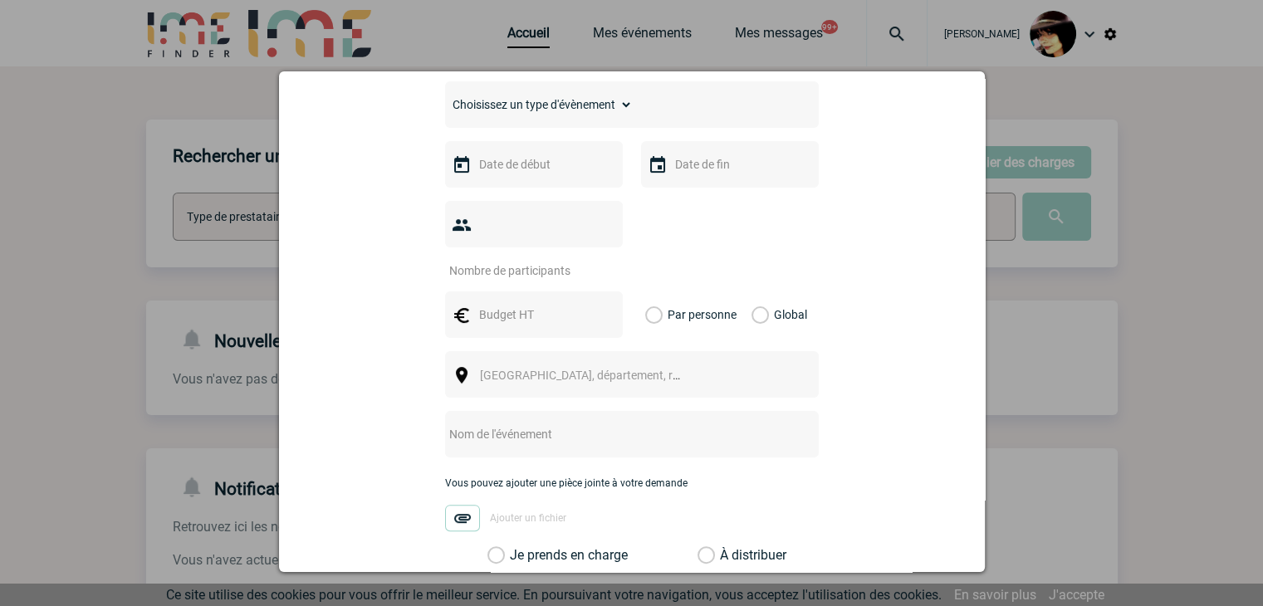
click at [479, 116] on select "Choisissez un type d'évènement Séminaire avec nuitée Séminaire sans nuitée Repa…" at bounding box center [539, 104] width 188 height 23
select select "2"
click at [445, 98] on select "Choisissez un type d'évènement Séminaire avec nuitée Séminaire sans nuitée Repa…" at bounding box center [539, 104] width 188 height 23
click at [522, 175] on input "text" at bounding box center [532, 165] width 115 height 22
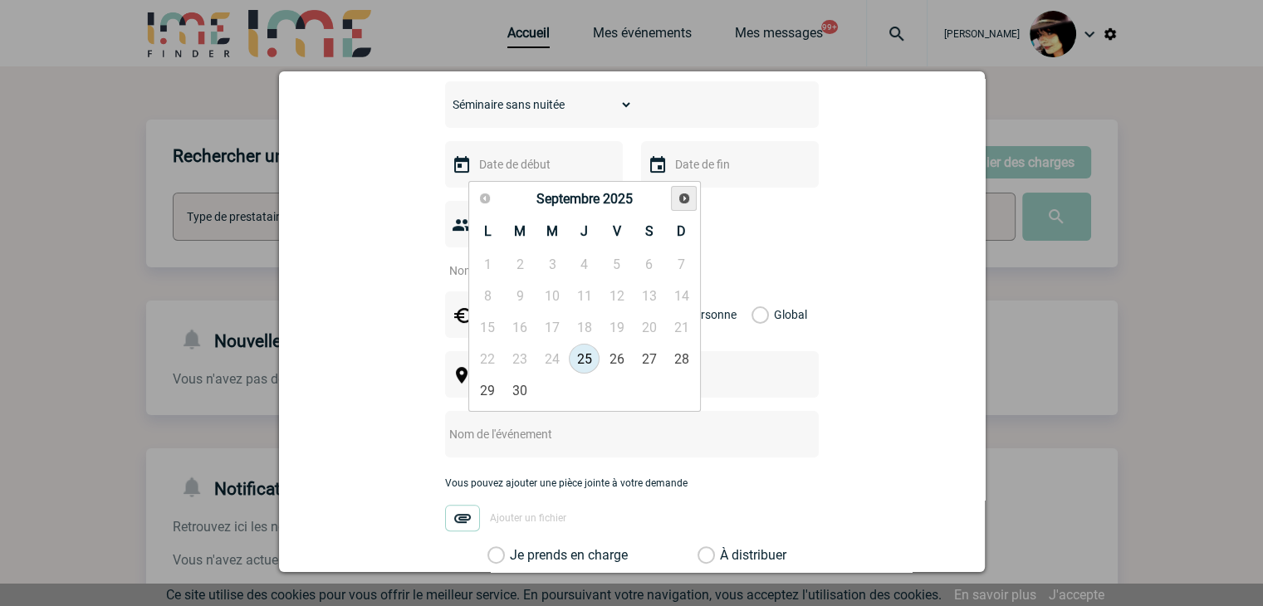
click at [679, 199] on span "Suivant" at bounding box center [684, 198] width 13 height 13
click at [490, 195] on span "Précédent" at bounding box center [484, 198] width 13 height 13
click at [484, 356] on link "20" at bounding box center [488, 359] width 31 height 30
type input "20-10-2025"
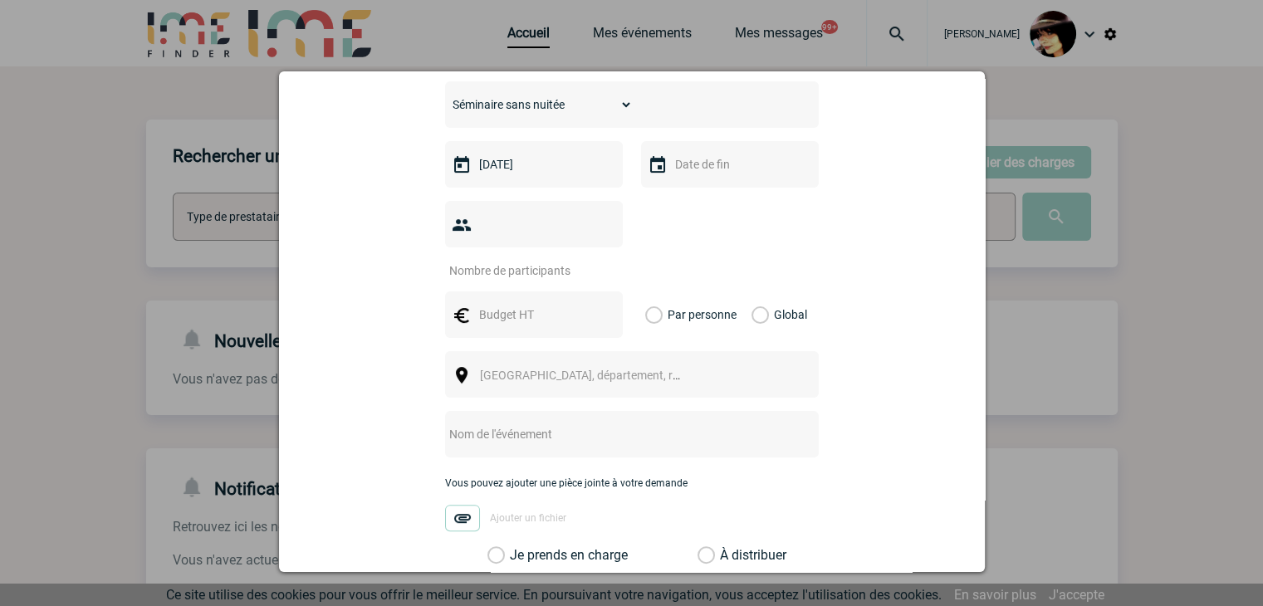
click at [503, 260] on input "number" at bounding box center [523, 271] width 156 height 22
type input "20"
click at [506, 304] on input "text" at bounding box center [532, 315] width 115 height 22
type input "1700"
drag, startPoint x: 751, startPoint y: 287, endPoint x: 764, endPoint y: 293, distance: 14.9
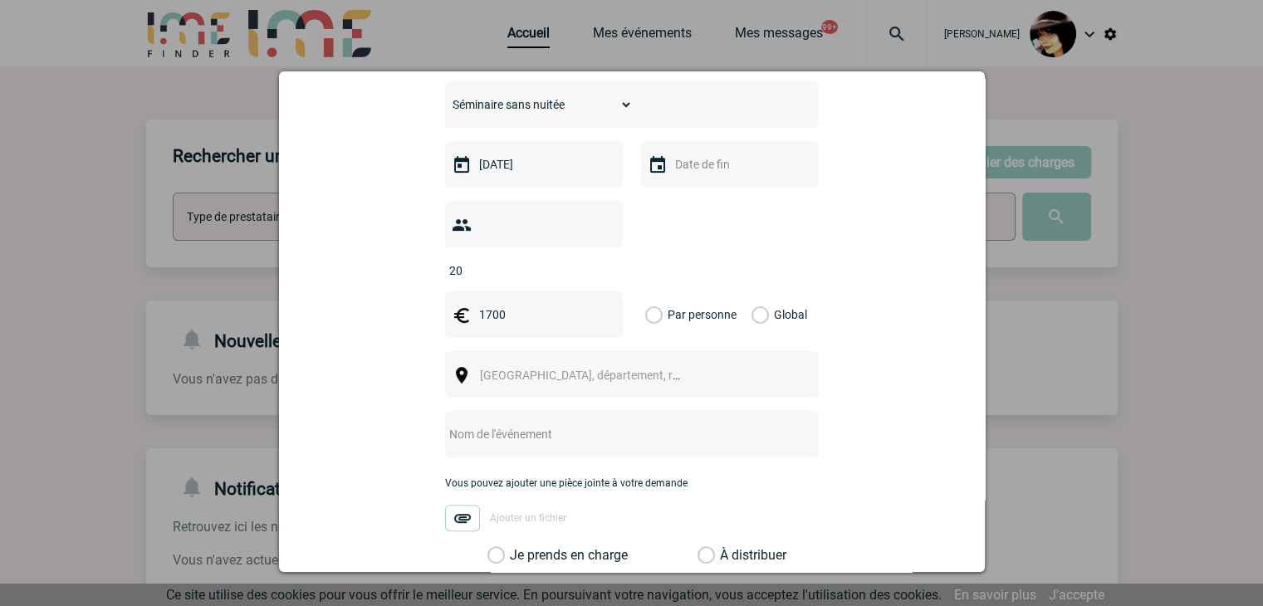
click at [752, 292] on label "Global" at bounding box center [757, 315] width 11 height 47
click at [0, 0] on input "Global" at bounding box center [0, 0] width 0 height 0
click at [508, 369] on span "[GEOGRAPHIC_DATA], département, région..." at bounding box center [595, 375] width 231 height 13
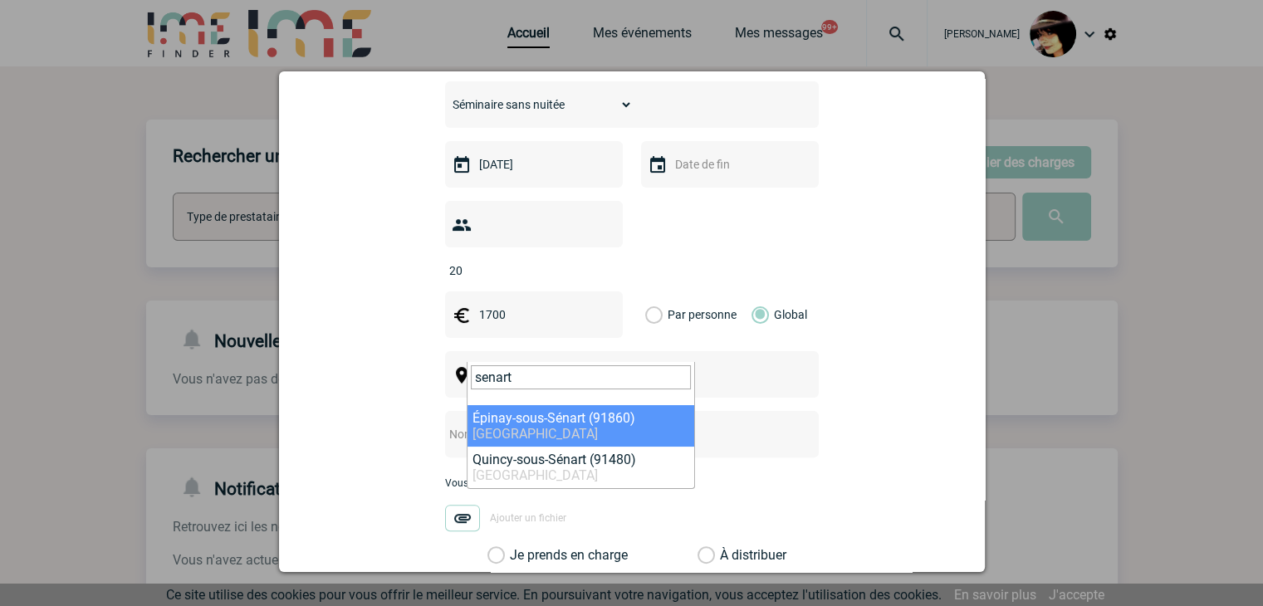
drag, startPoint x: 521, startPoint y: 380, endPoint x: 450, endPoint y: 380, distance: 70.6
click at [450, 380] on body "Rachel SABOUREAU Accueil Mes événements 99+" at bounding box center [631, 509] width 1263 height 1018
type input "91280"
select select "223"
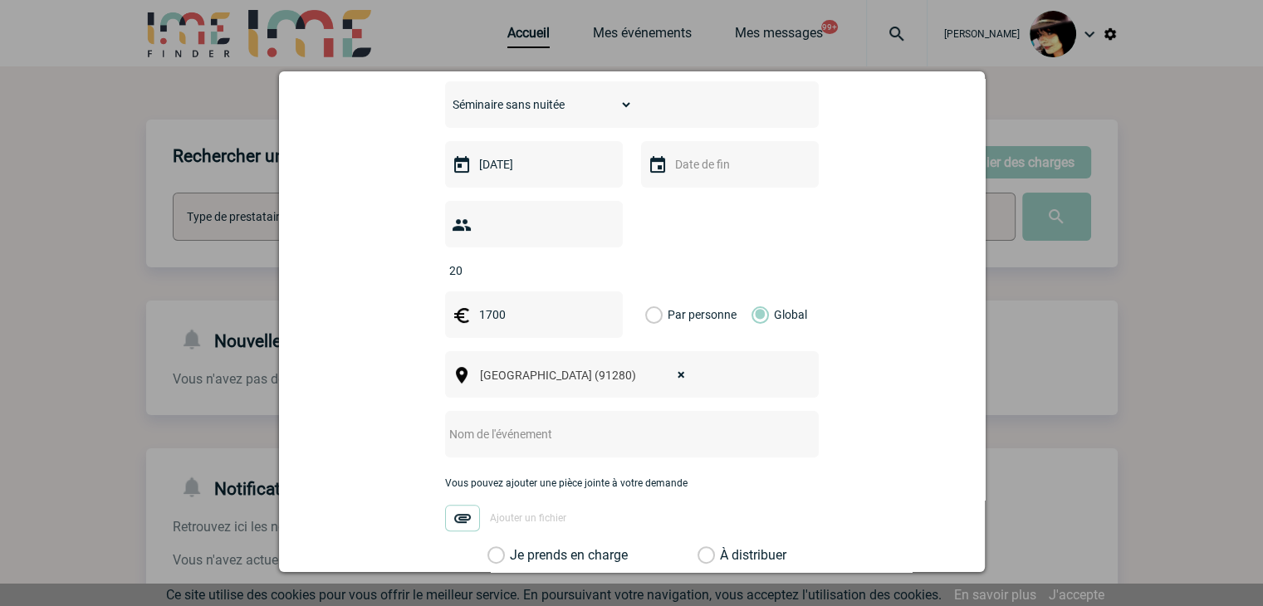
click at [481, 424] on input "text" at bounding box center [610, 435] width 330 height 22
click at [583, 424] on input "CENTRALISAITON -" at bounding box center [610, 435] width 330 height 22
paste input "NOVOTEL SENART GOLF DE GREENPARC"
type input "CENTRALISAITON - NOVOTEL SENART GOLF DE GREENPARC"
click at [702, 547] on label "À distribuer" at bounding box center [706, 555] width 17 height 17
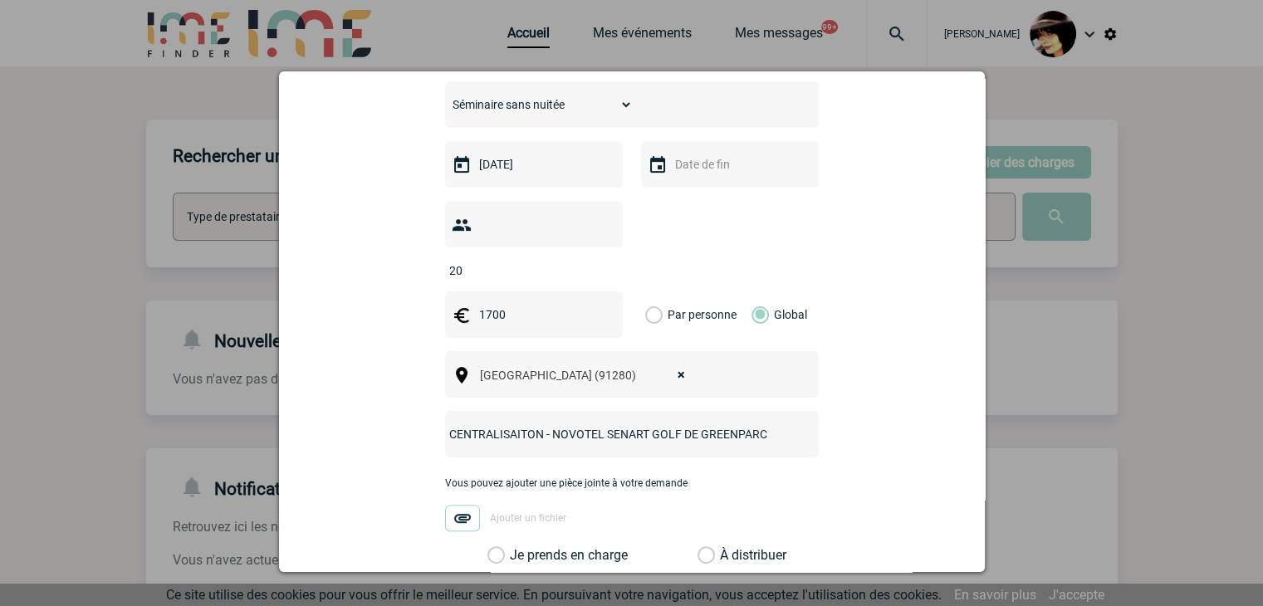
click at [0, 0] on input "À distribuer" at bounding box center [0, 0] width 0 height 0
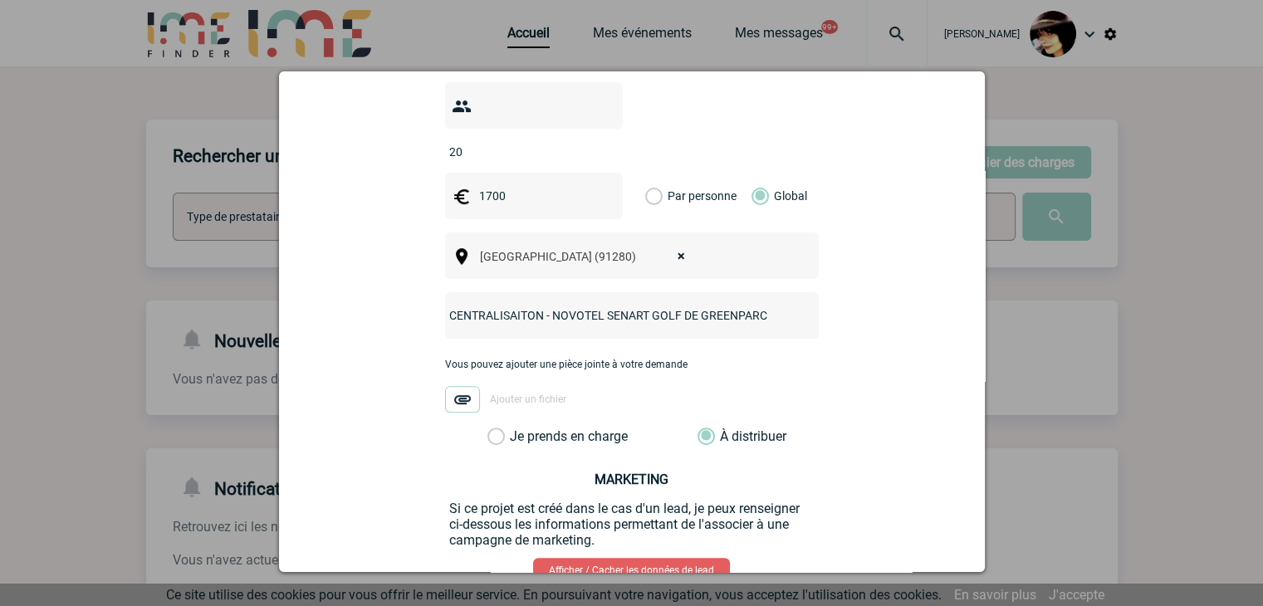
scroll to position [625, 0]
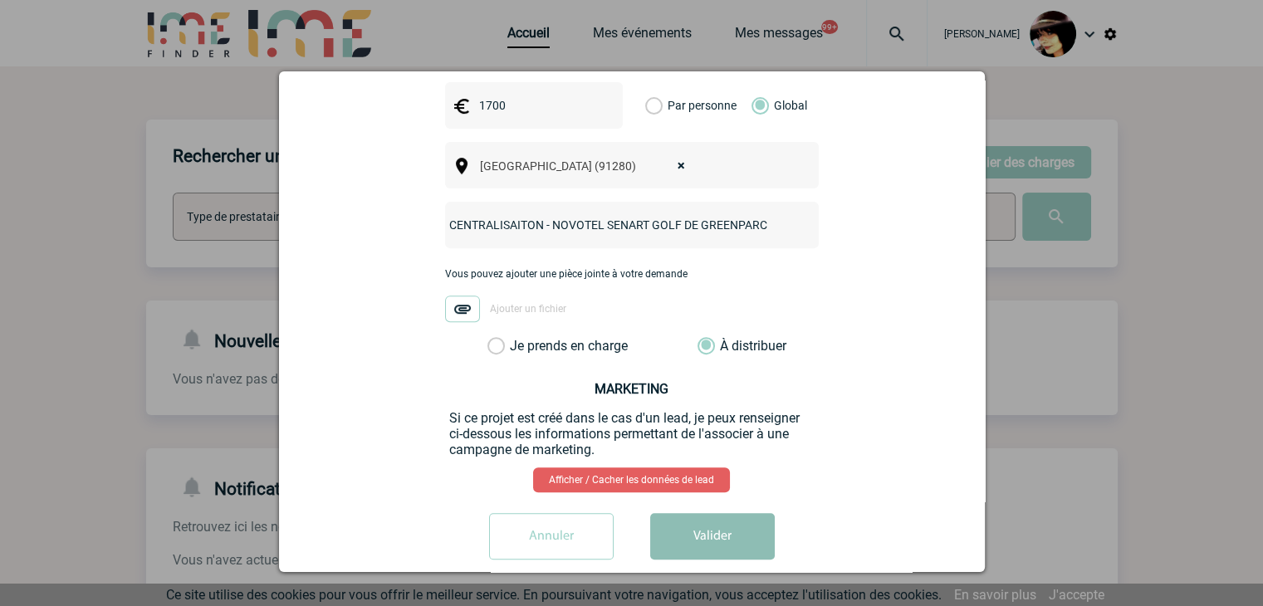
click at [721, 513] on button "Valider" at bounding box center [712, 536] width 125 height 47
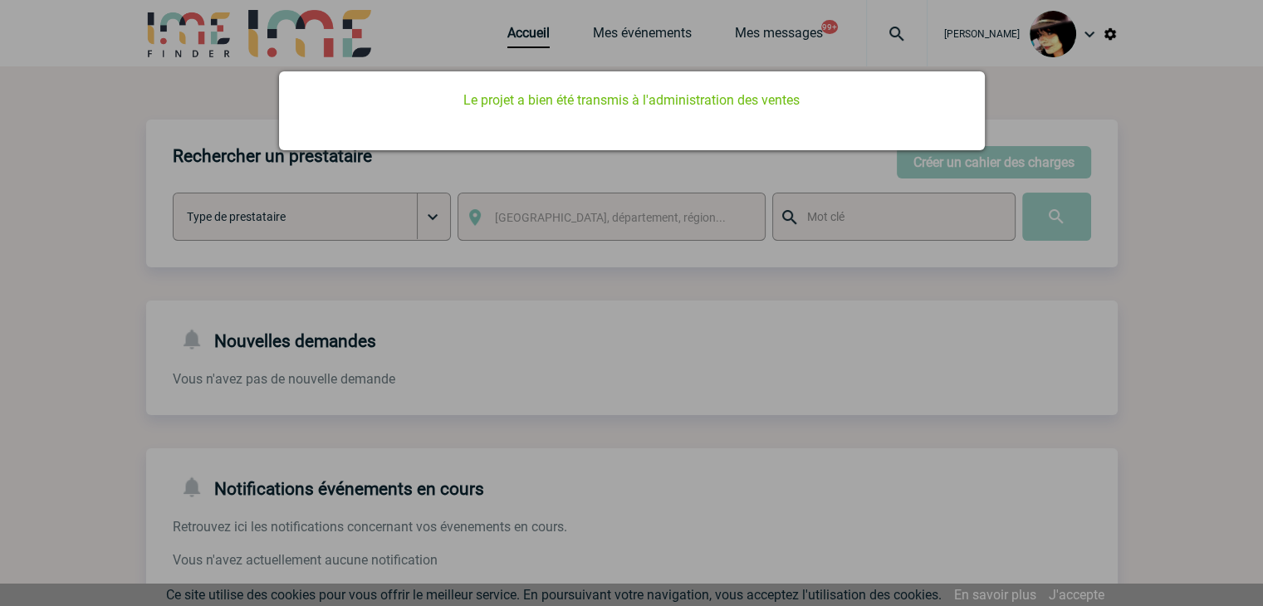
drag, startPoint x: 662, startPoint y: 414, endPoint x: 658, endPoint y: 398, distance: 17.1
click at [662, 413] on div at bounding box center [631, 303] width 1263 height 606
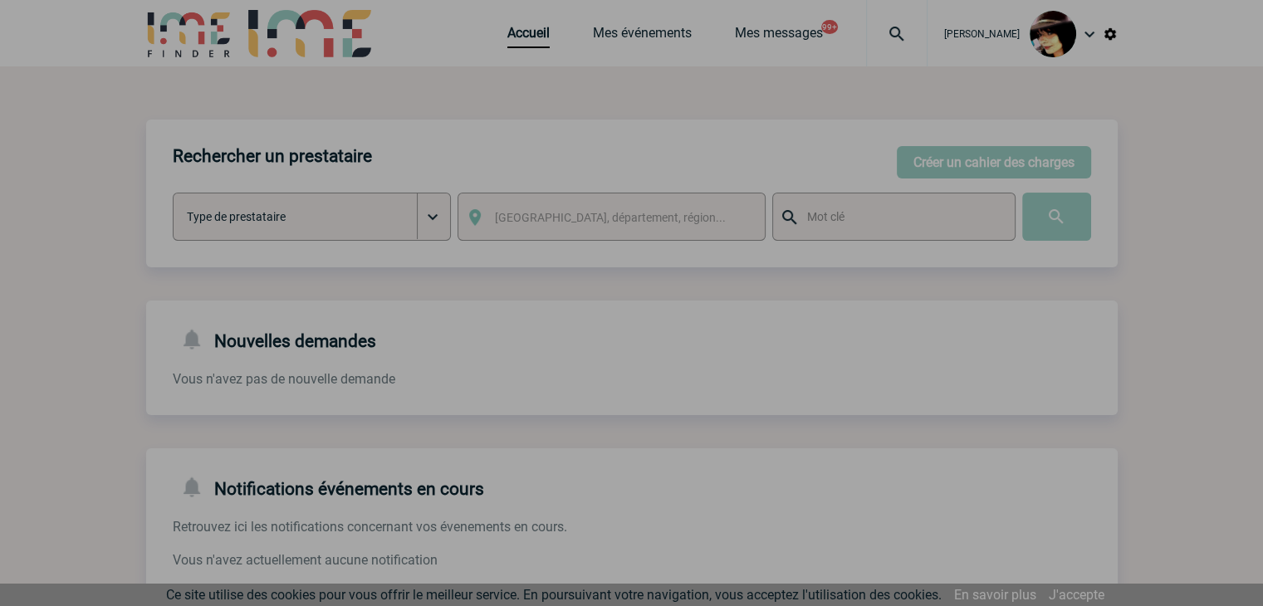
click at [505, 36] on div at bounding box center [631, 303] width 1263 height 606
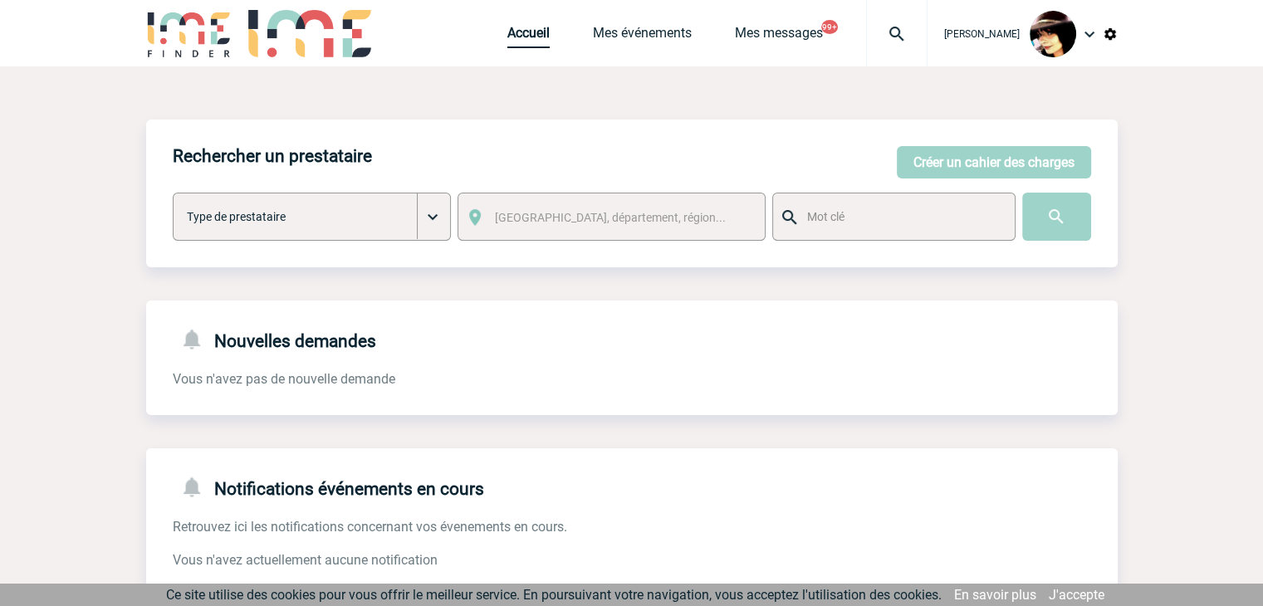
click at [508, 36] on link "Accueil" at bounding box center [529, 36] width 42 height 23
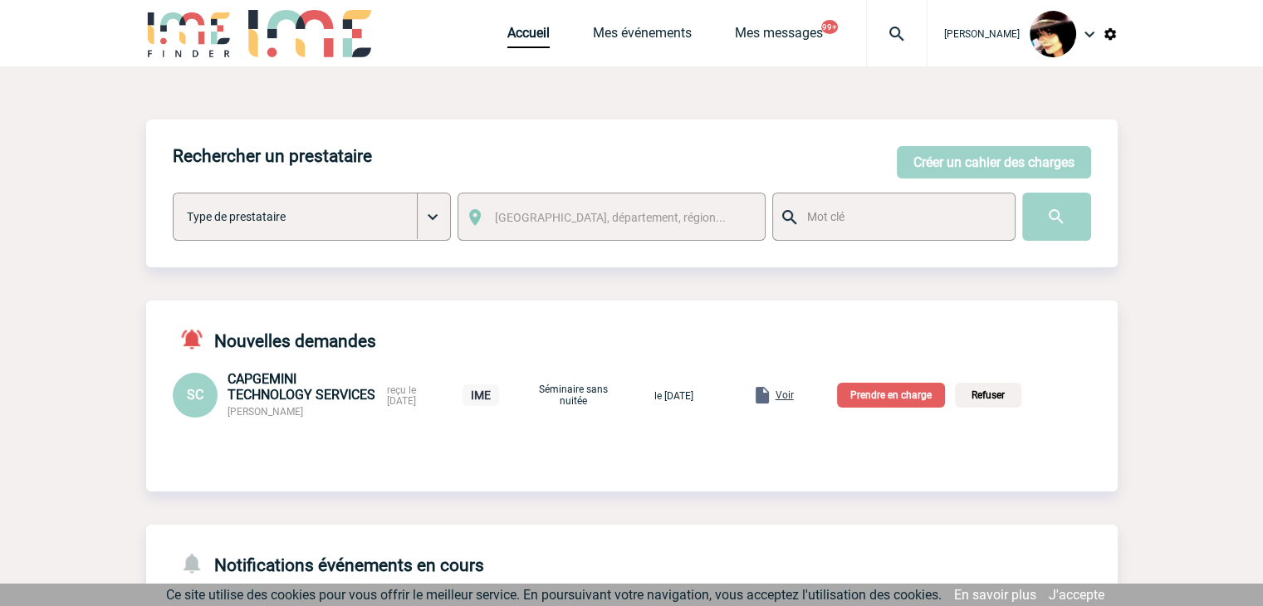
click at [794, 396] on span "Voir" at bounding box center [785, 396] width 18 height 12
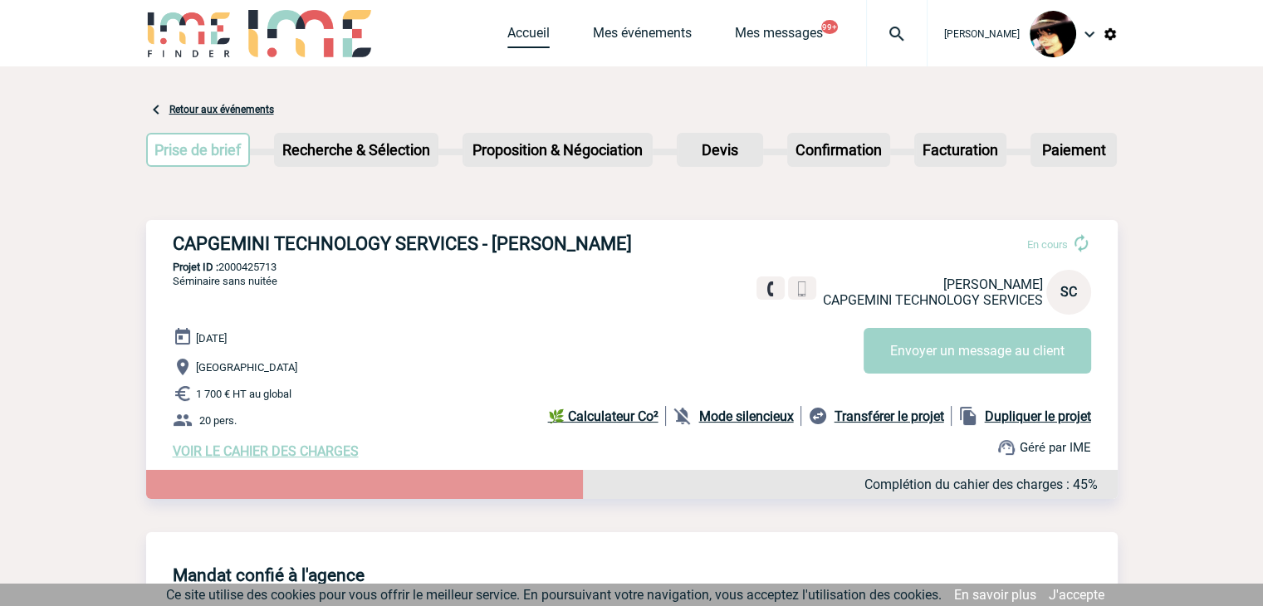
click at [508, 31] on link "Accueil" at bounding box center [529, 36] width 42 height 23
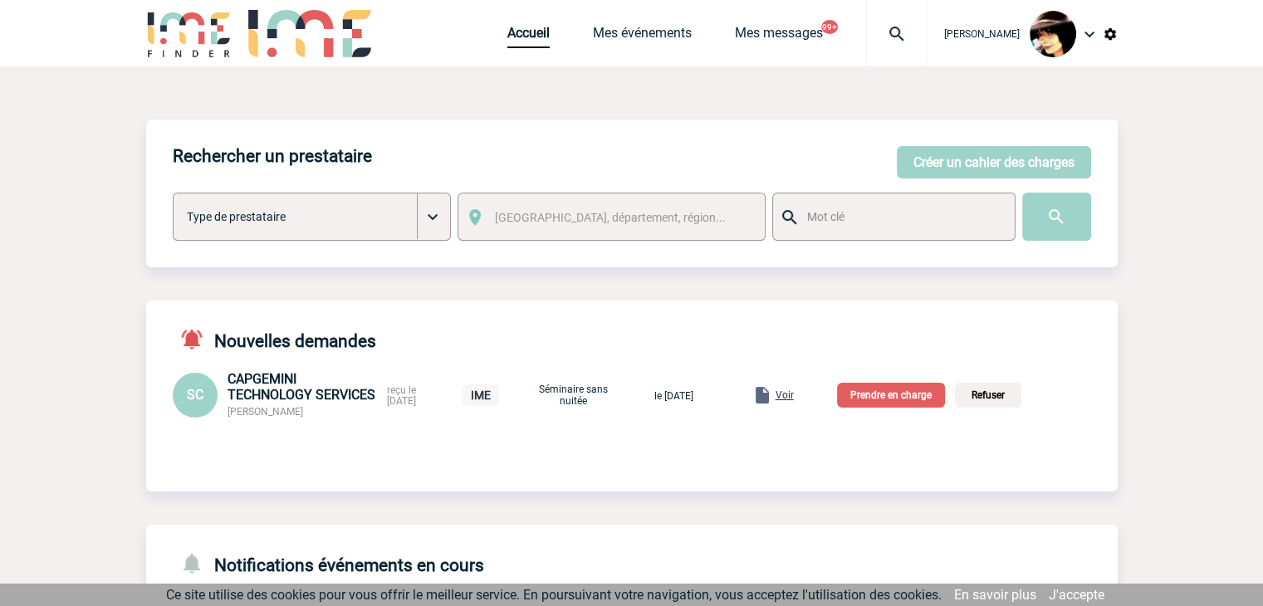
click at [871, 401] on p "Prendre en charge" at bounding box center [891, 395] width 108 height 25
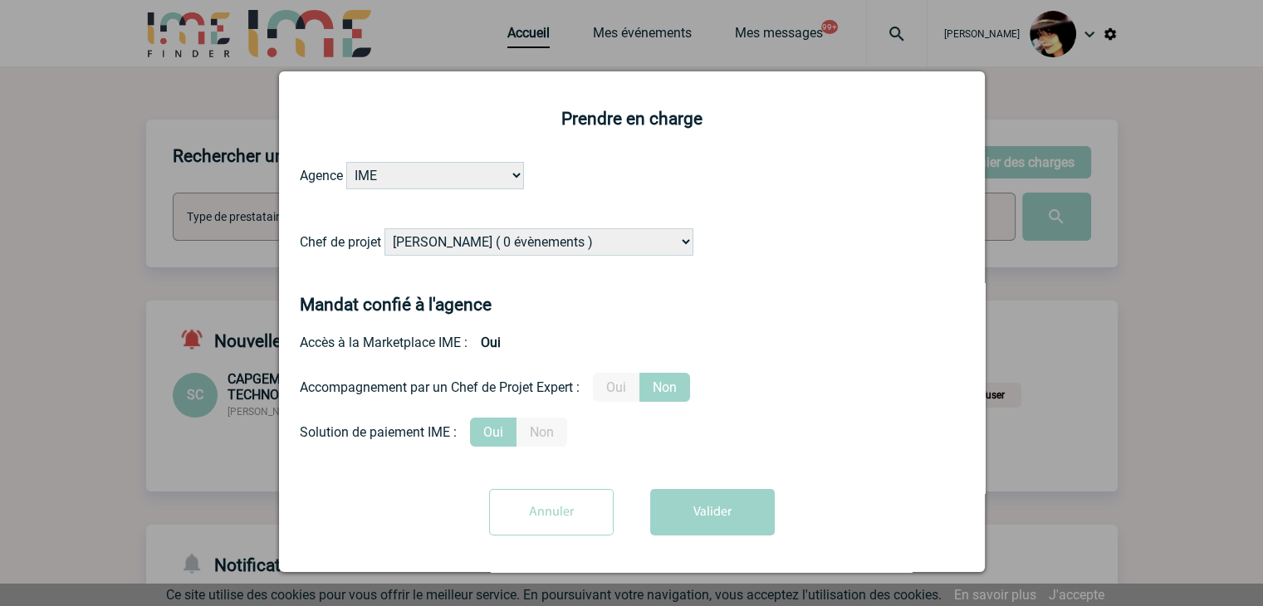
click at [511, 250] on select "[PERSON_NAME] ( 0 évènements ) [PERSON_NAME] ( 180 évènements ) [PERSON_NAME] (…" at bounding box center [539, 241] width 309 height 27
select select "131347"
click at [599, 247] on select "[PERSON_NAME] ( 0 évènements ) [PERSON_NAME] ( 180 évènements ) [PERSON_NAME] (…" at bounding box center [539, 241] width 309 height 27
click at [675, 514] on button "Valider" at bounding box center [712, 512] width 125 height 47
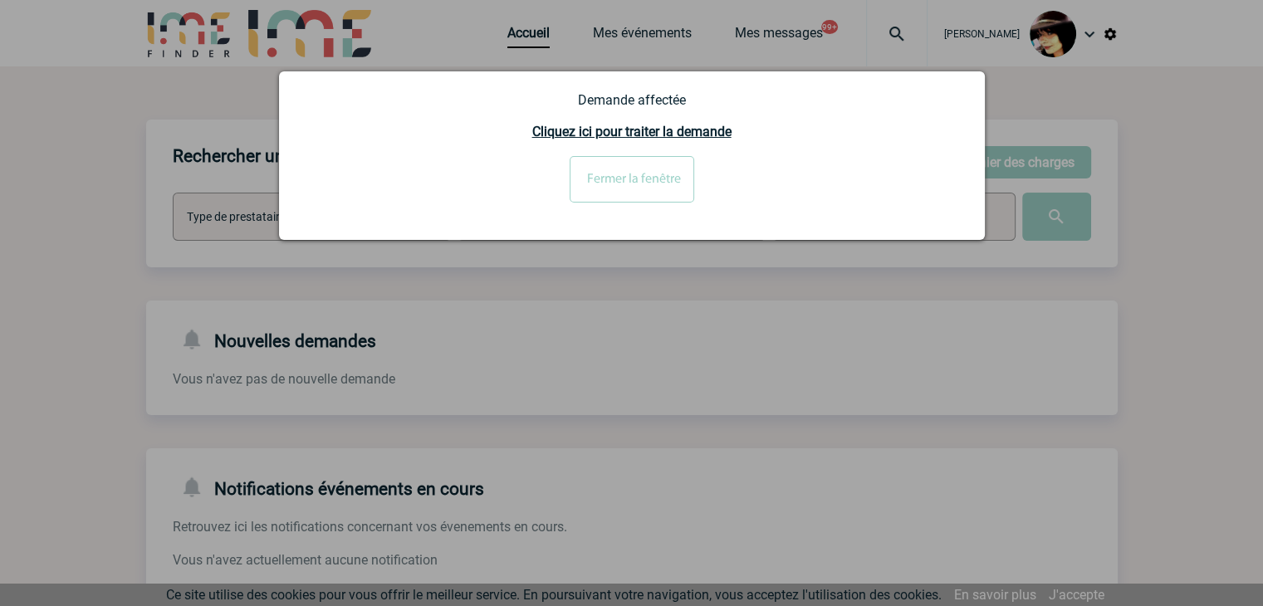
drag, startPoint x: 586, startPoint y: 204, endPoint x: 596, endPoint y: 198, distance: 11.5
click at [586, 203] on div "Fermer la fenêtre" at bounding box center [632, 185] width 664 height 59
click at [601, 195] on input "Fermer la fenêtre" at bounding box center [632, 179] width 125 height 47
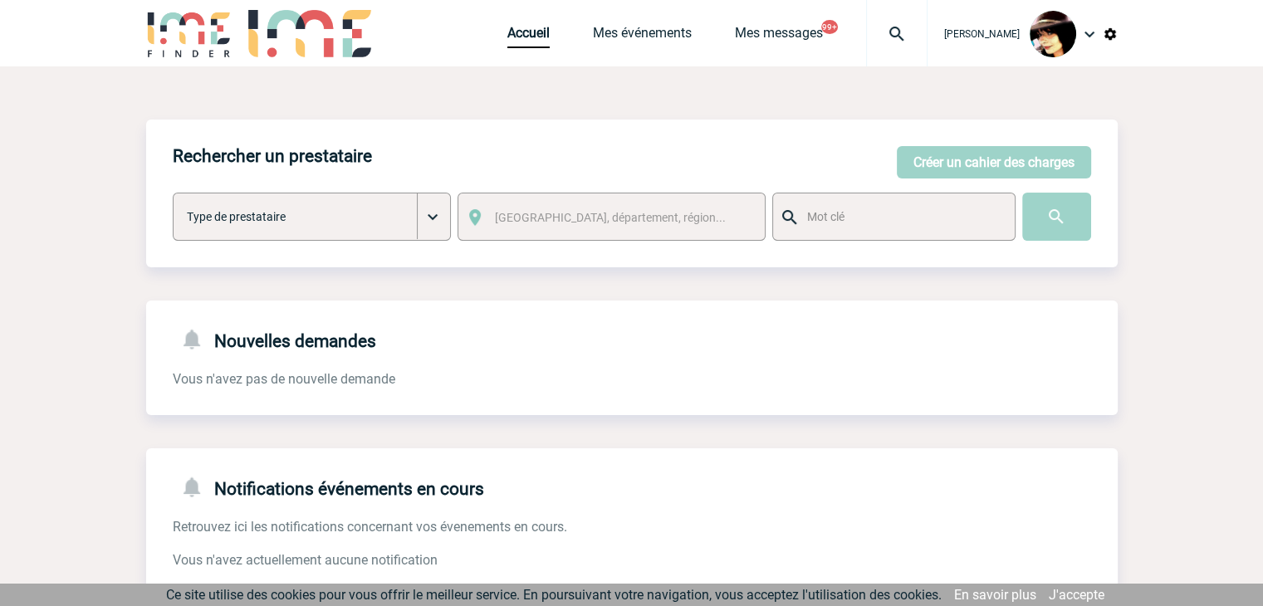
click at [884, 33] on img at bounding box center [897, 34] width 60 height 20
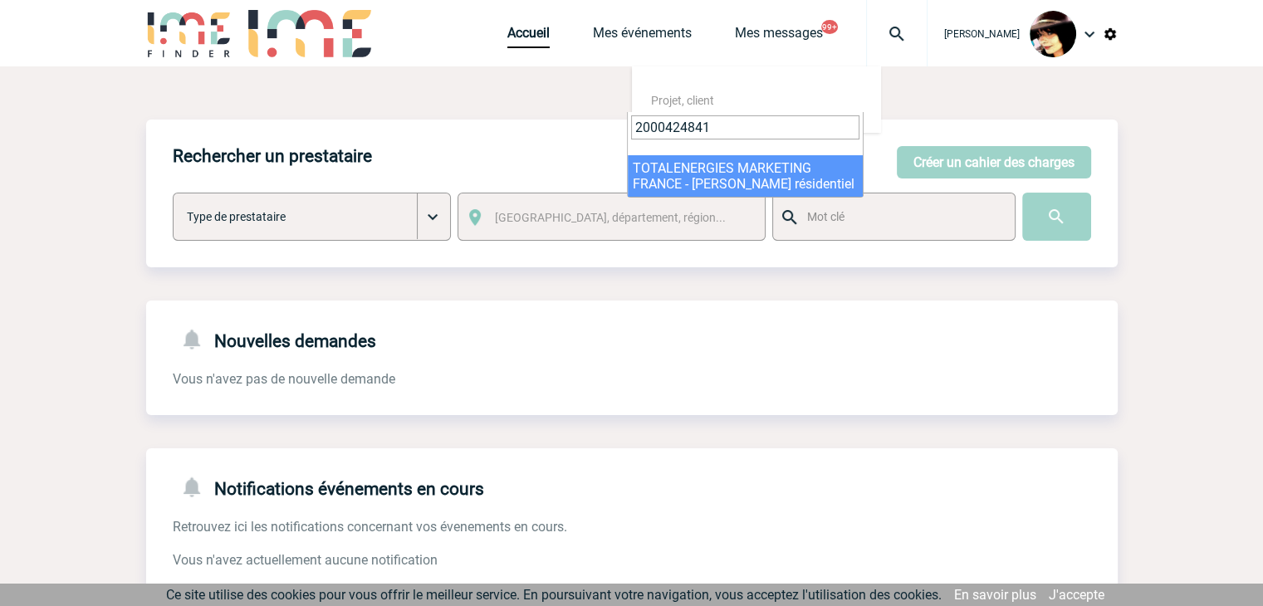
type input "2000424841"
select select "24342"
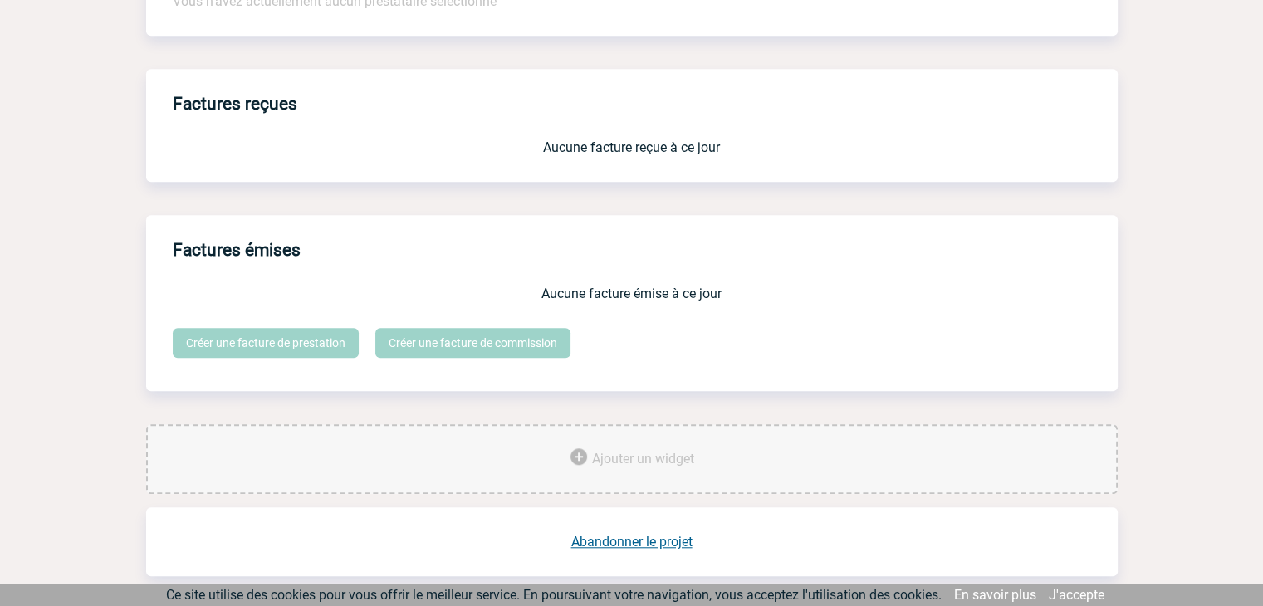
scroll to position [1373, 0]
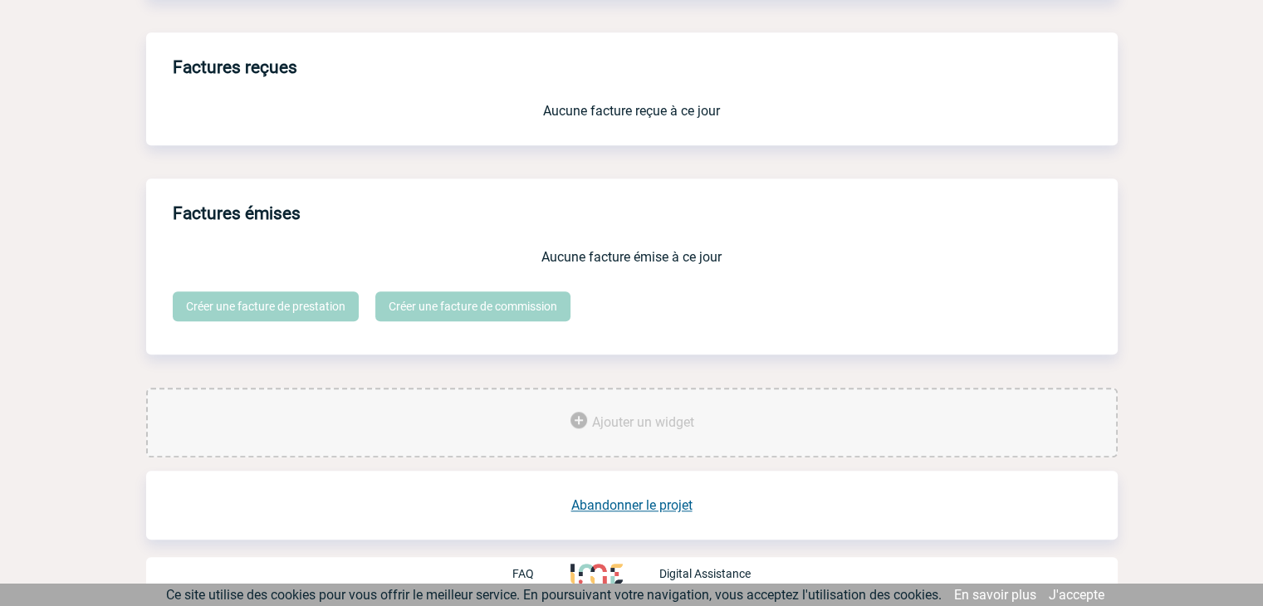
click at [627, 506] on link "Abandonner le projet" at bounding box center [631, 506] width 121 height 16
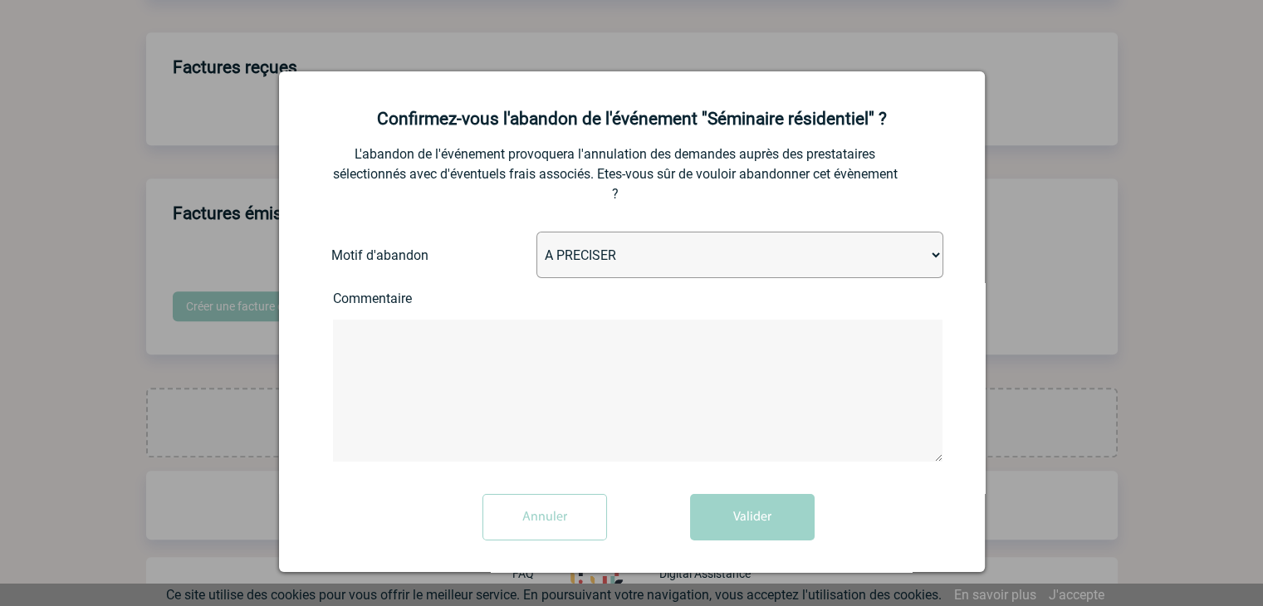
click at [655, 248] on select "A PRECISER Projet annulé Projet reporté Evénement organisé en interne A fait ap…" at bounding box center [740, 255] width 407 height 47
select select "ABANDON_PROJET_10"
click at [537, 233] on select "A PRECISER Projet annulé Projet reporté Evénement organisé en interne A fait ap…" at bounding box center [740, 255] width 407 height 47
click at [721, 512] on button "Valider" at bounding box center [752, 517] width 125 height 47
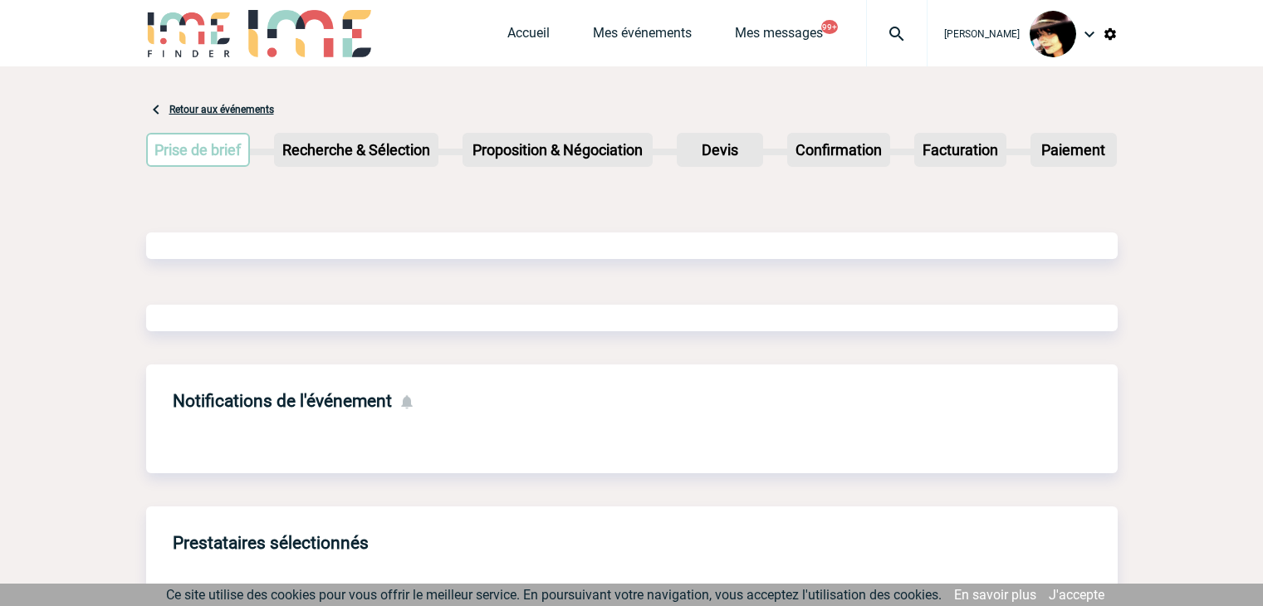
scroll to position [793, 0]
